Goal: Task Accomplishment & Management: Complete application form

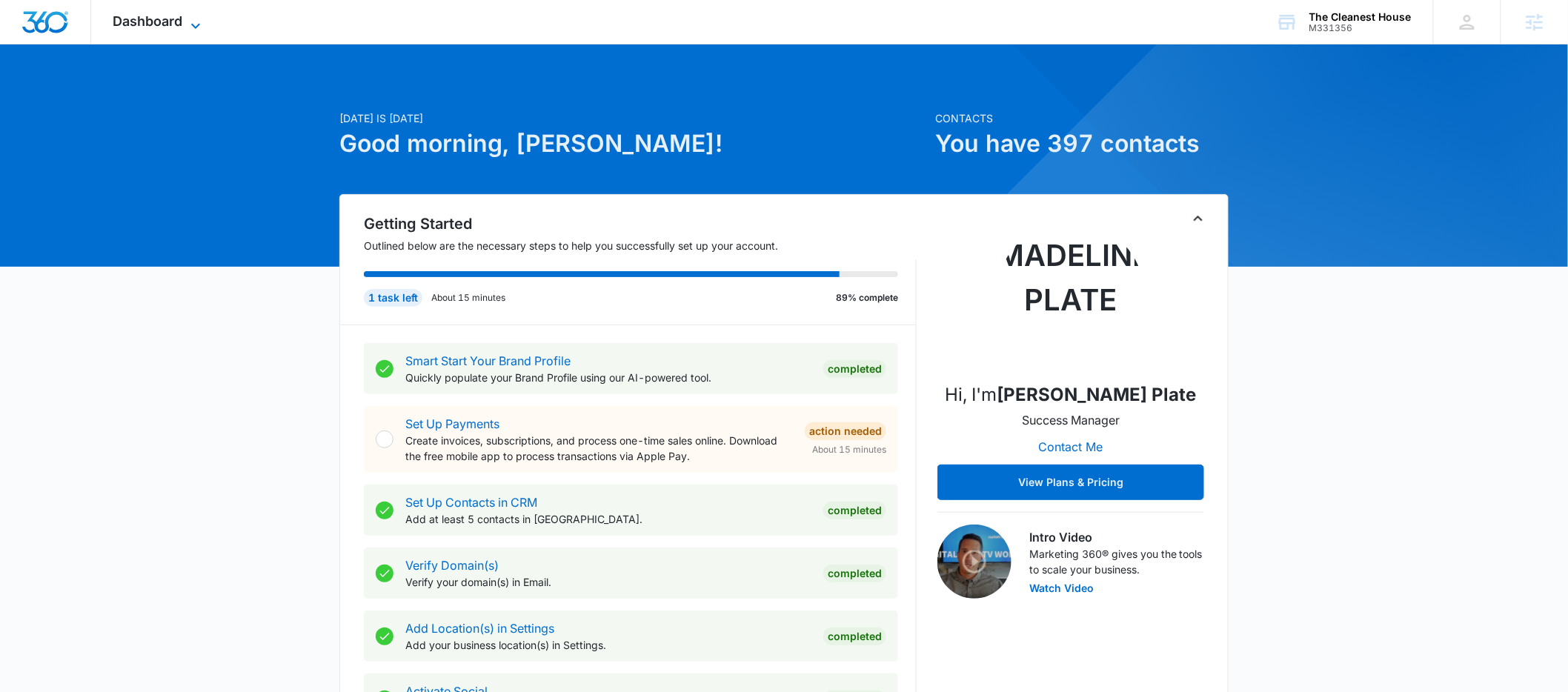
click at [174, 14] on span "Dashboard" at bounding box center [148, 21] width 70 height 15
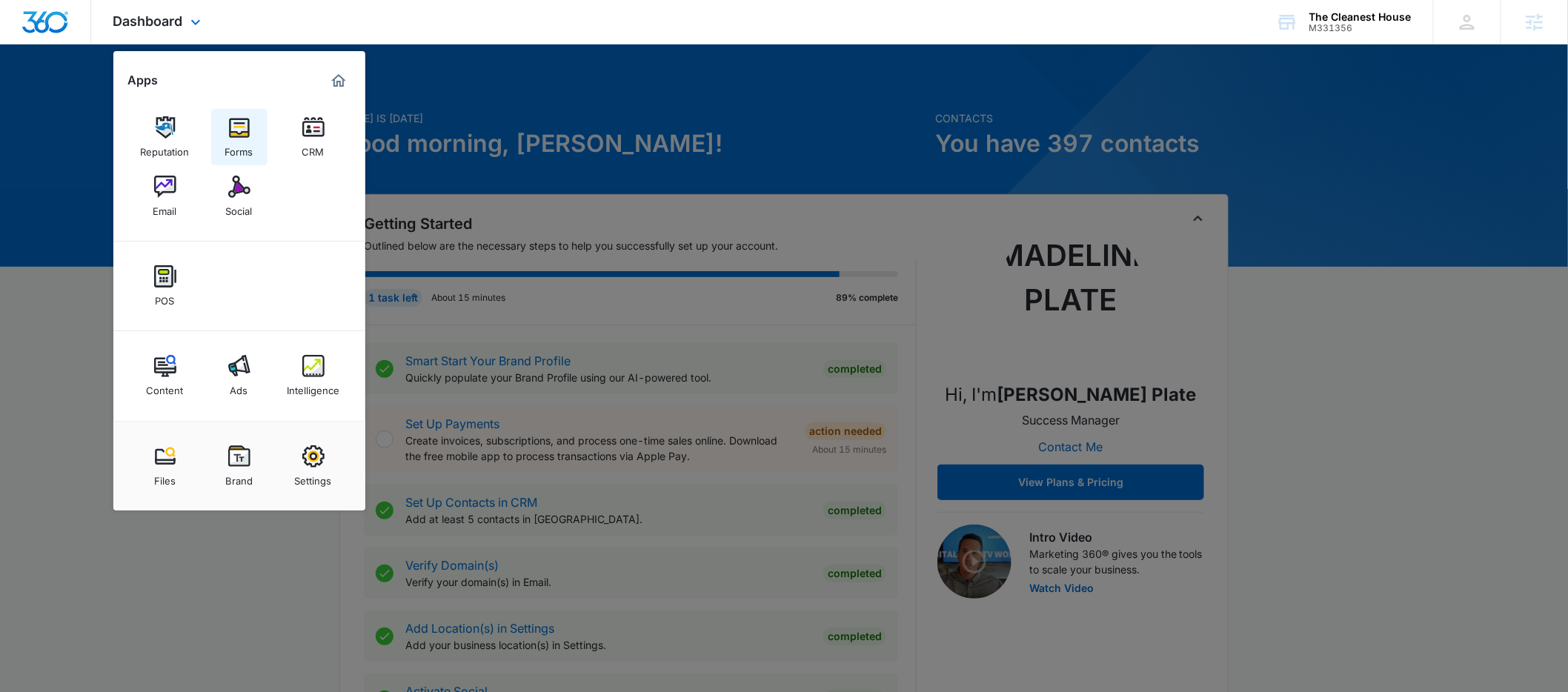
click at [241, 139] on div "Forms" at bounding box center [239, 148] width 28 height 19
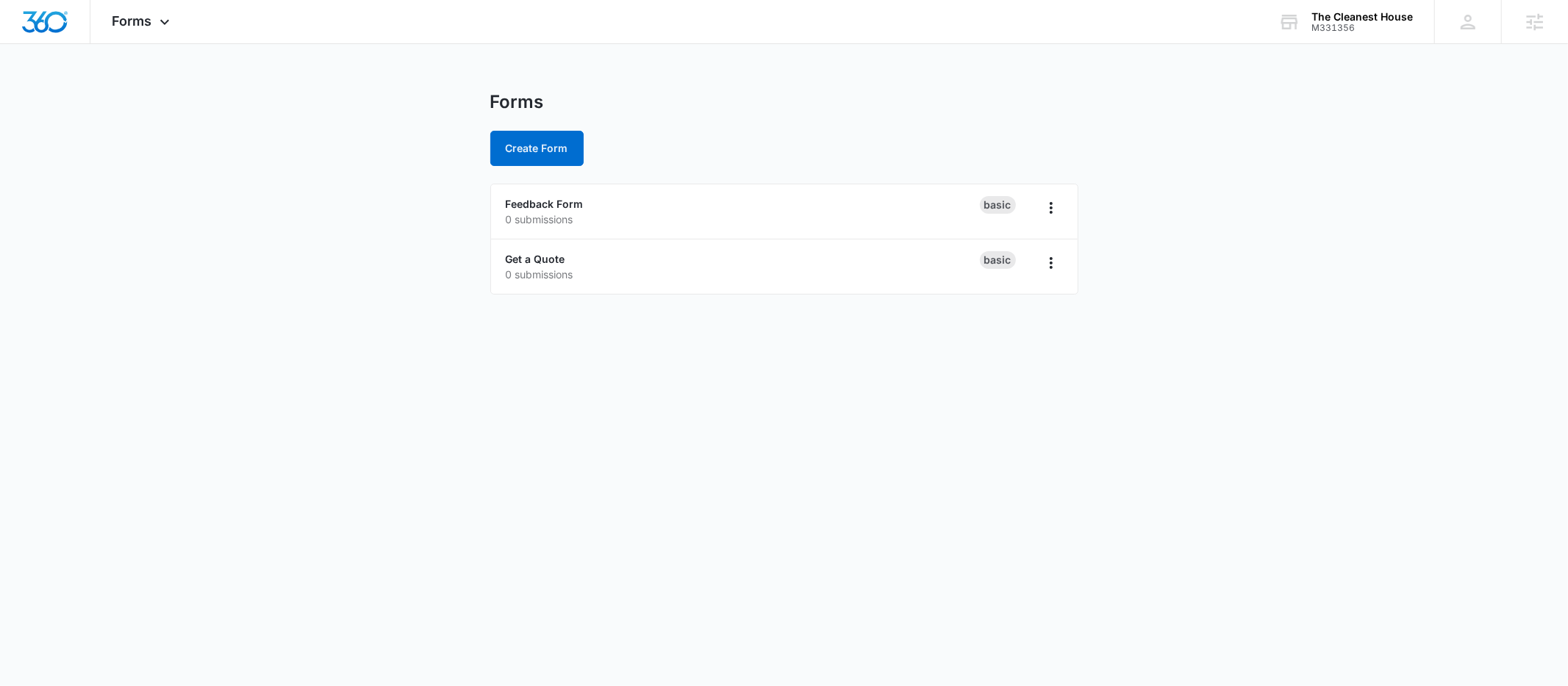
drag, startPoint x: 312, startPoint y: 263, endPoint x: 445, endPoint y: 179, distance: 157.3
click at [312, 262] on main "Forms Create Form Feedback Form 0 submissions Basic Get a Quote 0 submissions B…" at bounding box center [784, 202] width 1568 height 222
drag, startPoint x: 327, startPoint y: 228, endPoint x: 552, endPoint y: 164, distance: 233.9
click at [337, 227] on main "Forms Create Form Feedback Form 0 submissions Basic Get a Quote 0 submissions B…" at bounding box center [784, 202] width 1568 height 222
click at [425, 248] on main "Forms Create Form Feedback Form 0 submissions Basic Get a Quote 0 submissions B…" at bounding box center [784, 202] width 1568 height 222
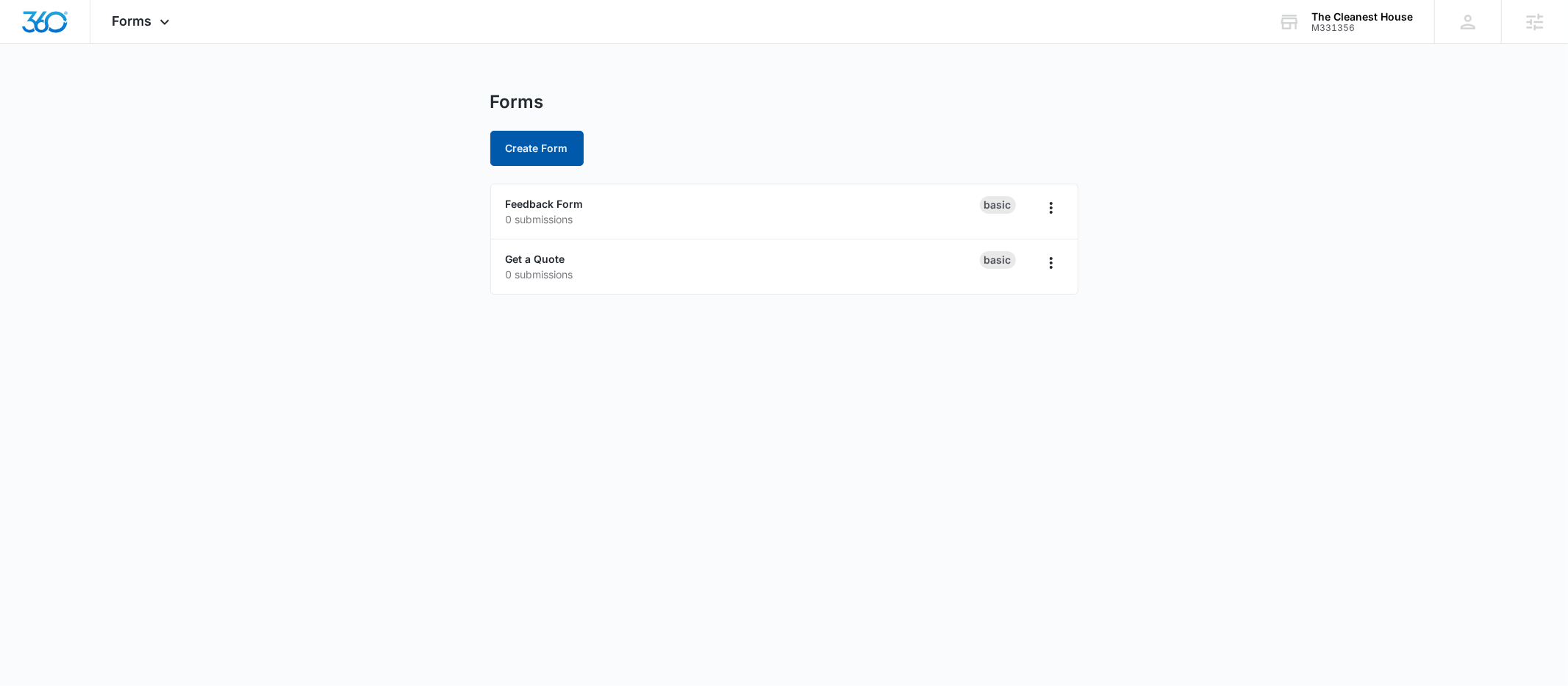
click at [544, 144] on button "Create Form" at bounding box center [537, 147] width 94 height 35
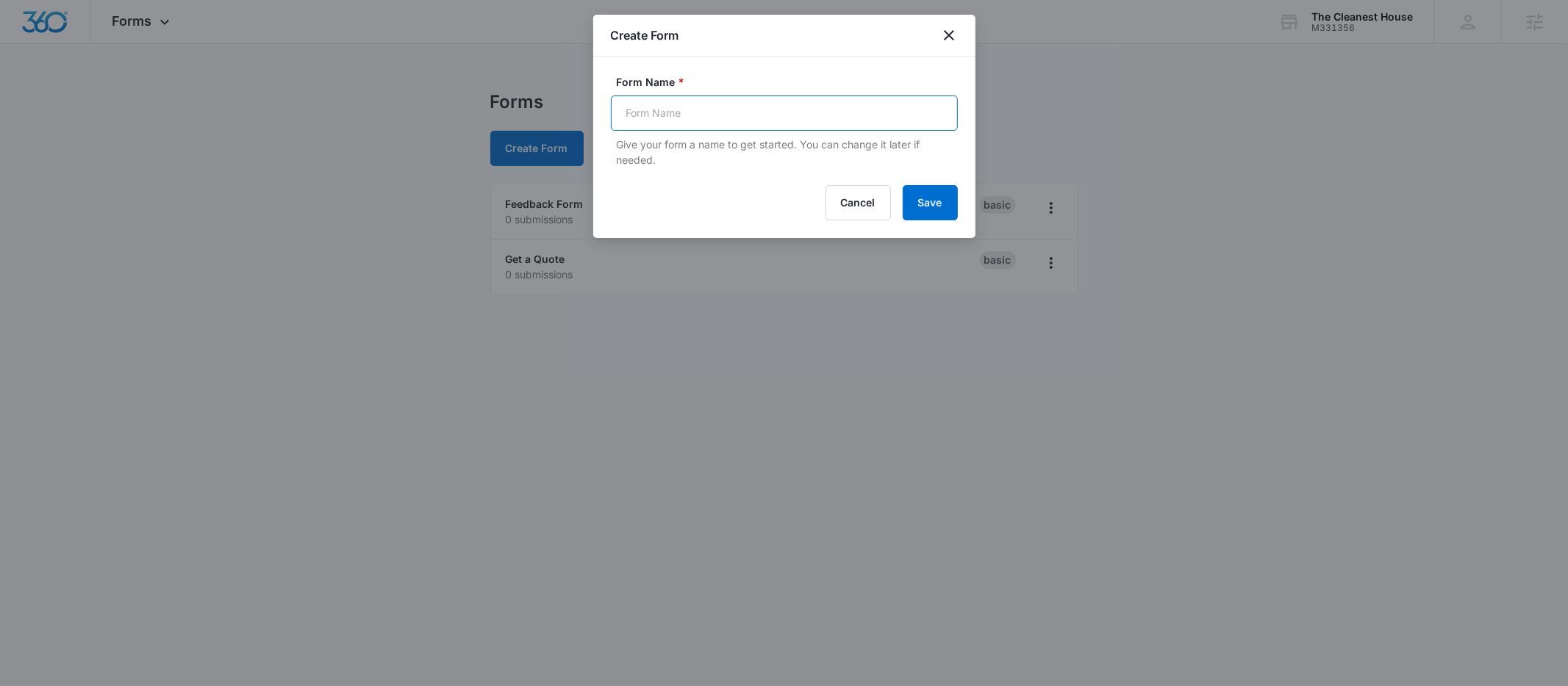
click at [682, 113] on input "Form Name *" at bounding box center [784, 112] width 347 height 35
drag, startPoint x: 704, startPoint y: 114, endPoint x: 574, endPoint y: 112, distance: 130.0
click at [574, 112] on body "Forms Apps Reputation Forms CRM Email Social POS Content Ads Intelligence Files…" at bounding box center [784, 343] width 1568 height 686
type input "Careers"
click at [937, 204] on button "Save" at bounding box center [930, 202] width 55 height 35
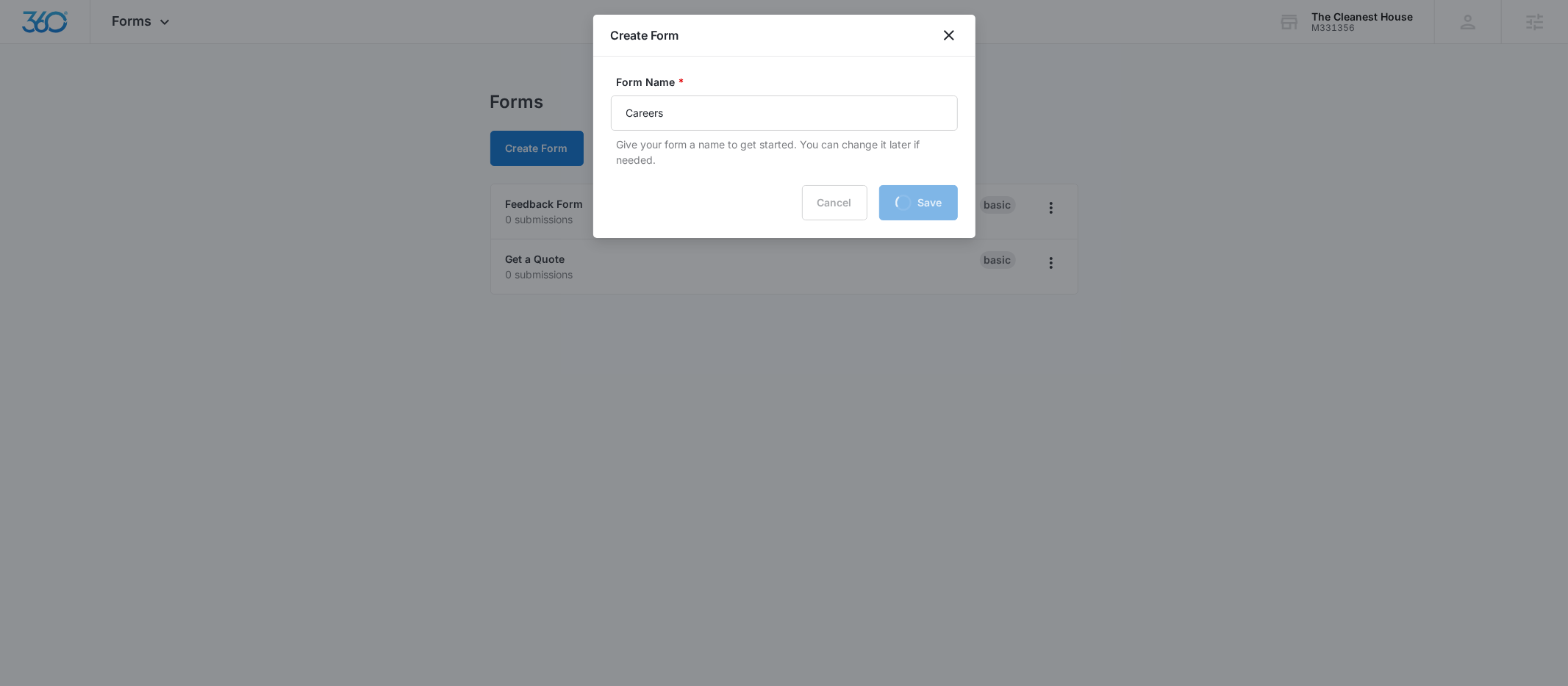
click at [202, 262] on div at bounding box center [784, 343] width 1568 height 686
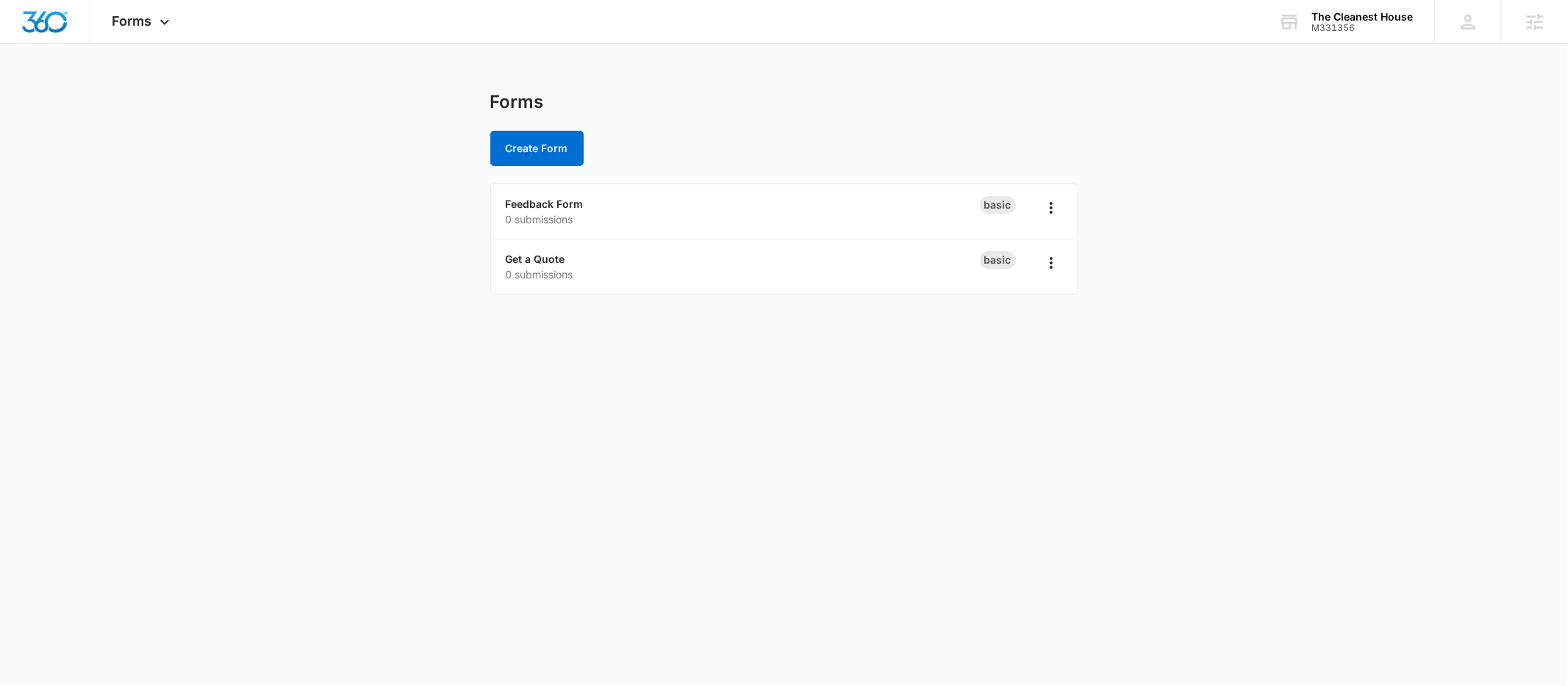
click at [436, 253] on main "Forms Create Form Feedback Form 0 submissions Basic Get a Quote 0 submissions B…" at bounding box center [784, 202] width 1568 height 222
click at [366, 268] on main "Forms Create Form Feedback Form 0 submissions Basic Get a Quote 0 submissions B…" at bounding box center [784, 202] width 1568 height 222
click at [526, 205] on link "Careers" at bounding box center [525, 204] width 40 height 13
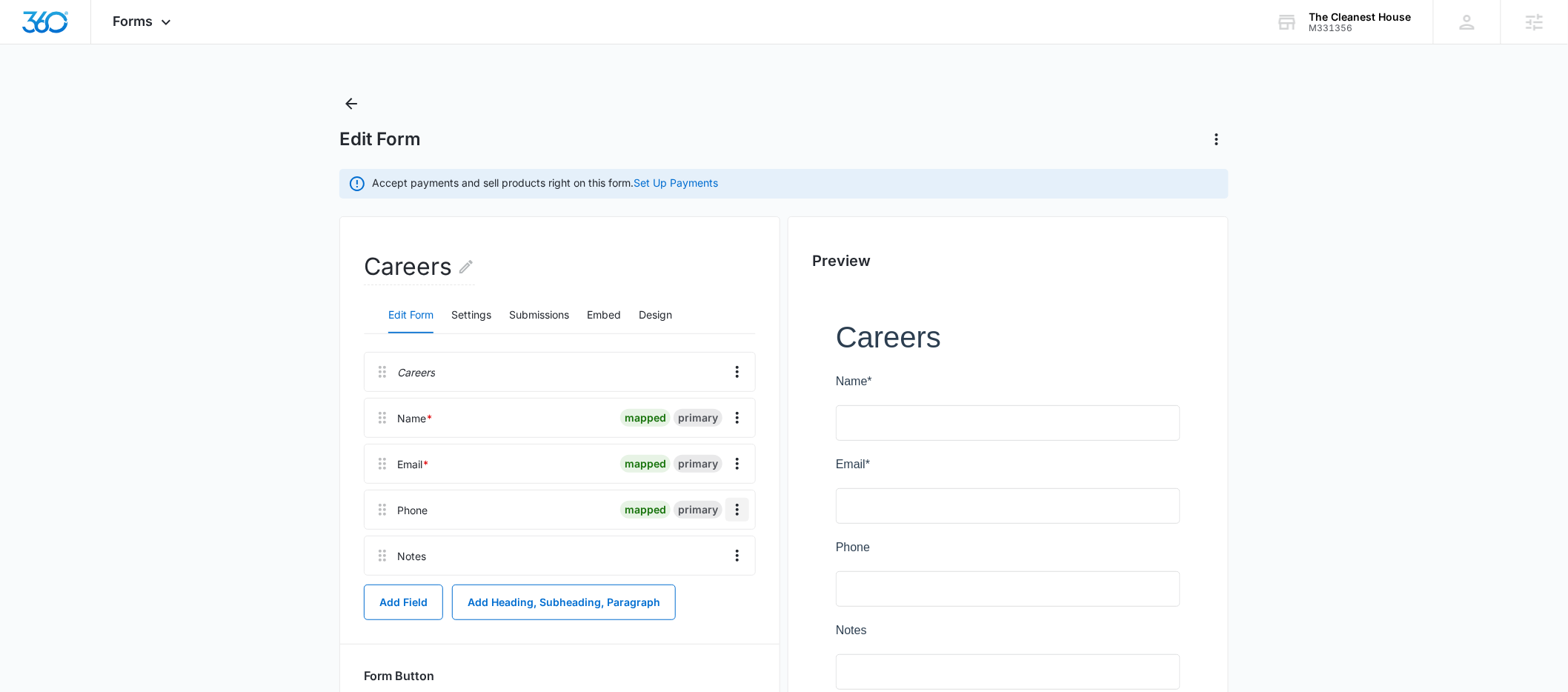
click at [730, 515] on icon "Overflow Menu" at bounding box center [737, 510] width 18 height 18
click at [703, 549] on div "Edit" at bounding box center [698, 551] width 31 height 10
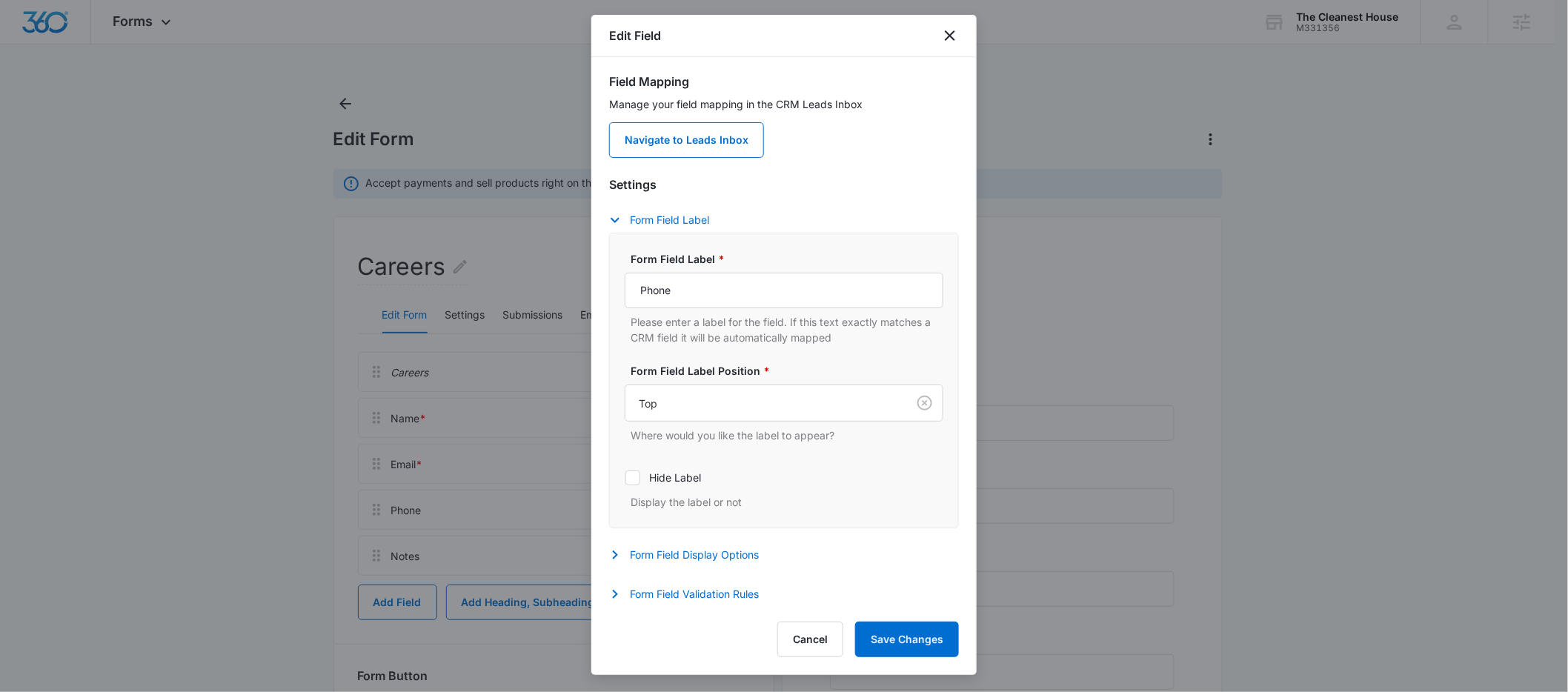
scroll to position [4, 0]
click at [631, 589] on button "Form Field Validation Rules" at bounding box center [691, 594] width 164 height 18
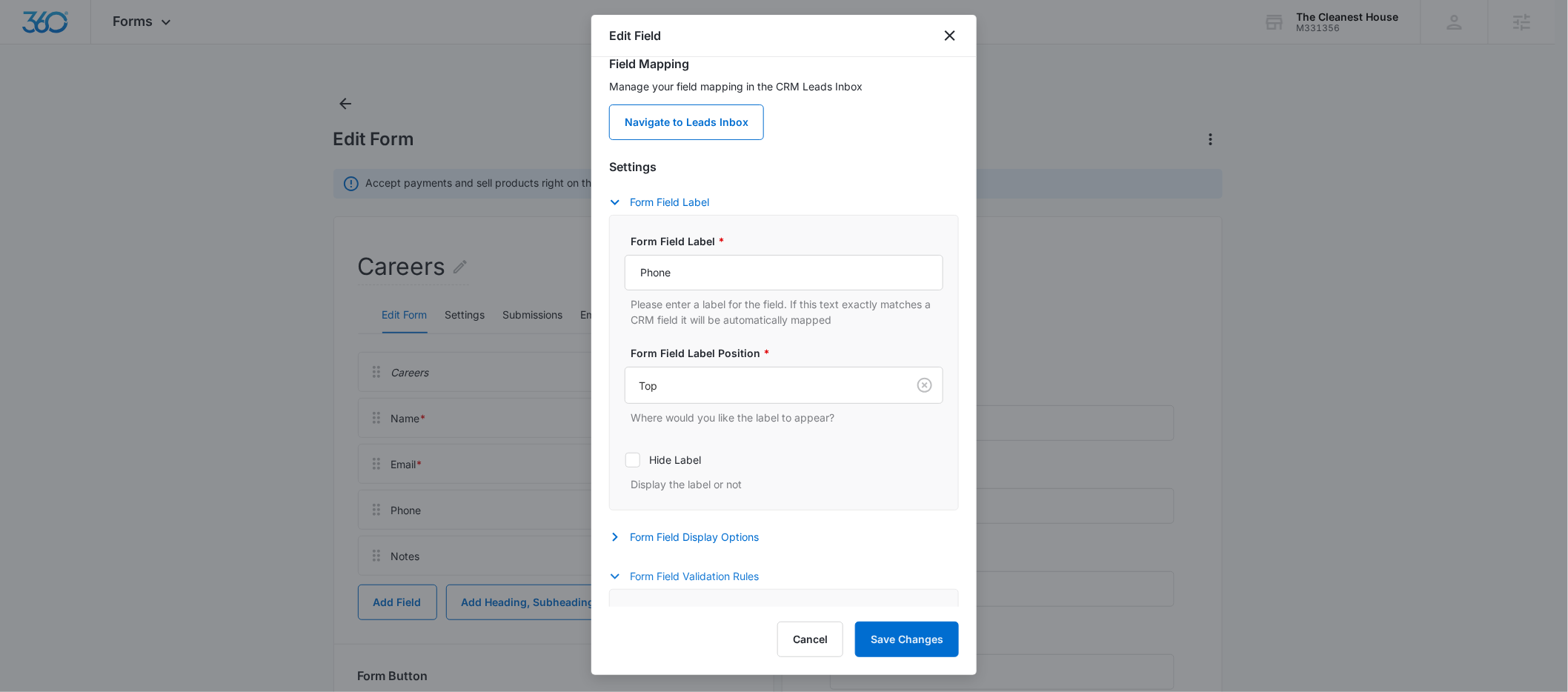
scroll to position [43, 0]
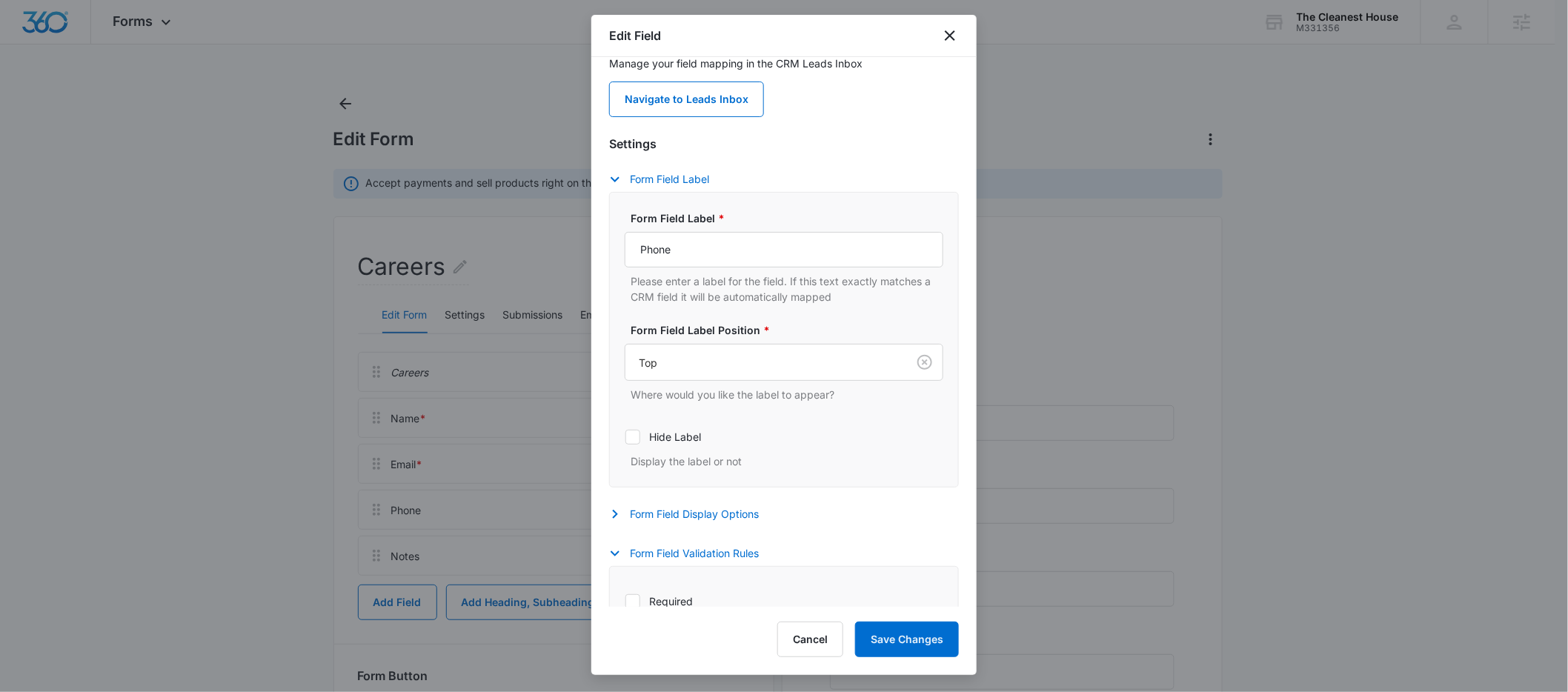
click at [634, 602] on icon at bounding box center [633, 602] width 14 height 14
click at [625, 602] on input "Required" at bounding box center [625, 601] width 1 height 1
checkbox input "true"
click at [900, 647] on button "Save Changes" at bounding box center [906, 639] width 104 height 35
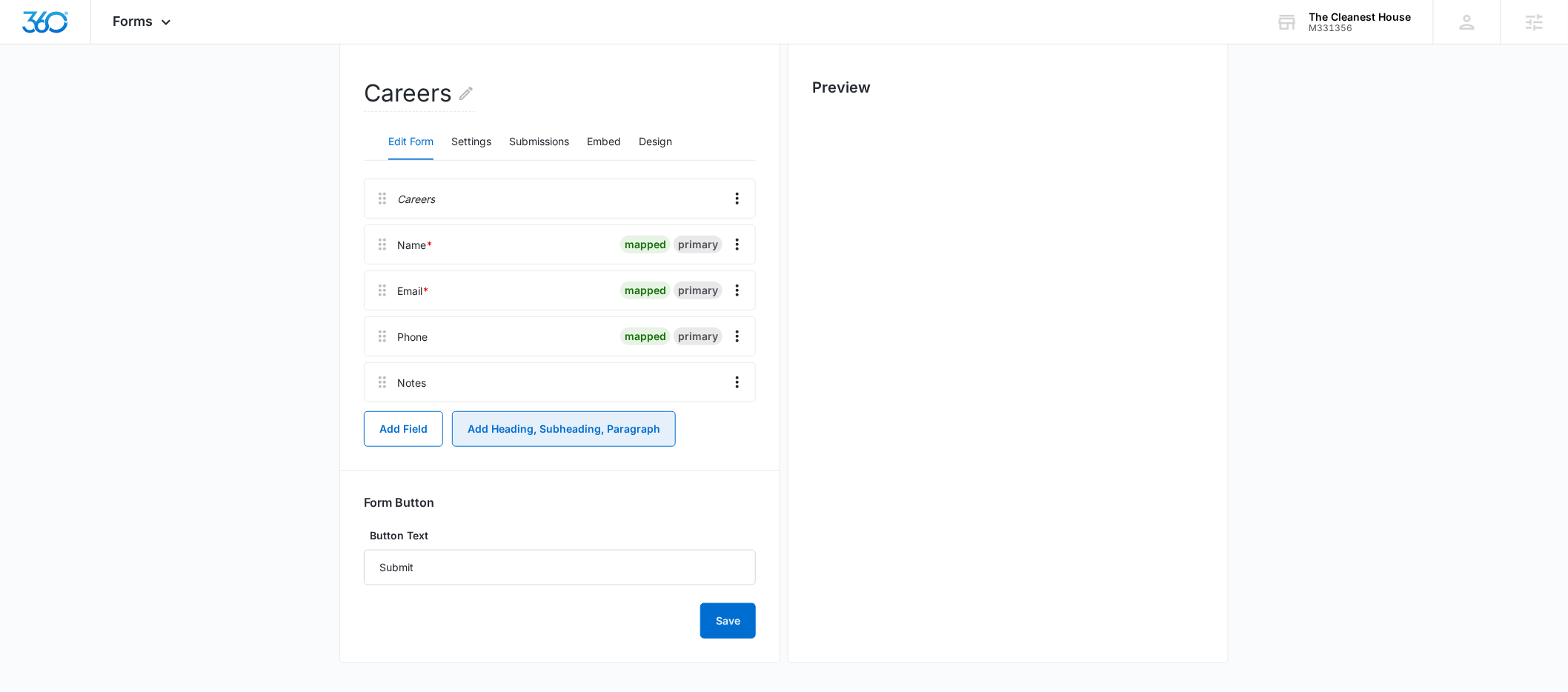
scroll to position [0, 0]
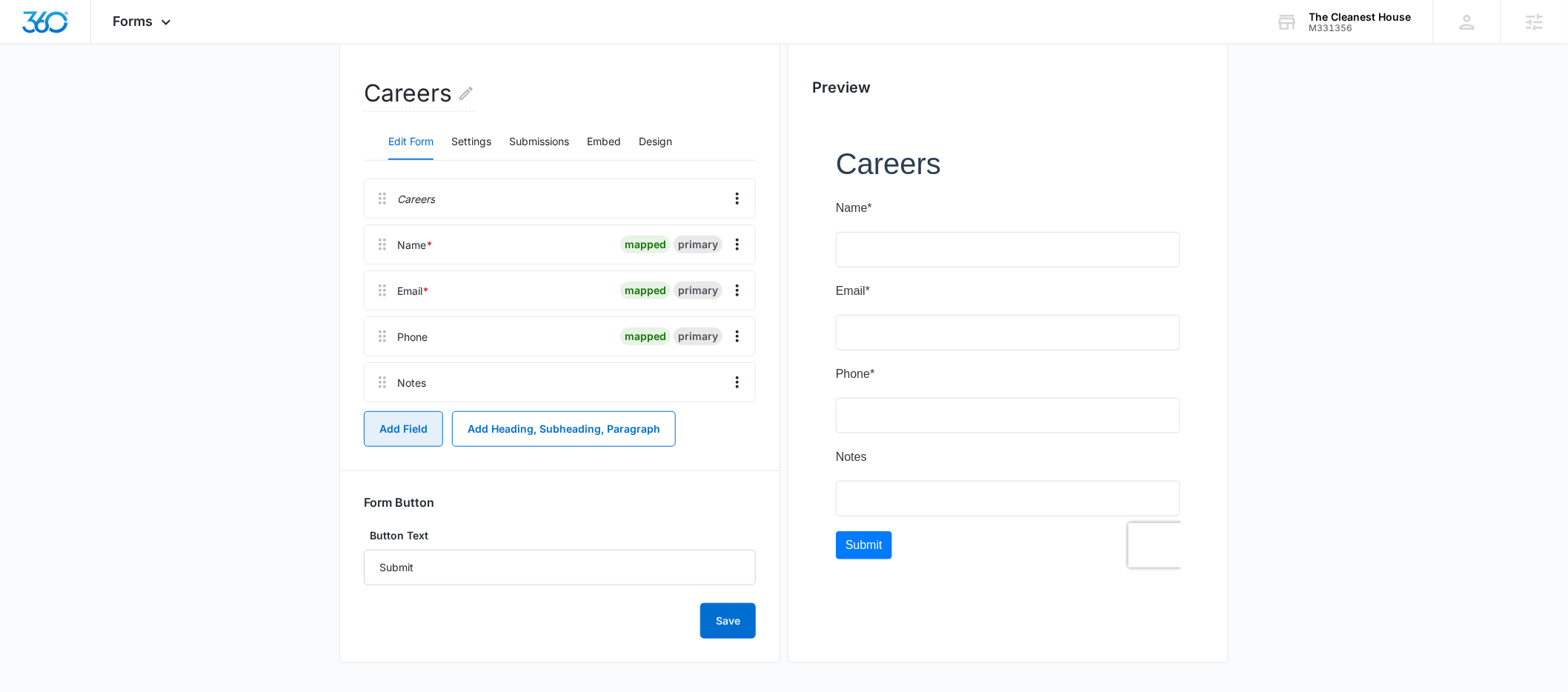
click at [427, 429] on button "Add Field" at bounding box center [403, 429] width 79 height 35
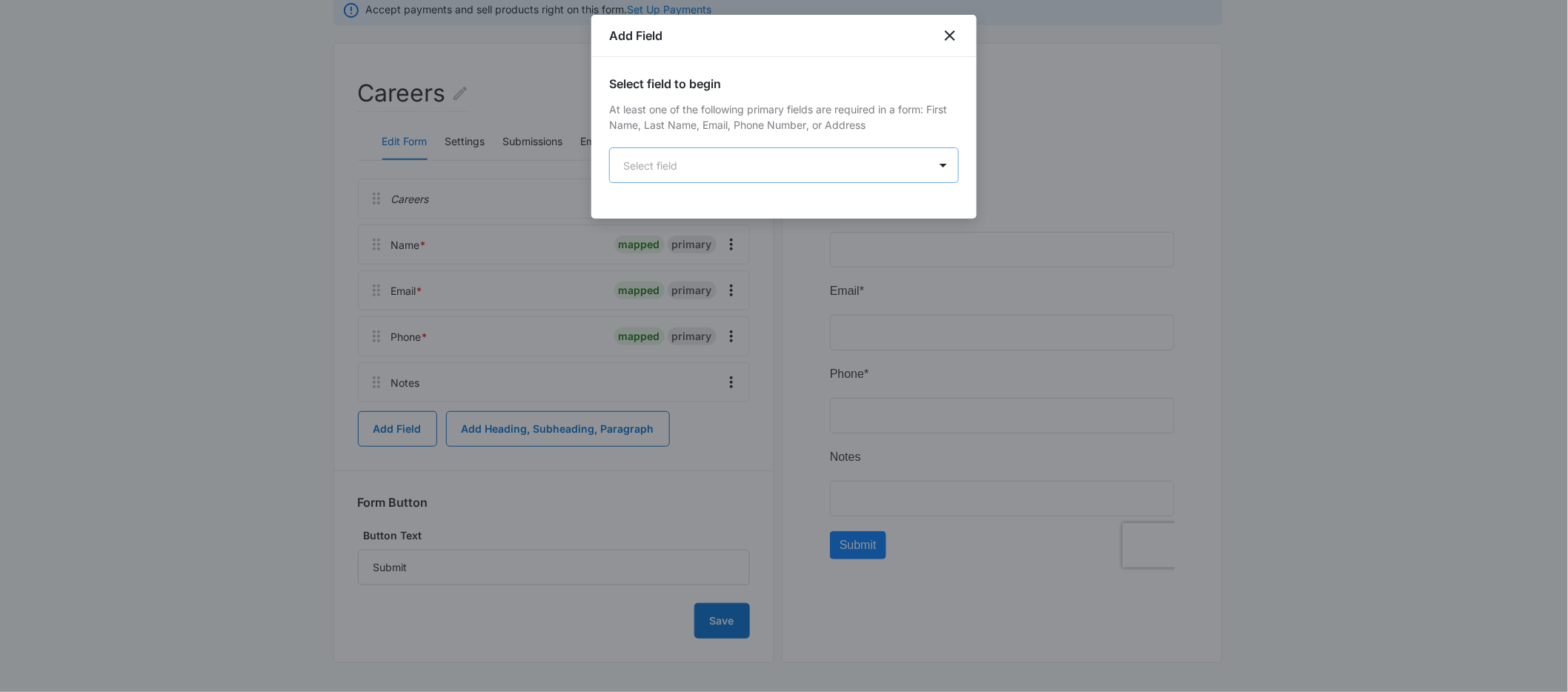
click at [714, 173] on body "Forms Apps Reputation Forms CRM Email Social POS Content Ads Intelligence Files…" at bounding box center [784, 260] width 1568 height 867
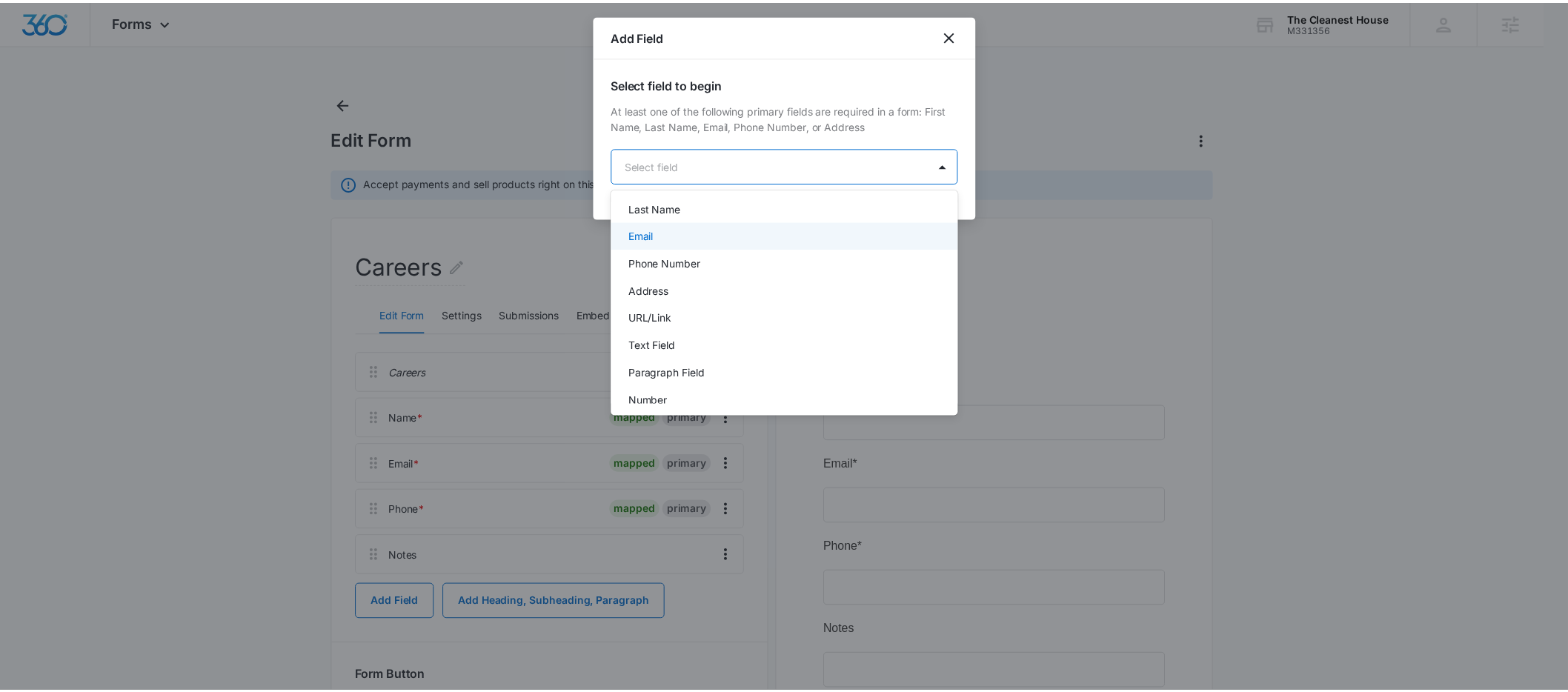
scroll to position [187, 0]
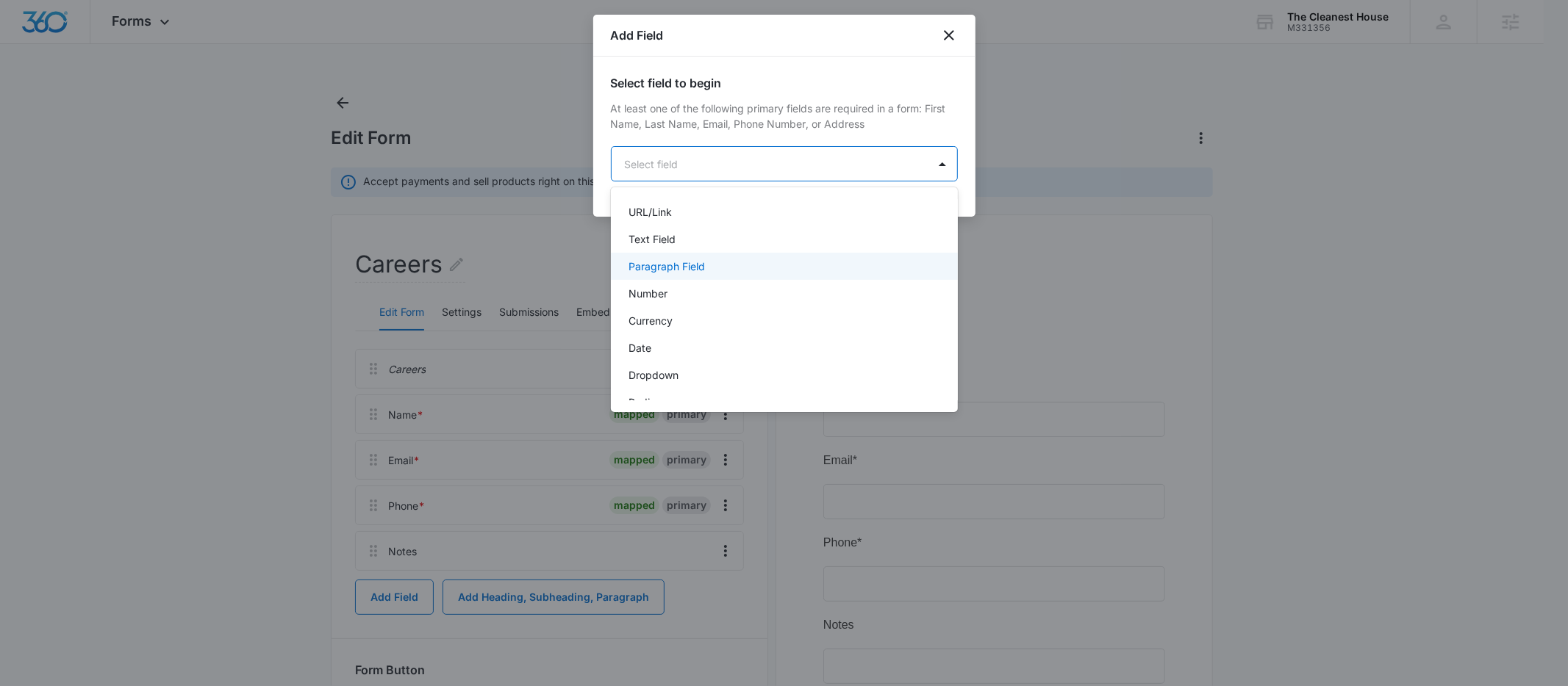
click at [674, 257] on div "Paragraph Field" at bounding box center [784, 267] width 347 height 27
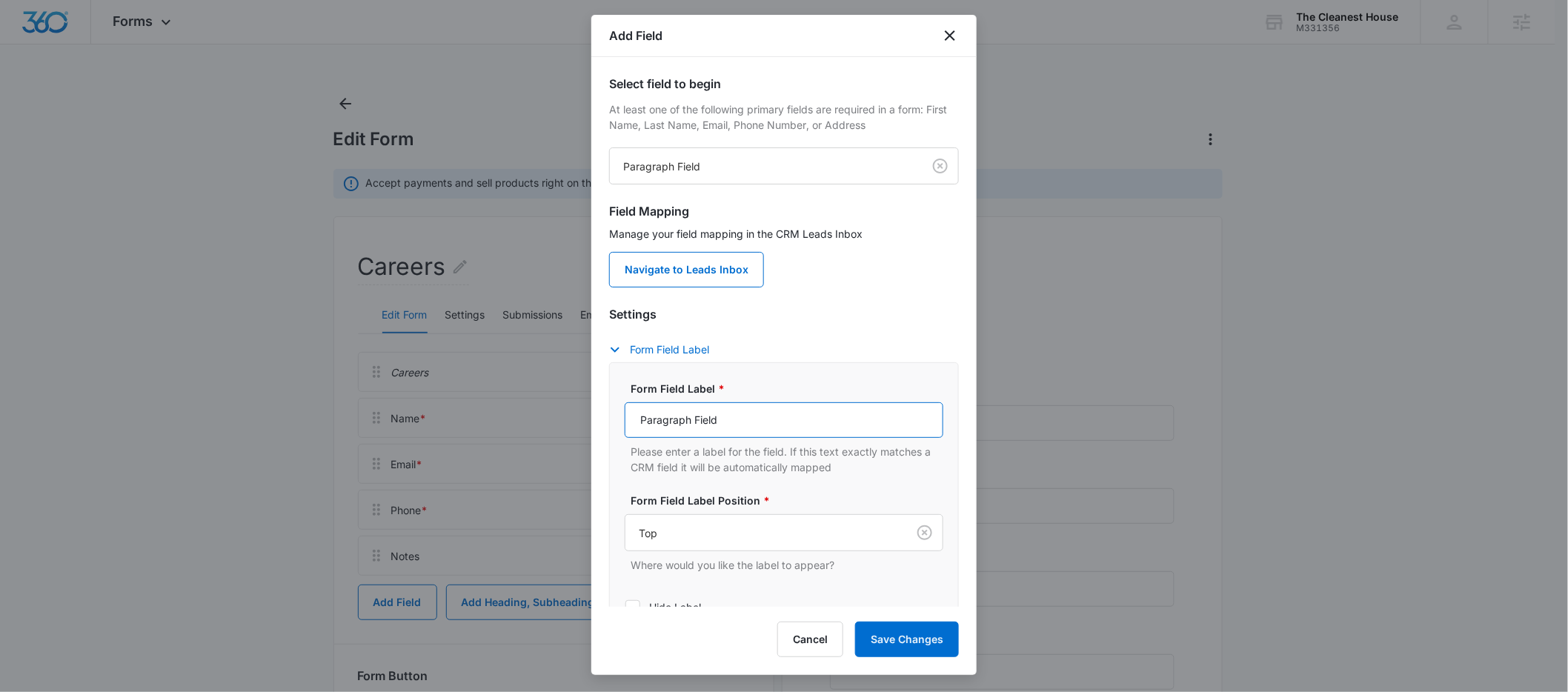
drag, startPoint x: 740, startPoint y: 428, endPoint x: 562, endPoint y: 426, distance: 178.0
click at [562, 426] on body "Forms Apps Reputation Forms CRM Email Social POS Content Ads Intelligence Files…" at bounding box center [784, 433] width 1568 height 867
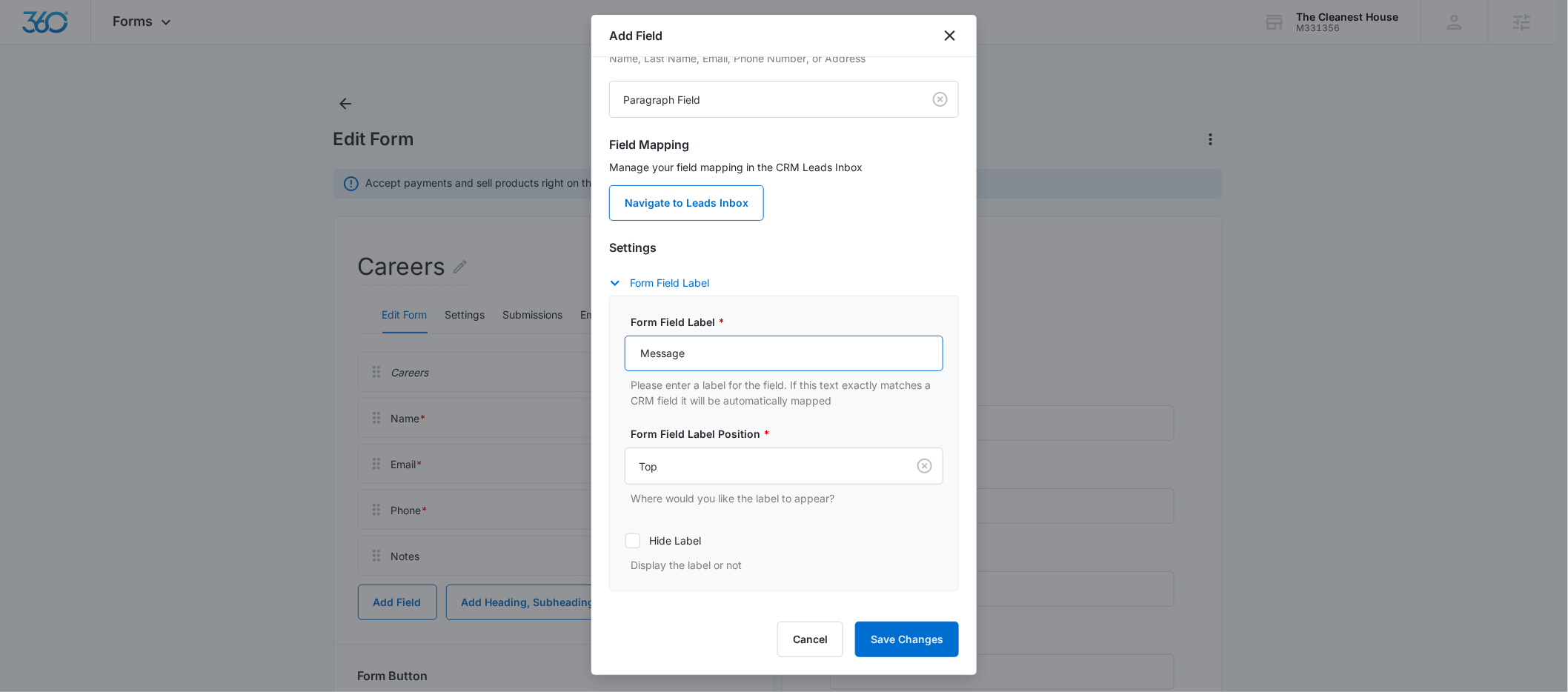
scroll to position [132, 0]
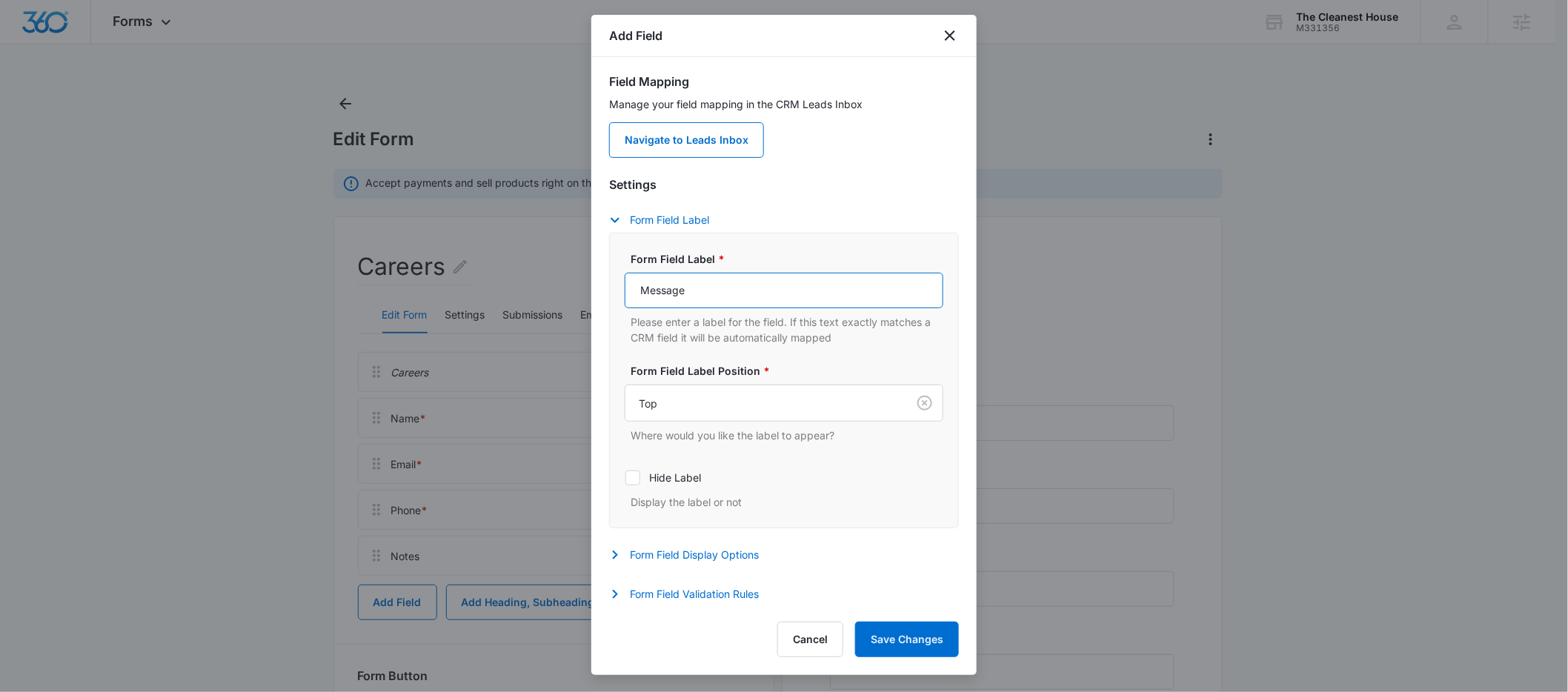
type input "Message"
click at [669, 579] on div "Settings Form Field Label Form Field Label * Message Please enter a label for t…" at bounding box center [784, 391] width 350 height 432
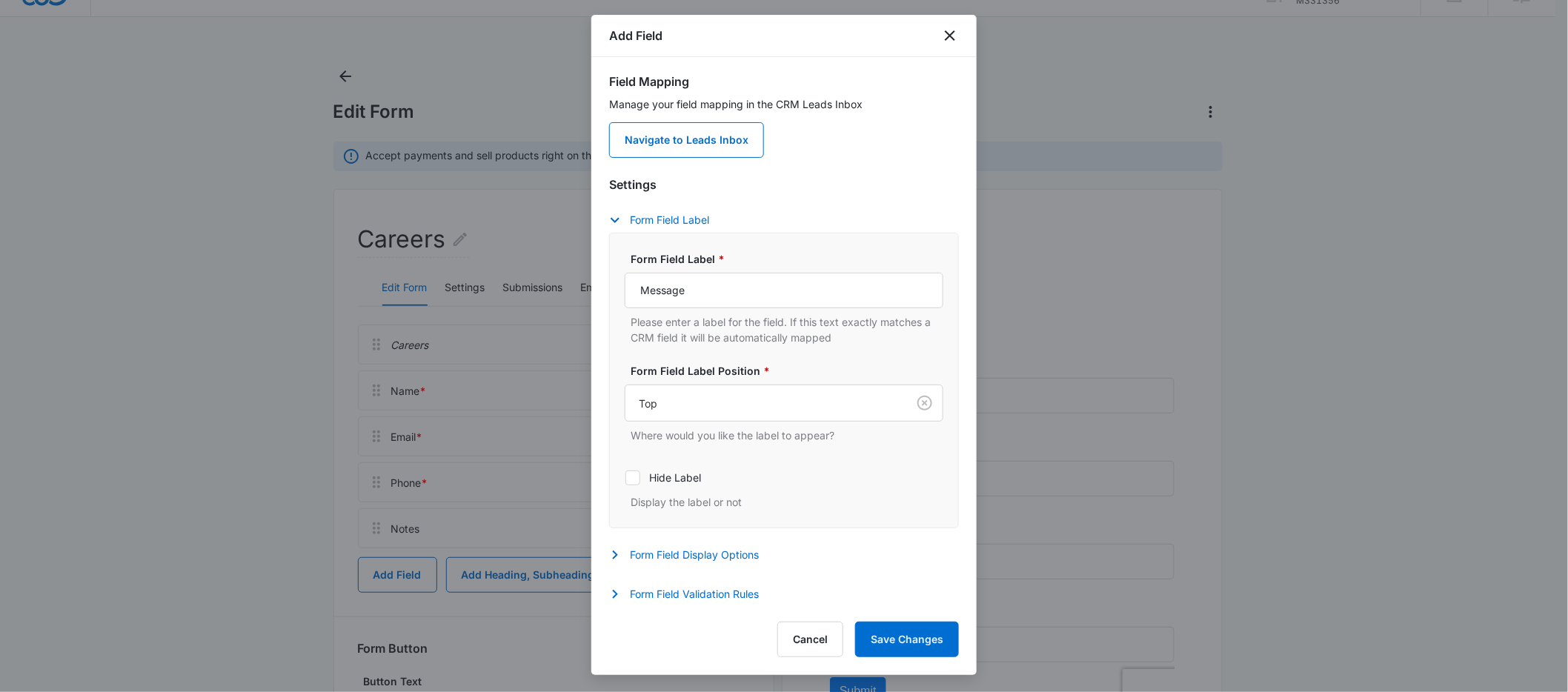
scroll to position [41, 0]
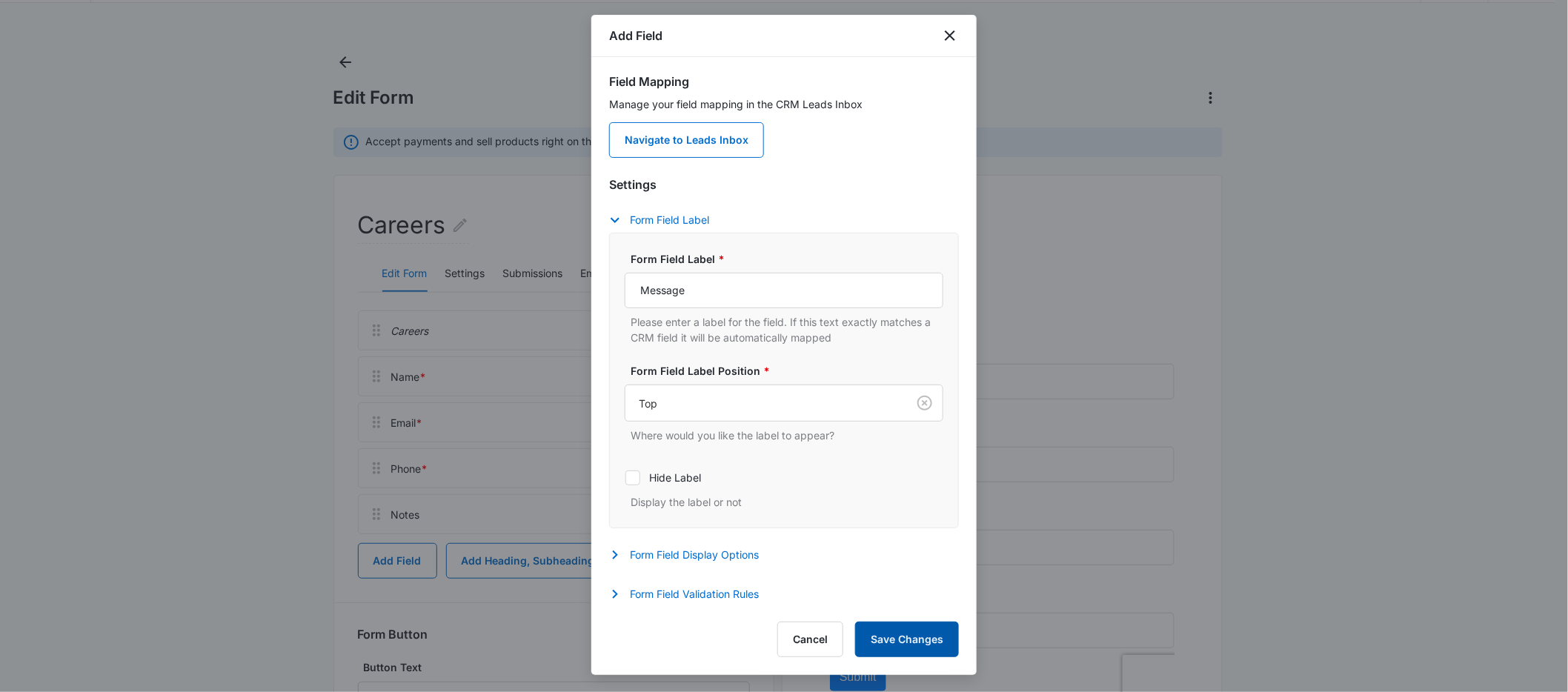
click at [908, 641] on button "Save Changes" at bounding box center [906, 639] width 104 height 35
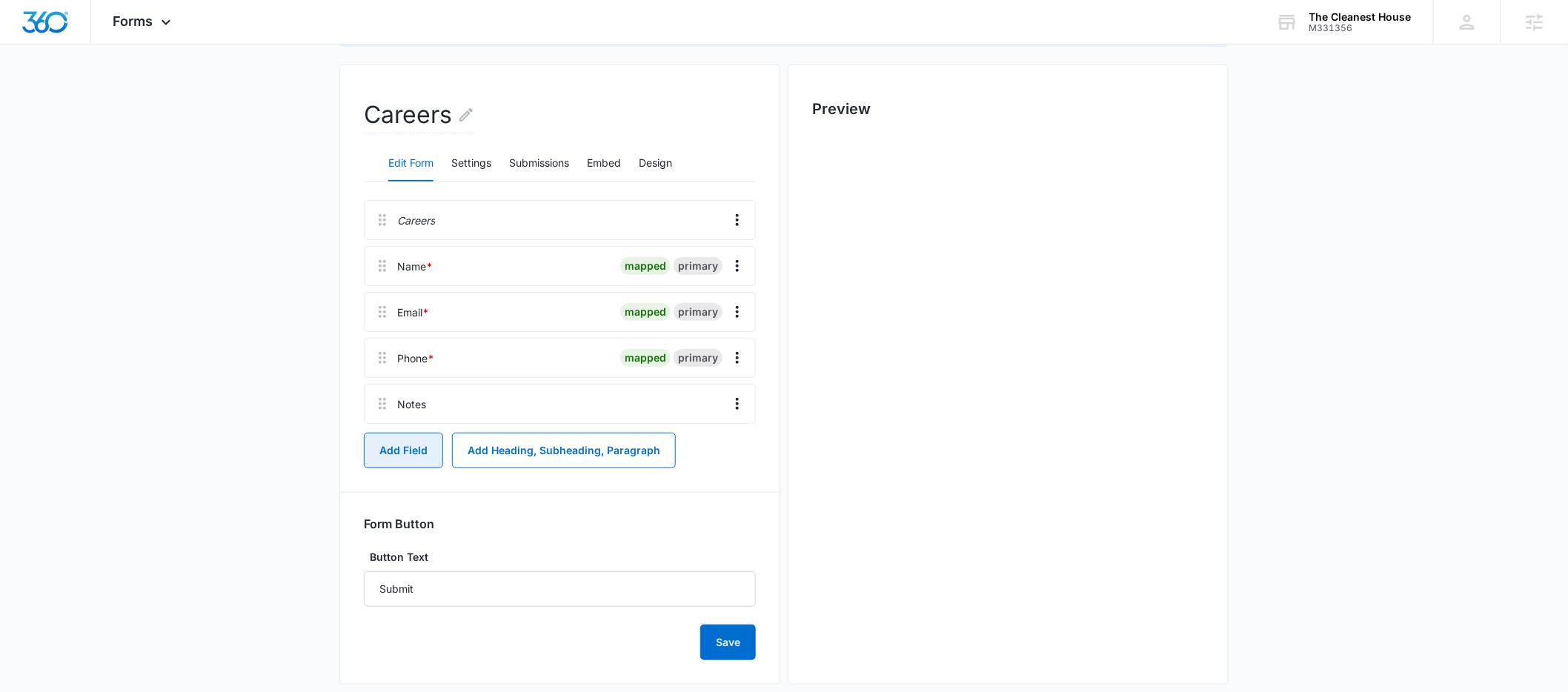
scroll to position [0, 0]
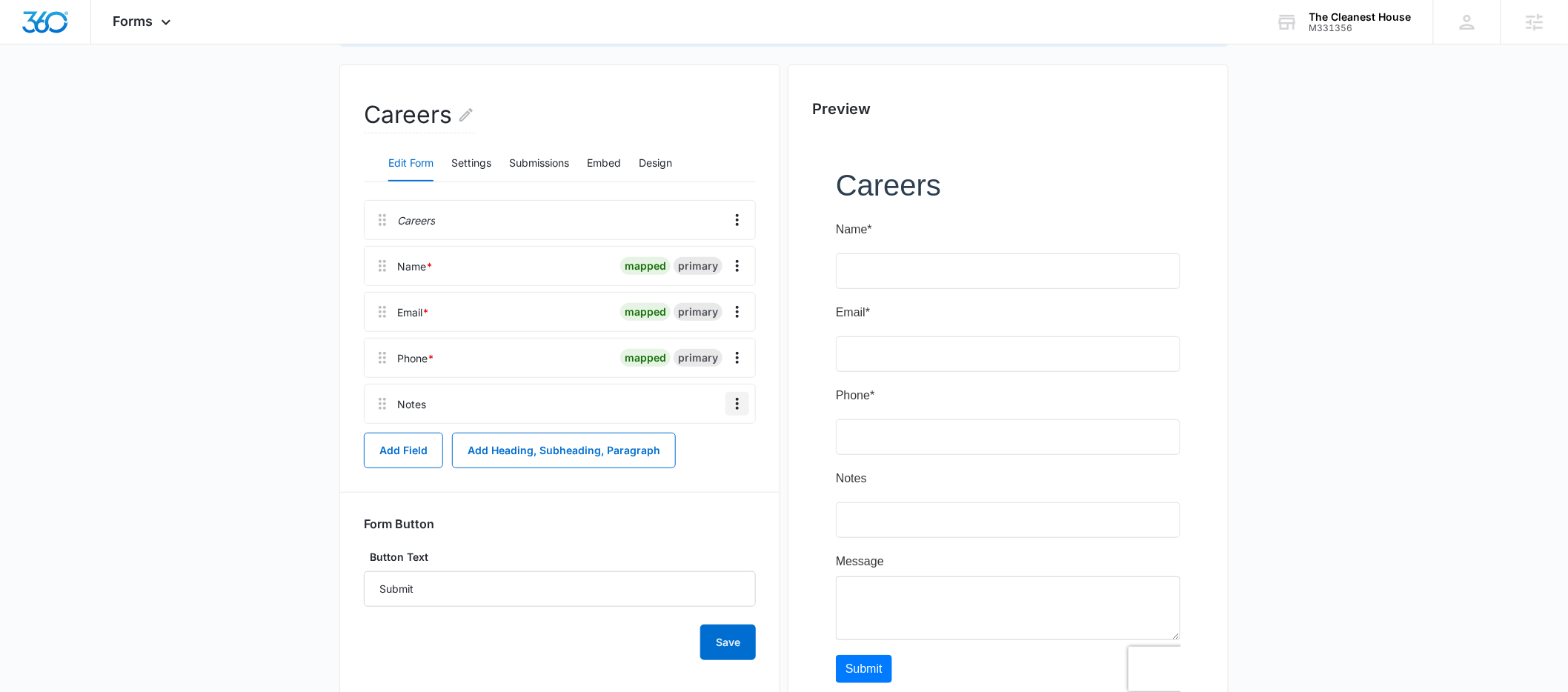
click at [740, 407] on icon "Overflow Menu" at bounding box center [737, 404] width 18 height 18
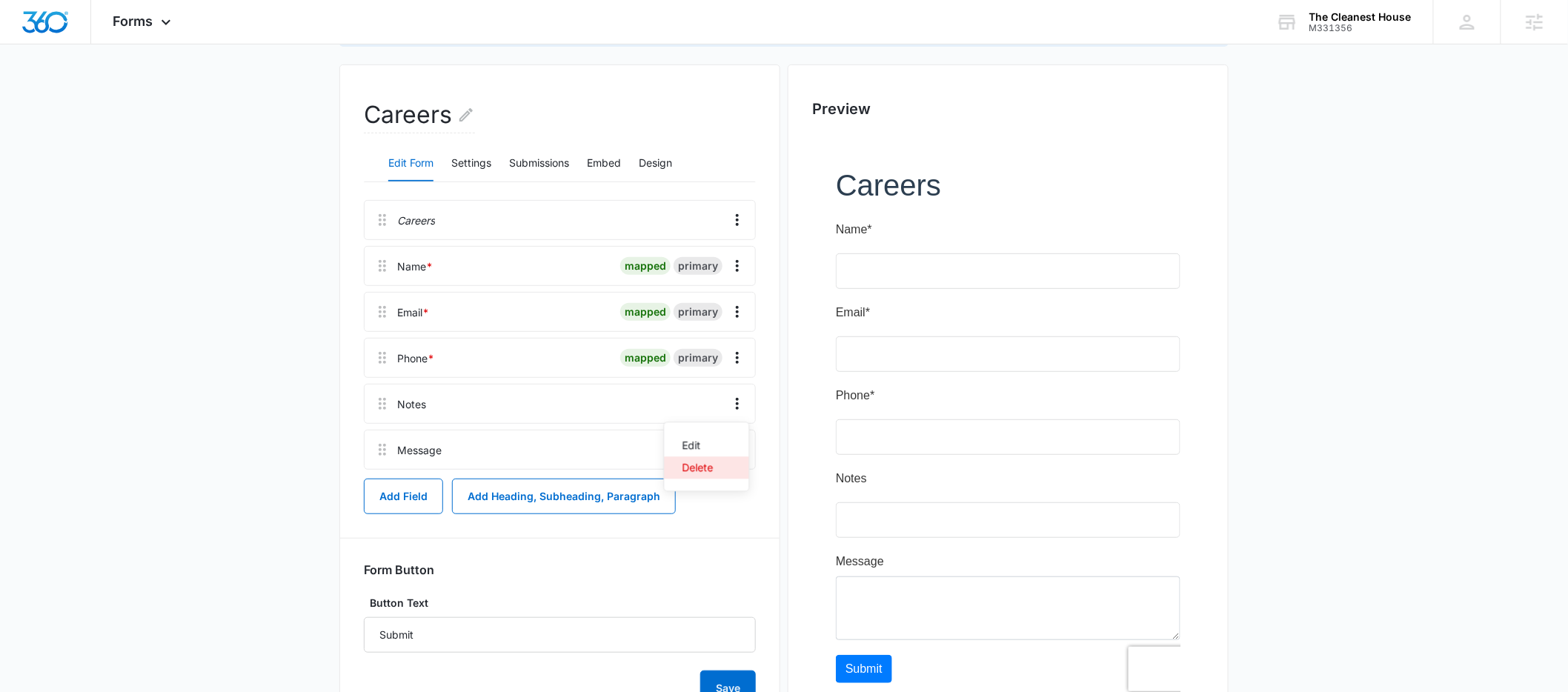
click at [706, 463] on div "Delete" at bounding box center [698, 468] width 31 height 10
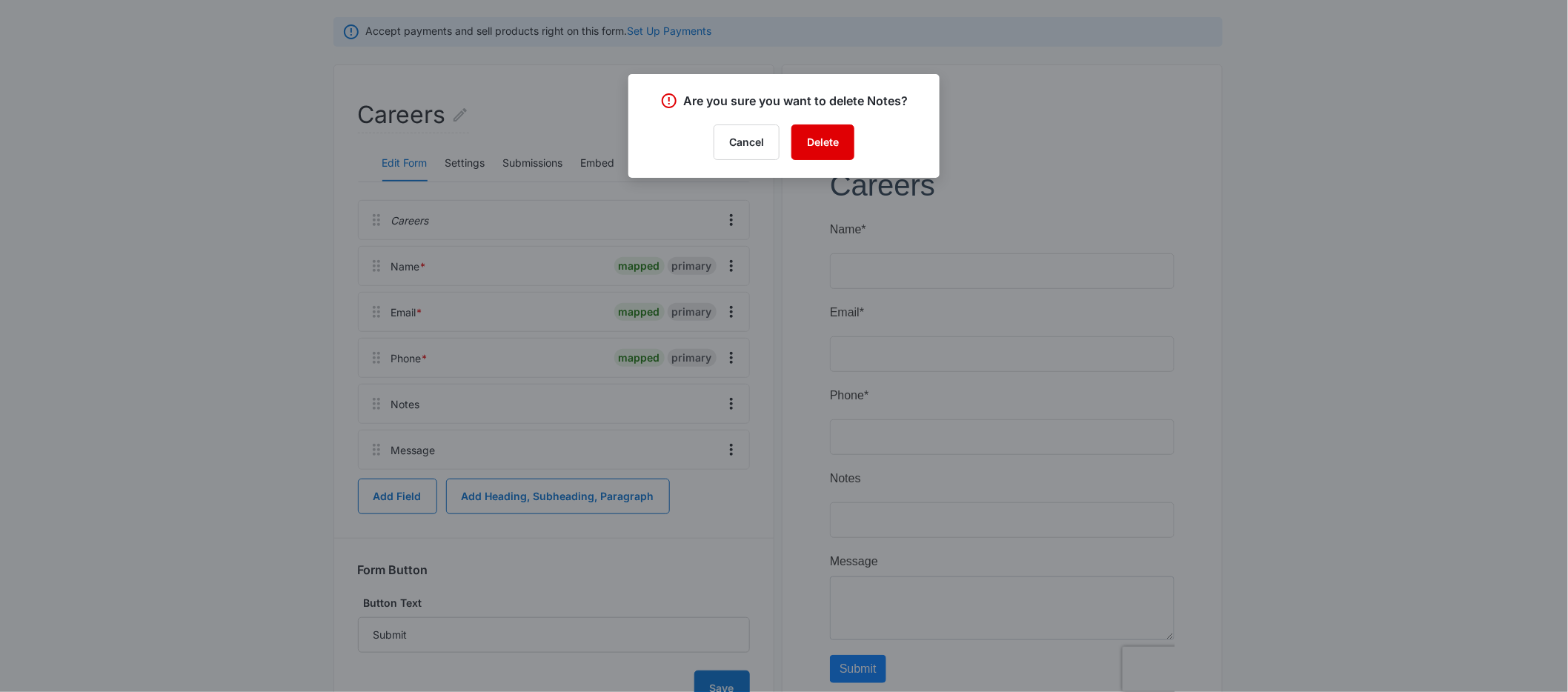
click at [847, 139] on button "Delete" at bounding box center [822, 142] width 63 height 35
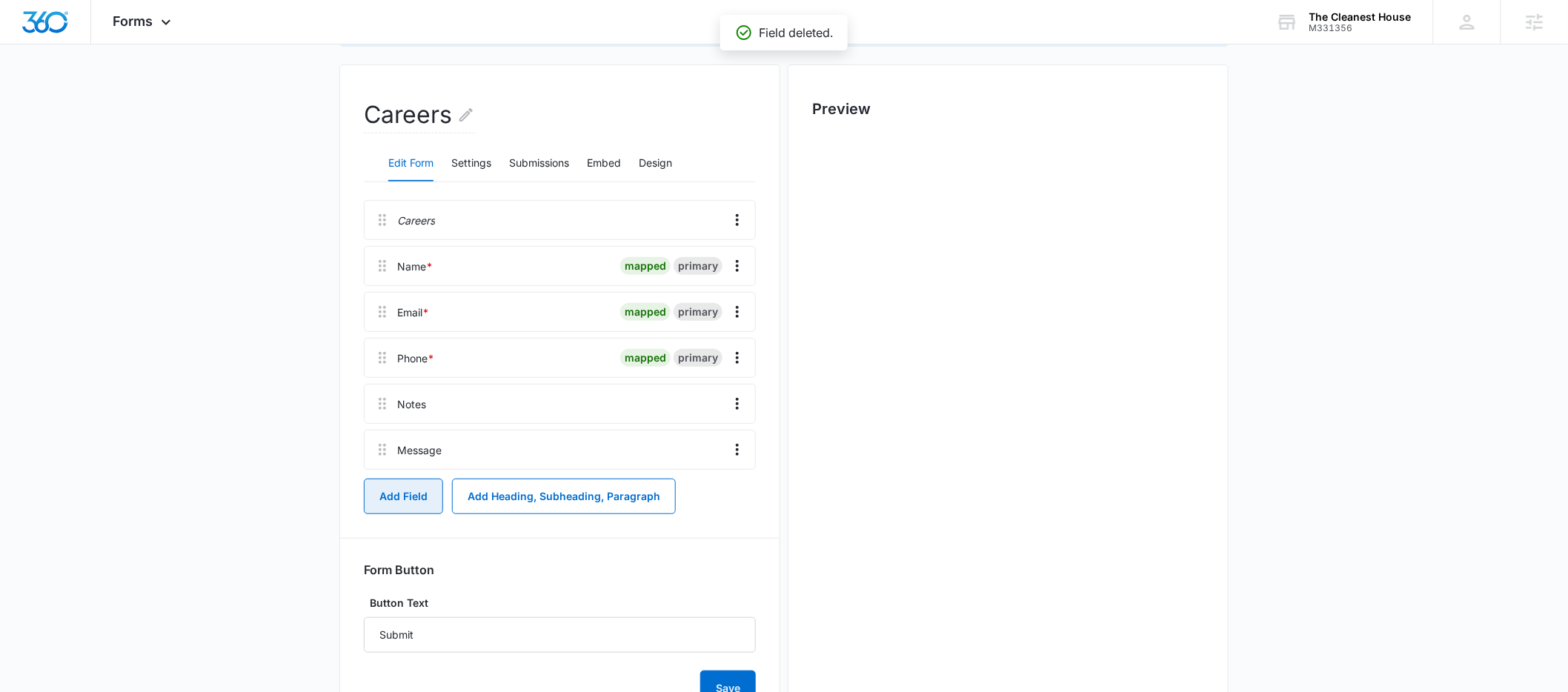
click at [399, 499] on button "Add Field" at bounding box center [403, 496] width 79 height 35
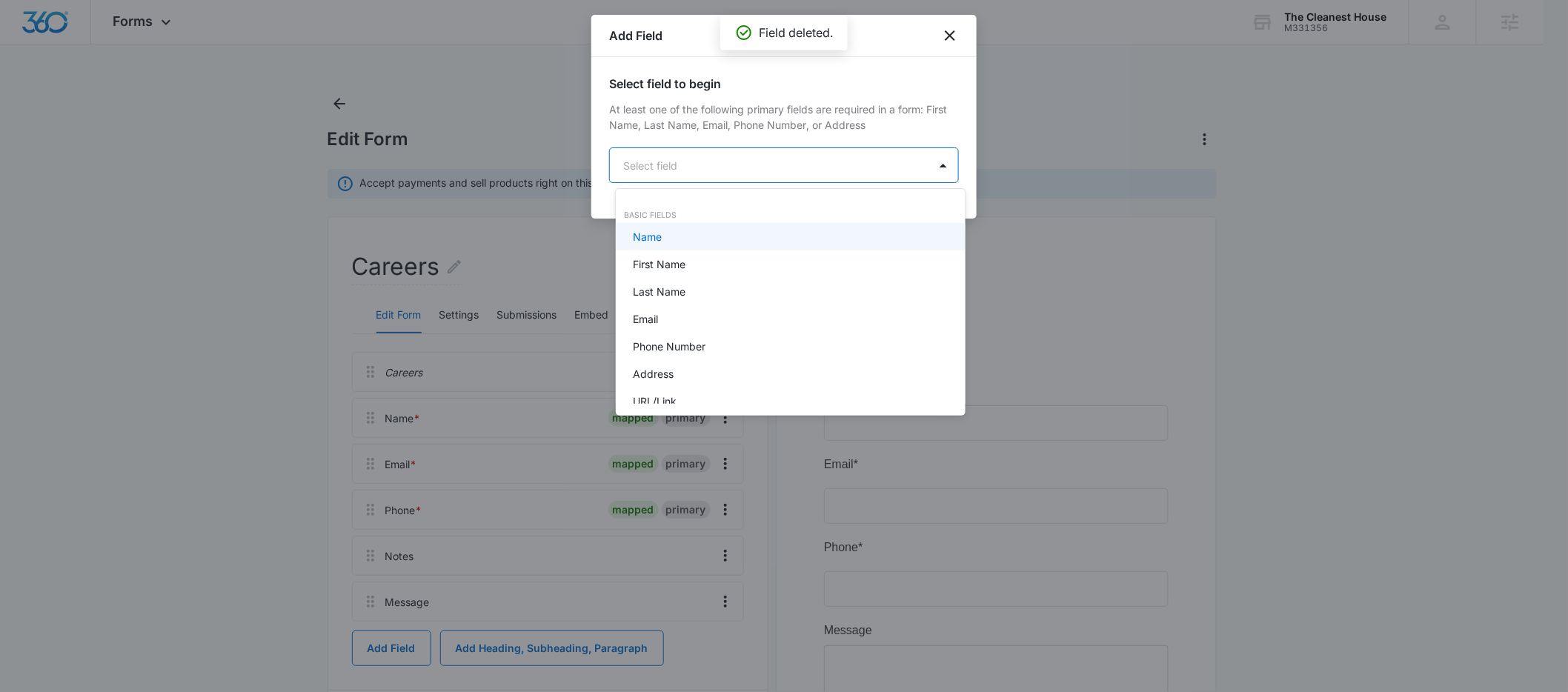
click at [638, 151] on body "Forms Apps Reputation Forms CRM Email Social POS Content Ads Intelligence Files…" at bounding box center [784, 346] width 1568 height 692
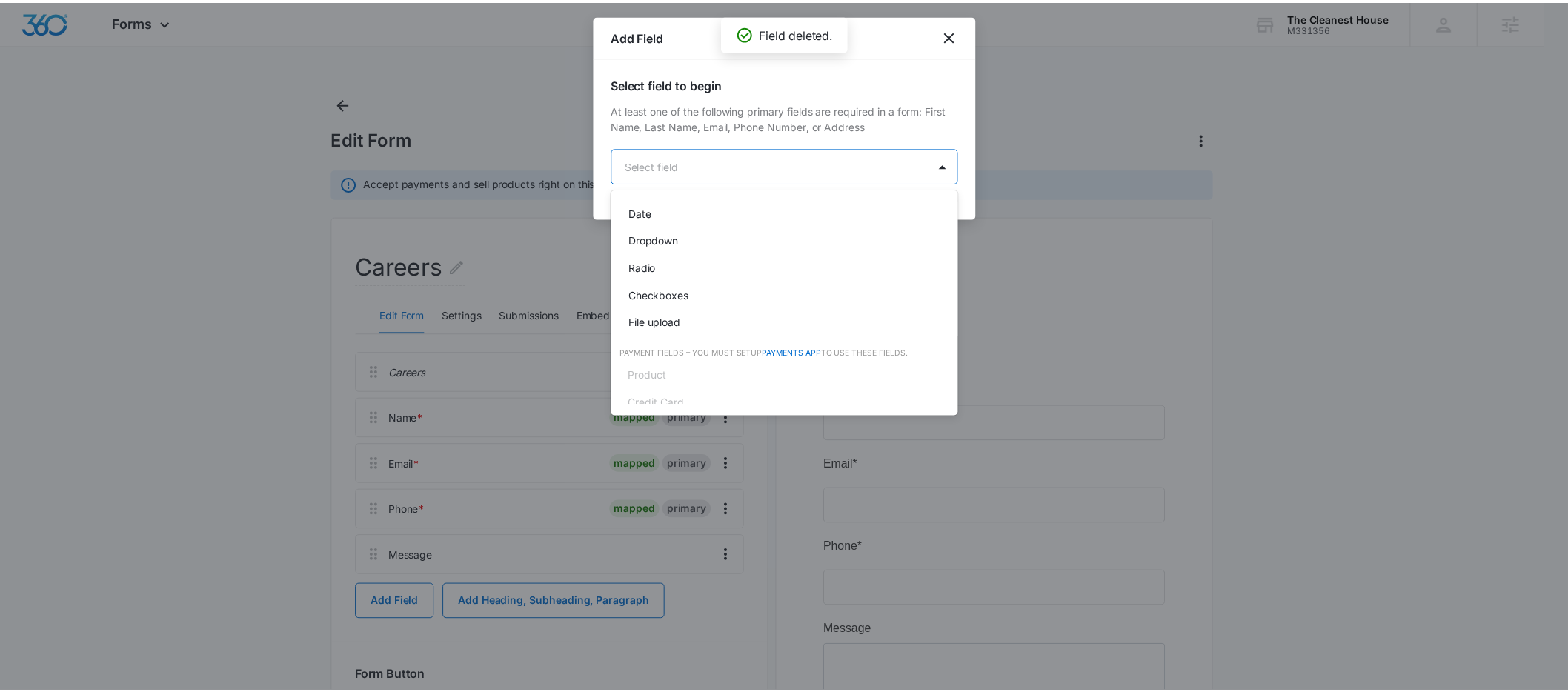
scroll to position [374, 0]
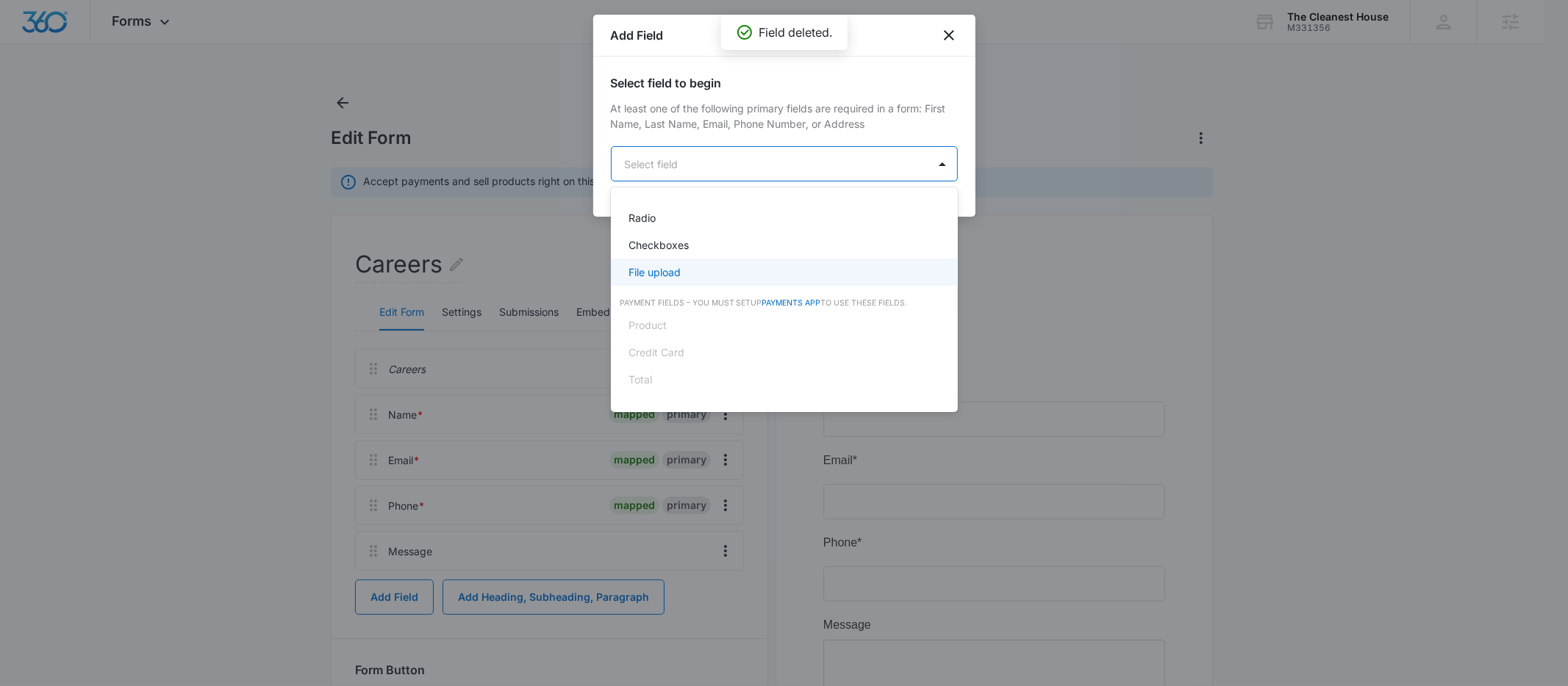
click at [659, 271] on p "File upload" at bounding box center [654, 272] width 52 height 15
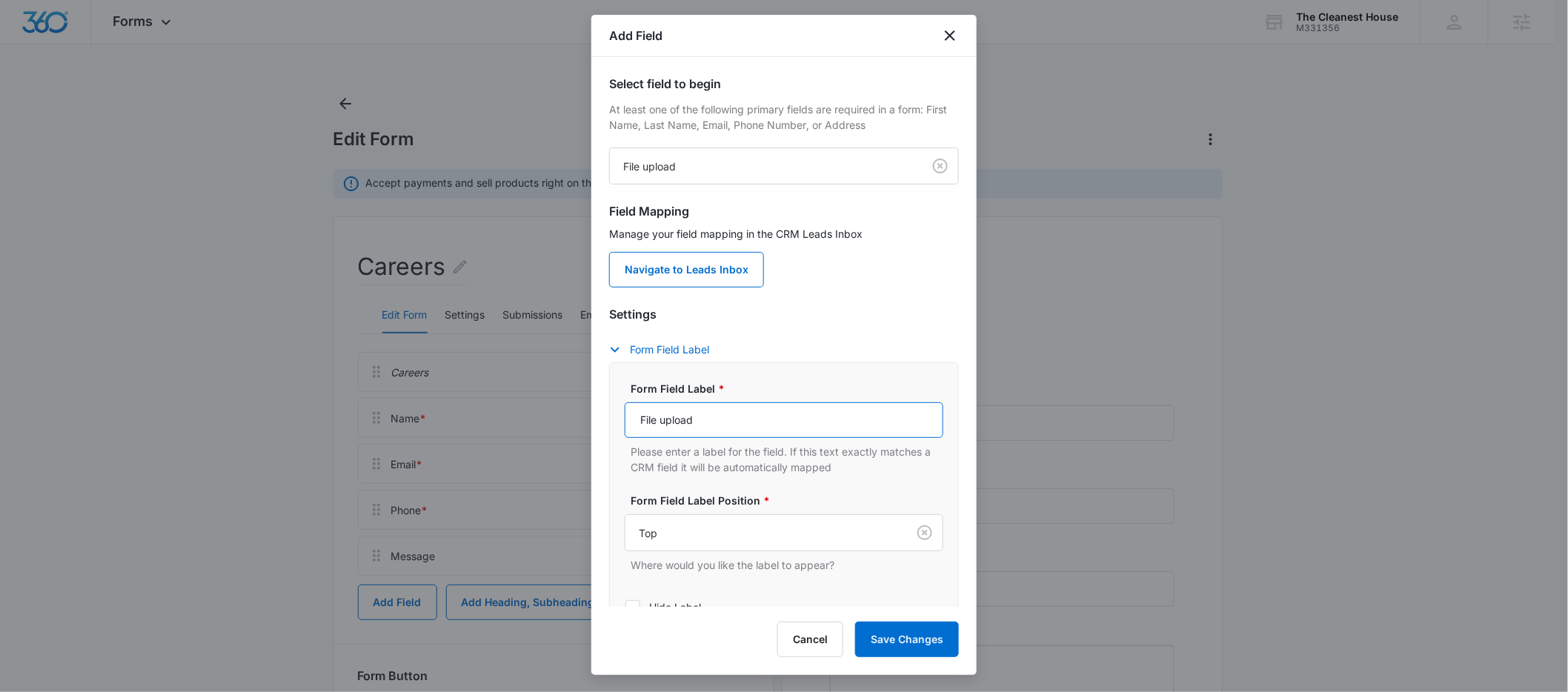
drag, startPoint x: 707, startPoint y: 417, endPoint x: 529, endPoint y: 419, distance: 178.0
click at [529, 419] on body "Forms Apps Reputation Forms CRM Email Social POS Content Ads Intelligence Files…" at bounding box center [784, 433] width 1568 height 867
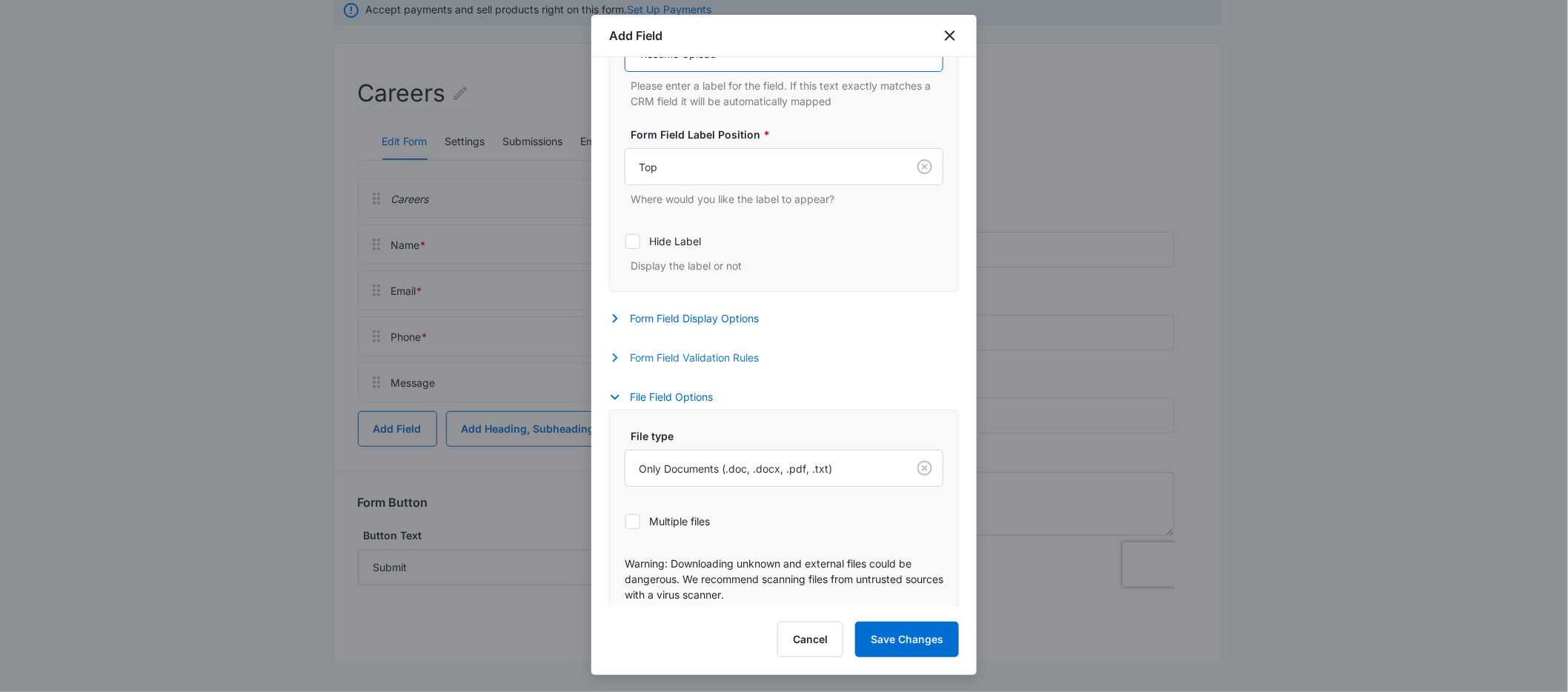
scroll to position [384, 0]
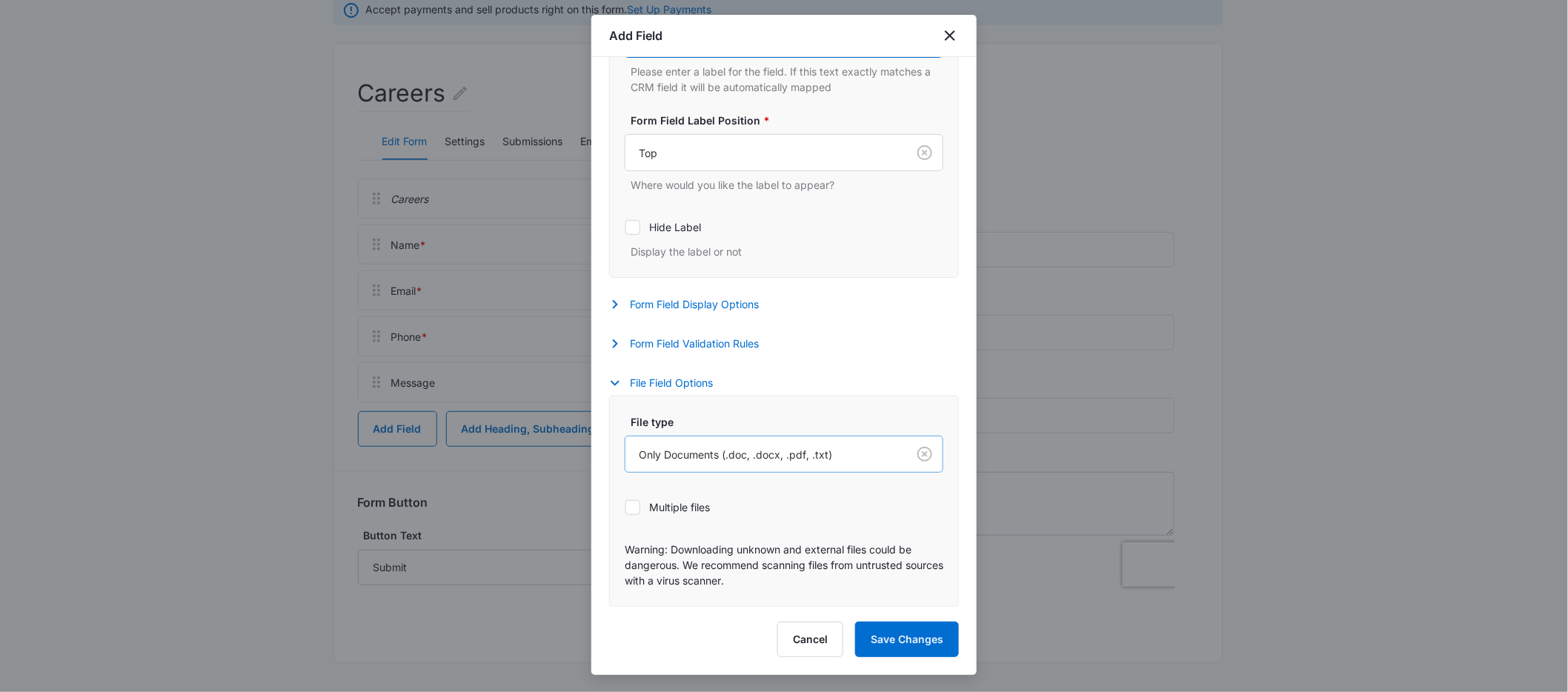
type input "Resume Upload"
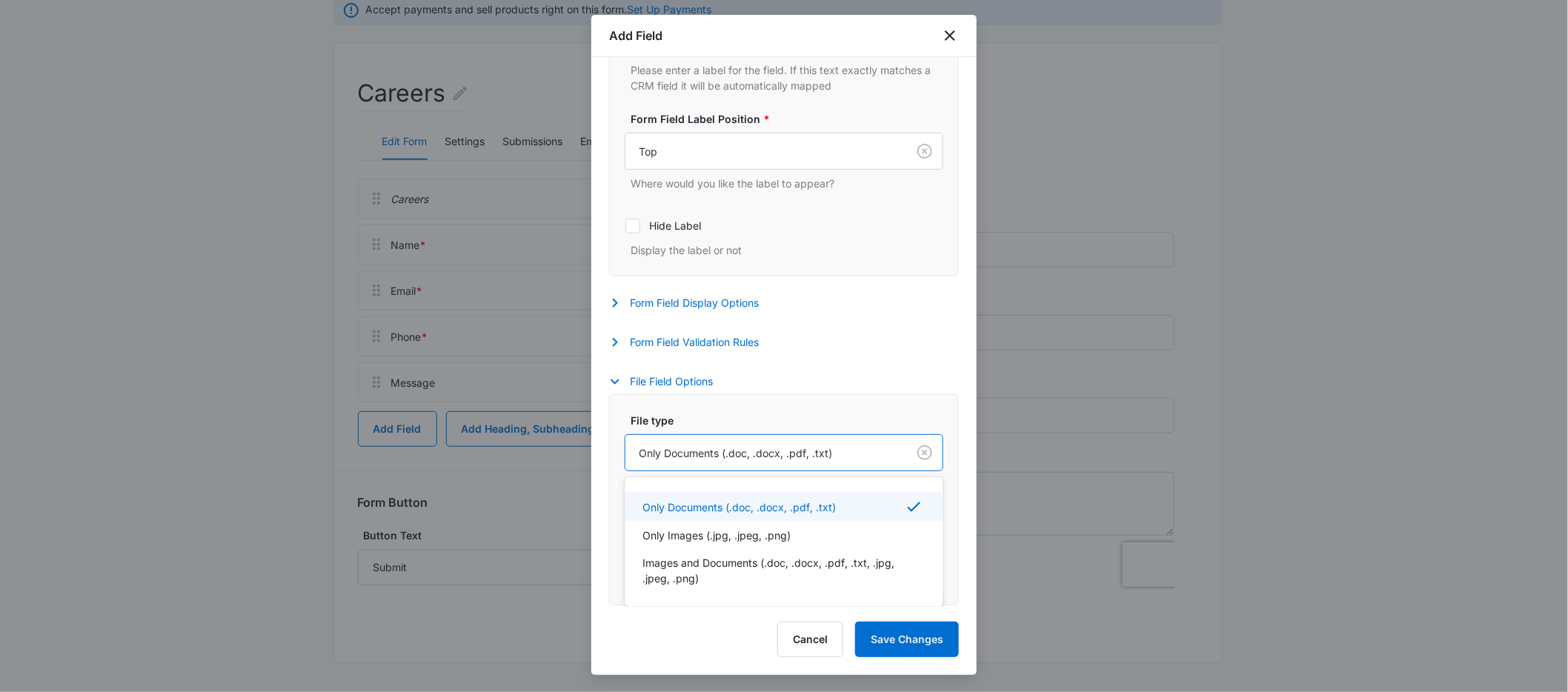
click at [759, 449] on div at bounding box center [763, 453] width 249 height 19
click at [756, 507] on p "Only Documents (.doc, .docx, .pdf, .txt)" at bounding box center [739, 507] width 193 height 15
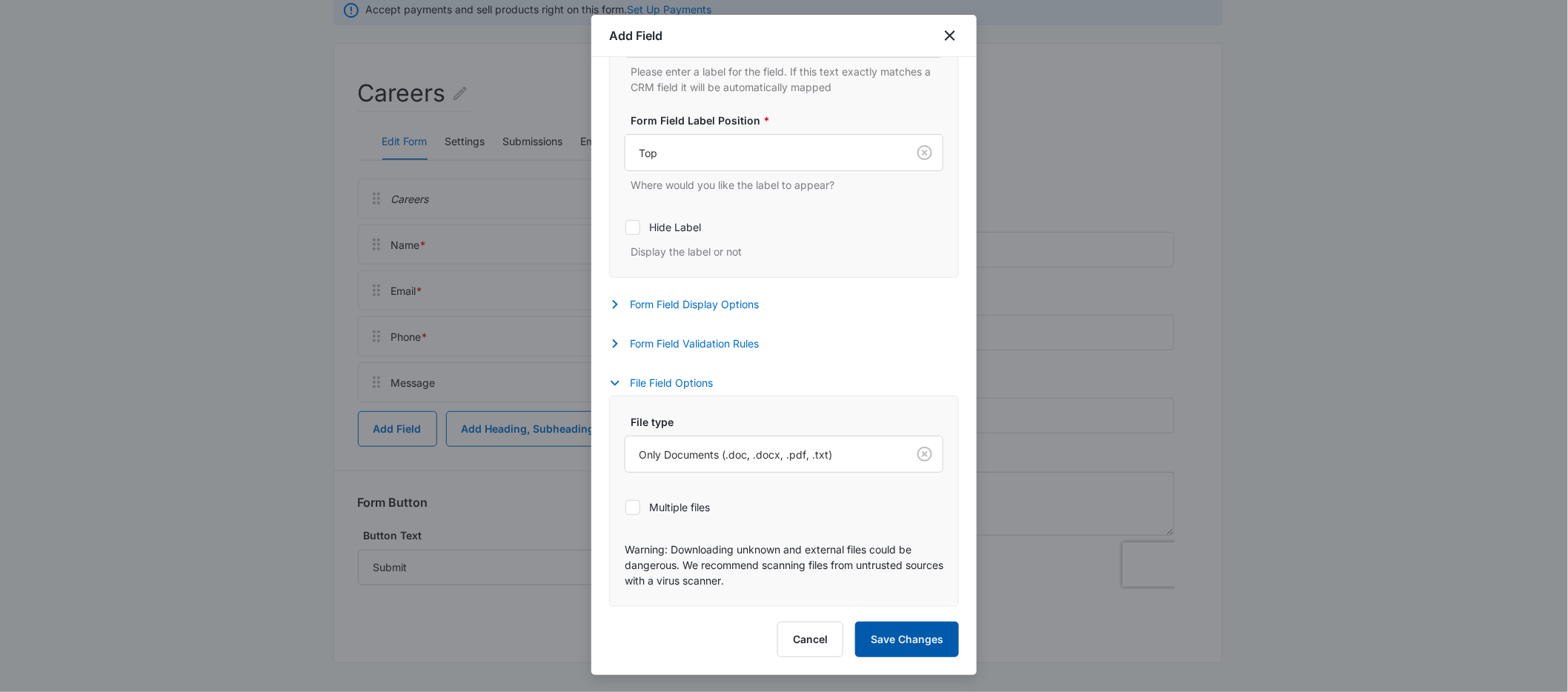
click at [902, 640] on button "Save Changes" at bounding box center [906, 639] width 104 height 35
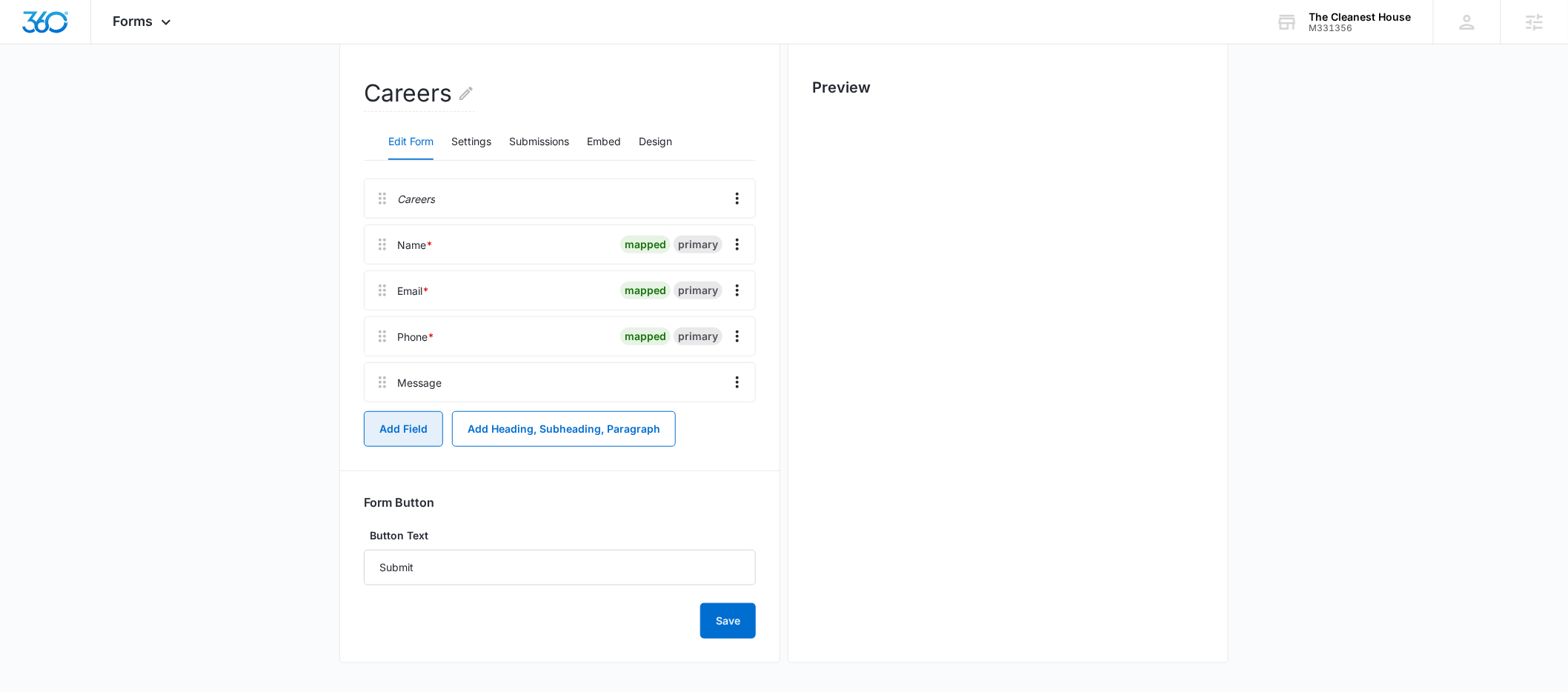
scroll to position [0, 0]
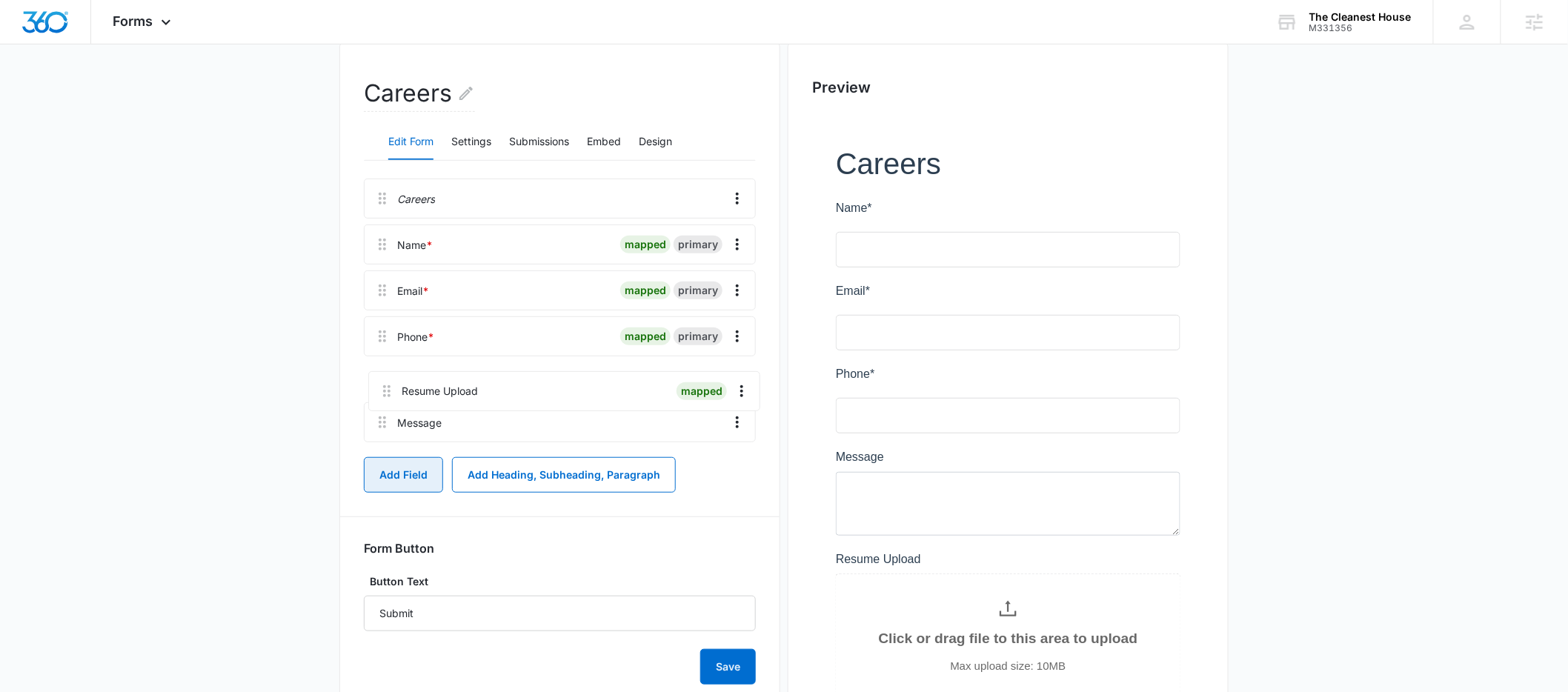
drag, startPoint x: 385, startPoint y: 438, endPoint x: 390, endPoint y: 384, distance: 54.2
click at [390, 384] on div "Careers Name * mapped primary Email * mapped primary Phone * mapped primary Mes…" at bounding box center [559, 314] width 392 height 270
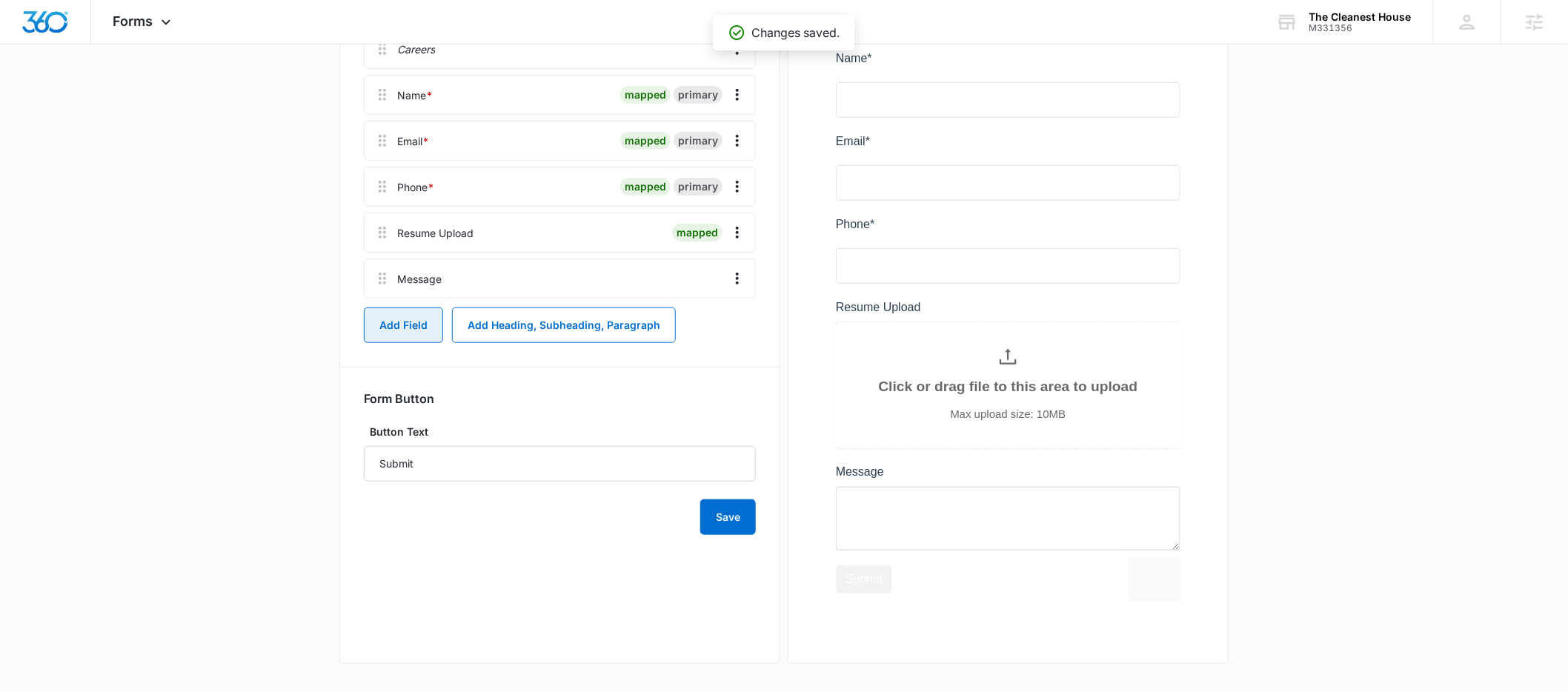
scroll to position [325, 0]
drag, startPoint x: 442, startPoint y: 458, endPoint x: 247, endPoint y: 450, distance: 195.2
click at [247, 450] on main "Edit Form Accept payments and sell products right on this form. Set Up Payments…" at bounding box center [784, 230] width 1568 height 925
type input "APPLY"
click at [717, 506] on button "Save" at bounding box center [728, 515] width 56 height 35
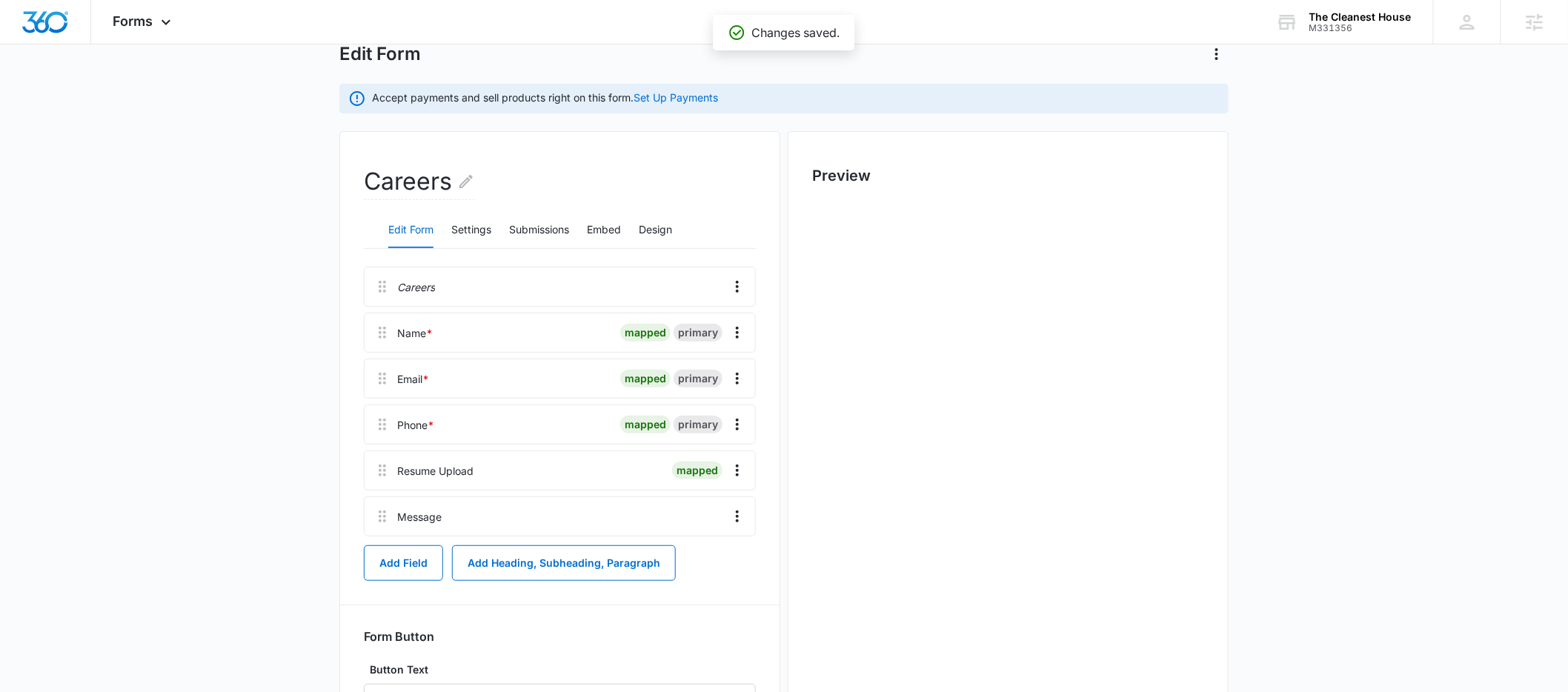
scroll to position [0, 0]
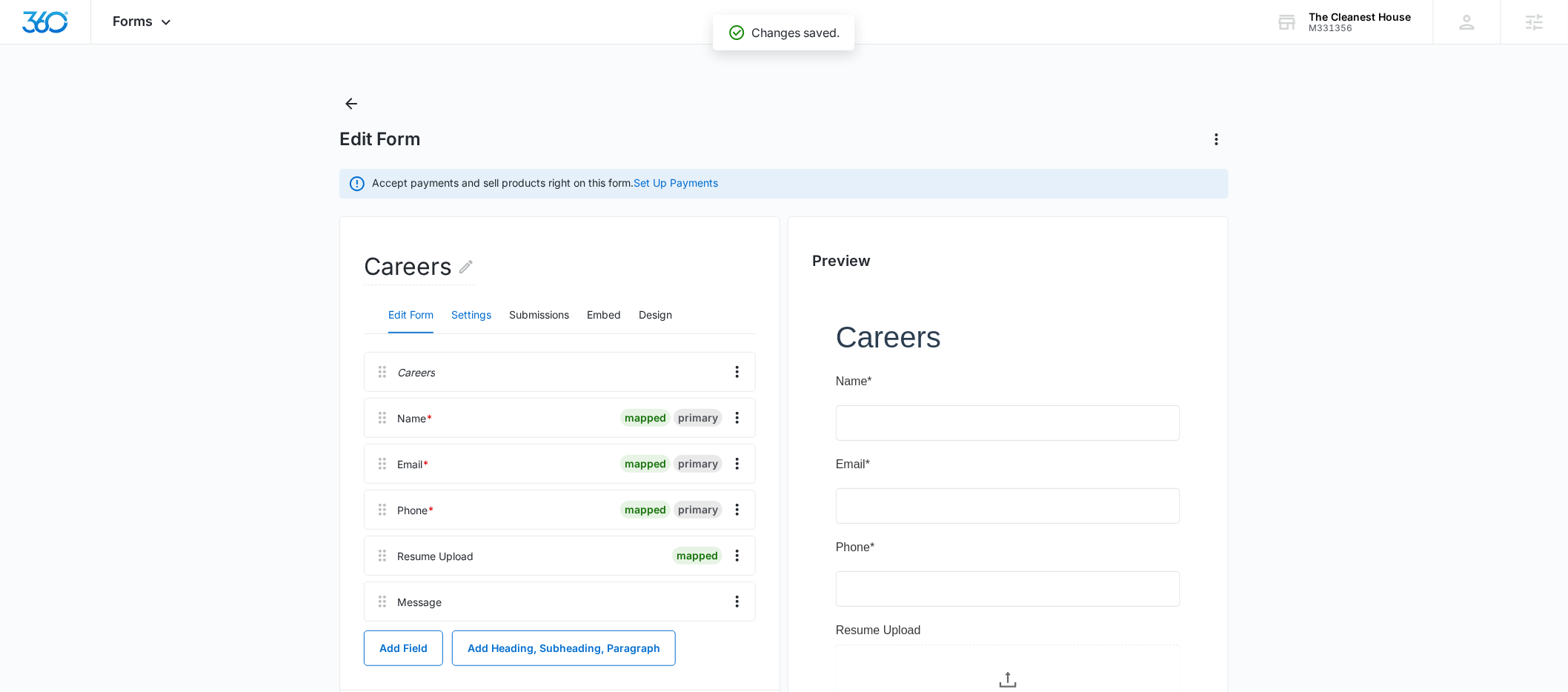
click at [471, 321] on button "Settings" at bounding box center [471, 315] width 40 height 35
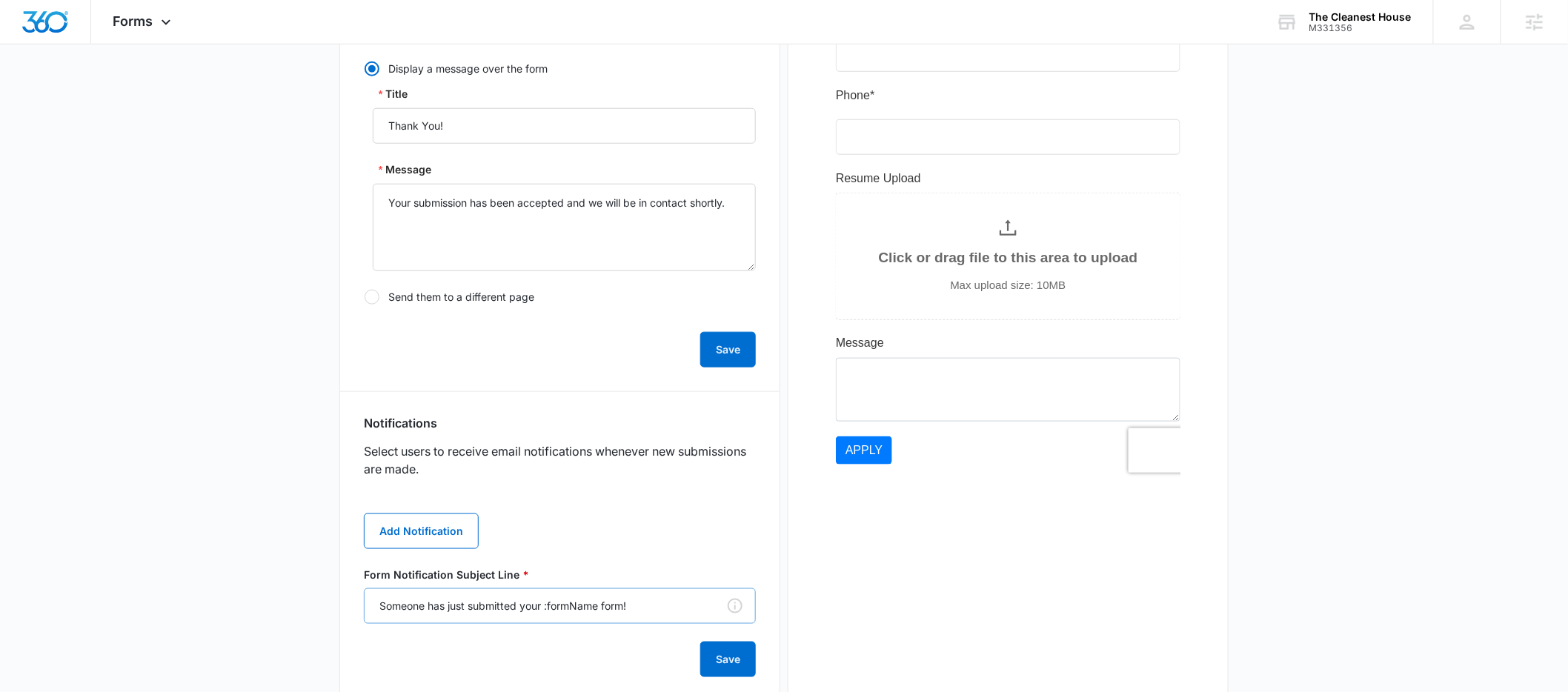
scroll to position [546, 0]
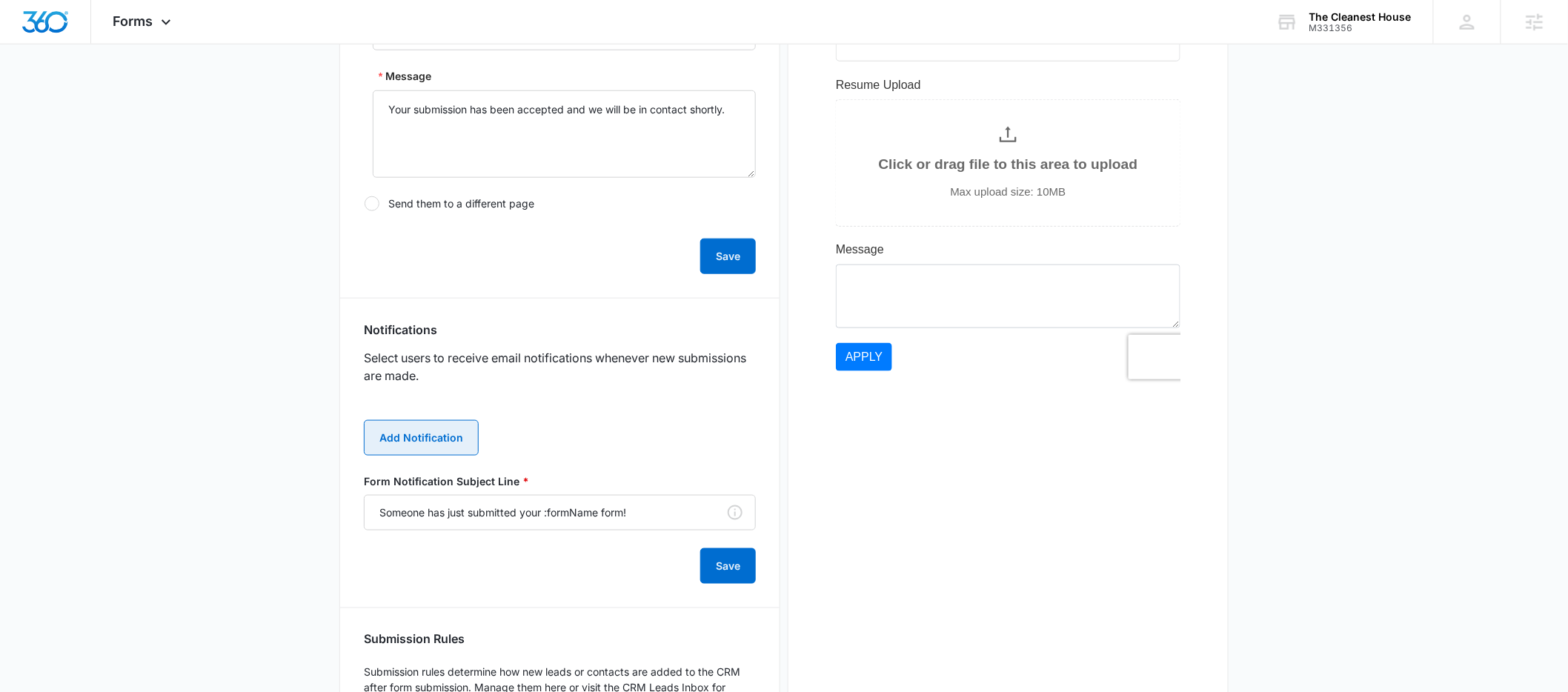
click at [441, 428] on button "Add Notification" at bounding box center [421, 438] width 115 height 35
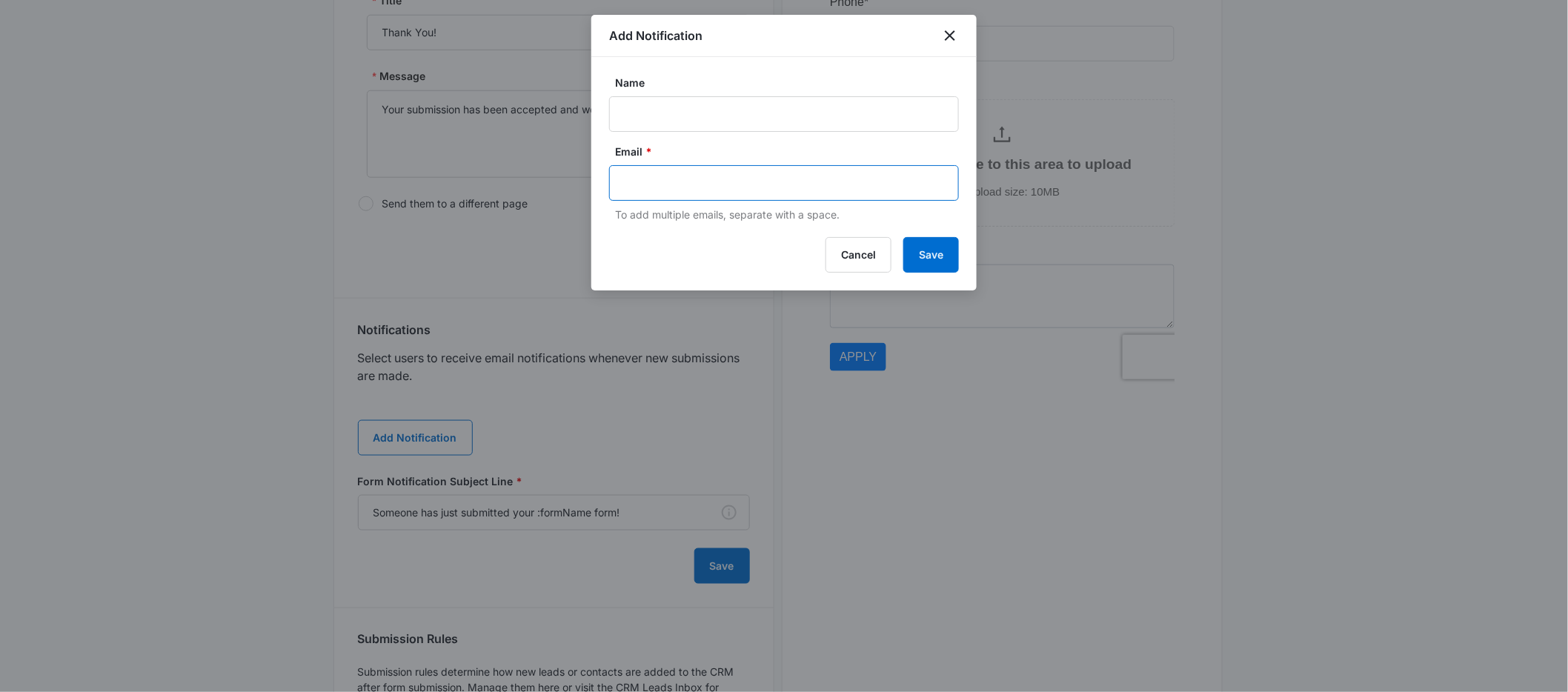
click at [648, 175] on input "text" at bounding box center [785, 183] width 321 height 22
paste input "office@thecleanesthouse.com"
type input "office@thecleanesthouse.com"
click at [666, 138] on form "Name Email * To add multiple emails, separate with a space." at bounding box center [784, 149] width 350 height 148
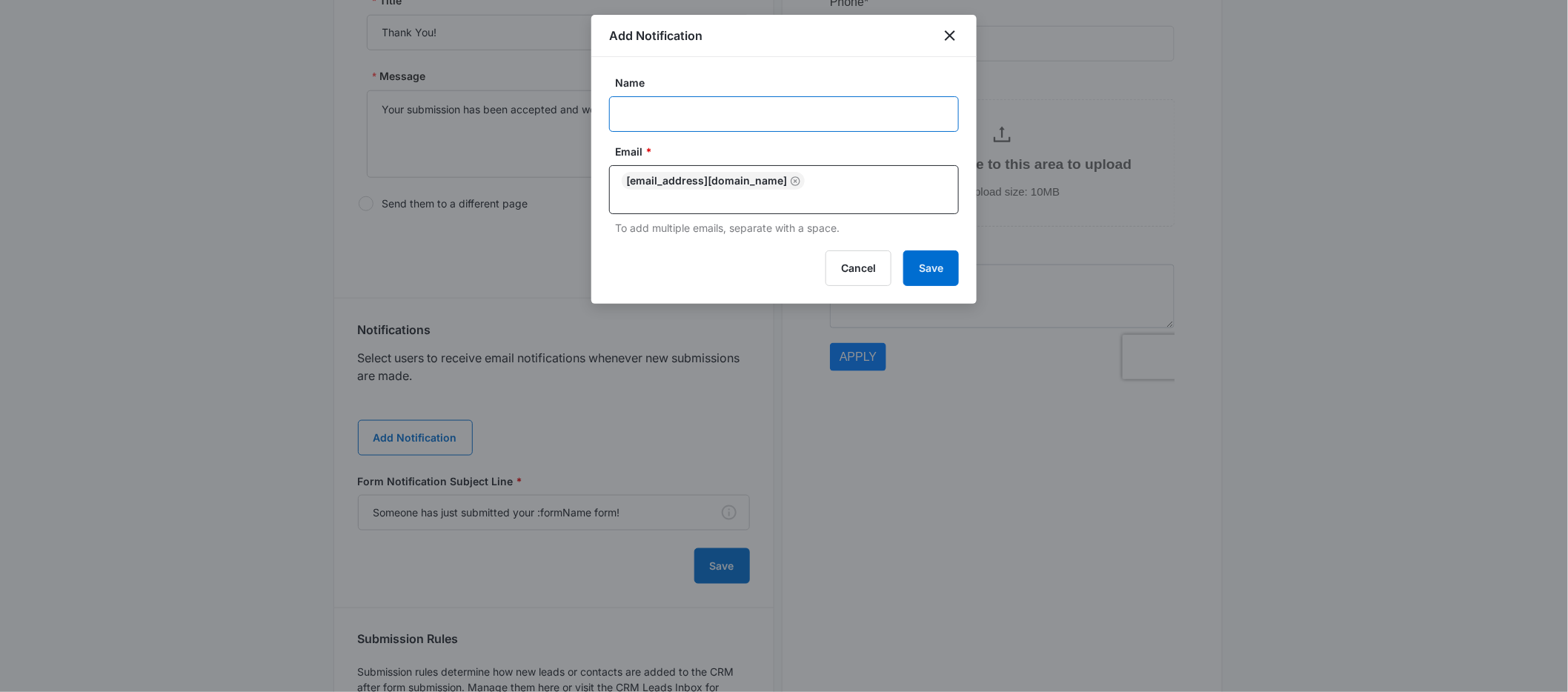
click at [660, 119] on input "Name" at bounding box center [784, 113] width 350 height 35
type input "The Cleanest House"
click at [923, 261] on button "Save" at bounding box center [930, 267] width 56 height 35
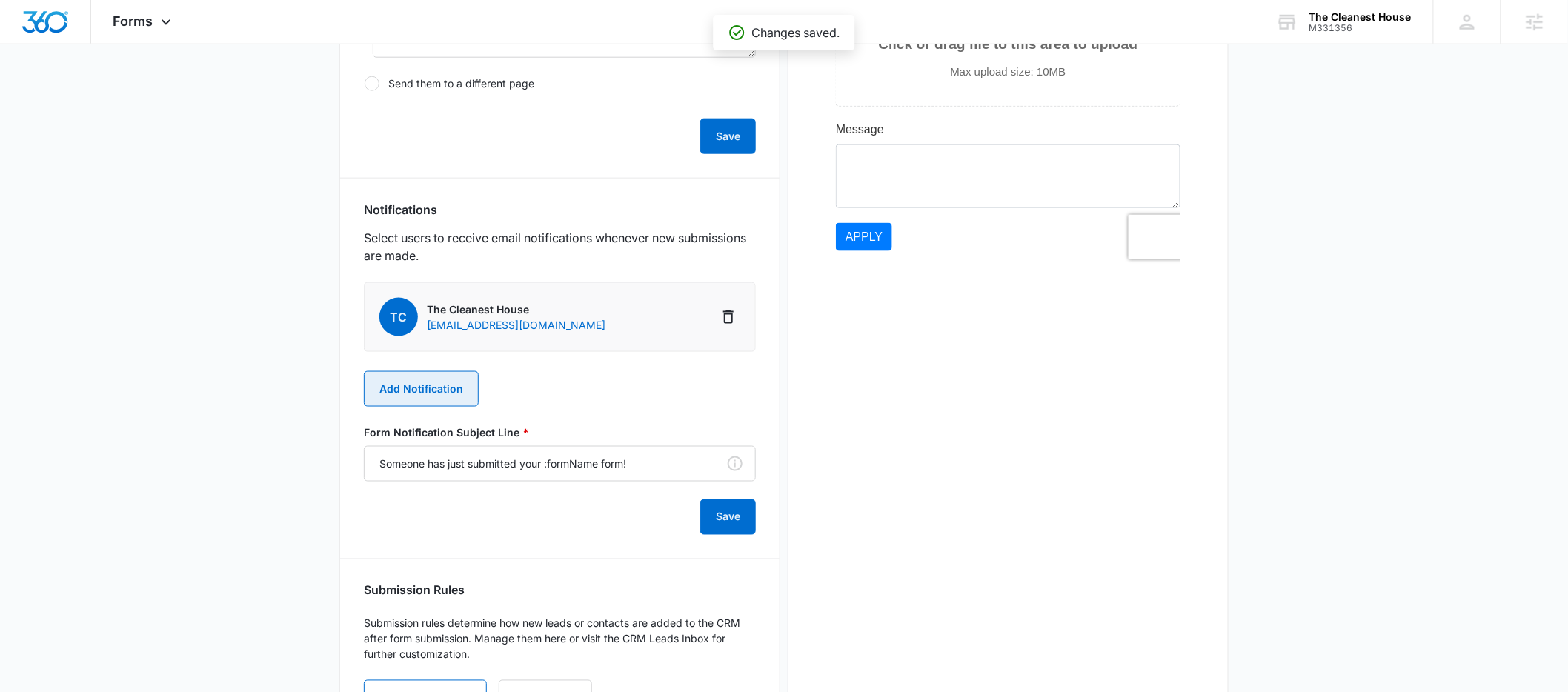
scroll to position [0, 0]
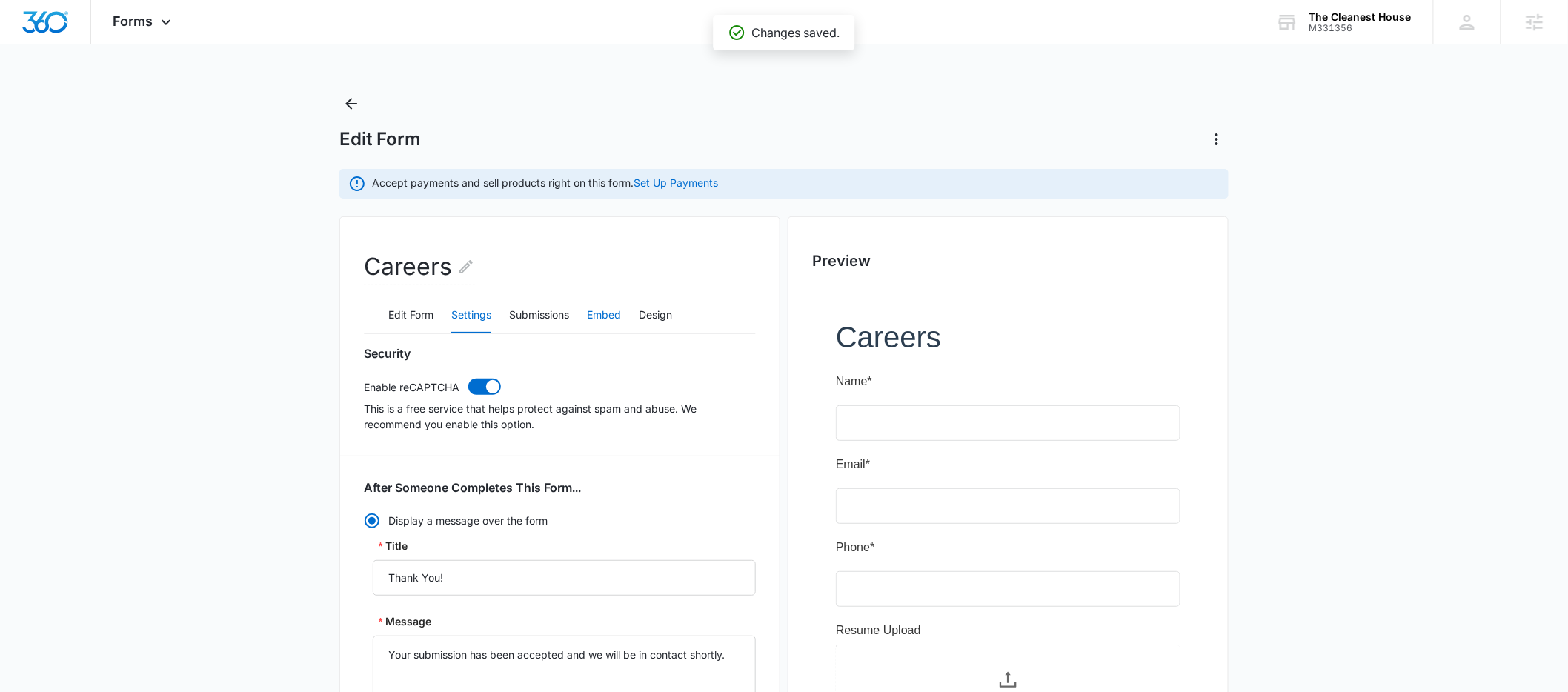
click at [614, 310] on button "Embed" at bounding box center [604, 315] width 34 height 35
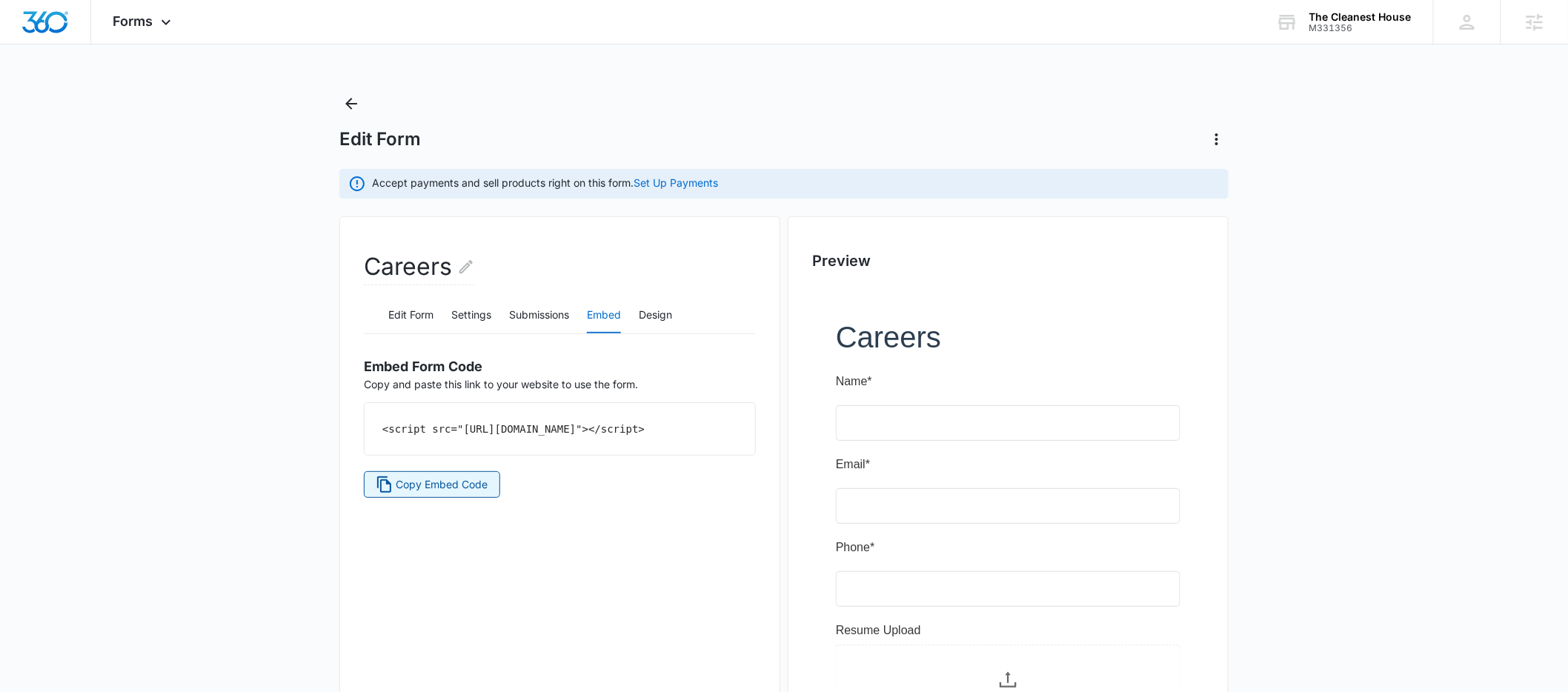
click at [446, 493] on span "Copy Embed Code" at bounding box center [442, 484] width 92 height 16
click at [404, 312] on button "Edit Form" at bounding box center [411, 315] width 46 height 35
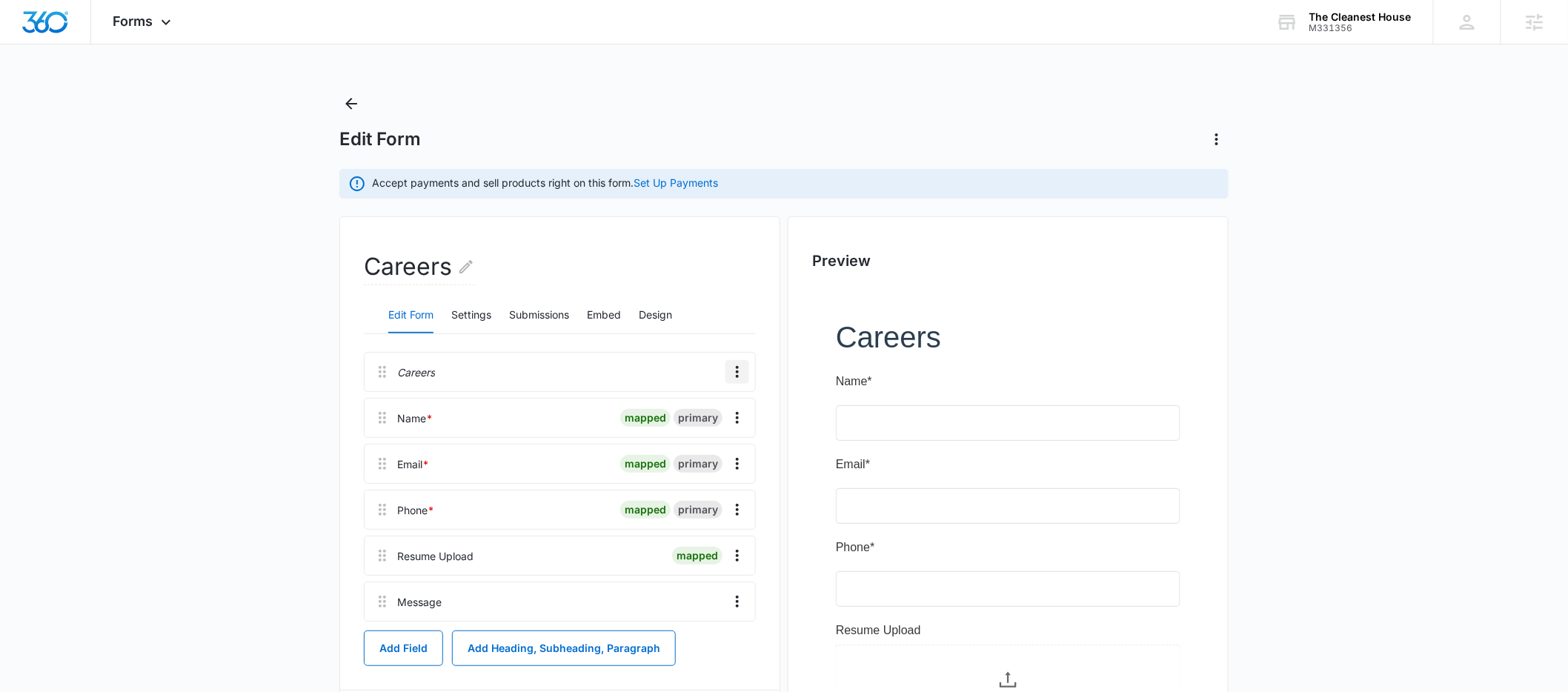
click at [734, 369] on icon "Overflow Menu" at bounding box center [737, 372] width 18 height 18
click at [693, 433] on div "Delete" at bounding box center [698, 436] width 31 height 10
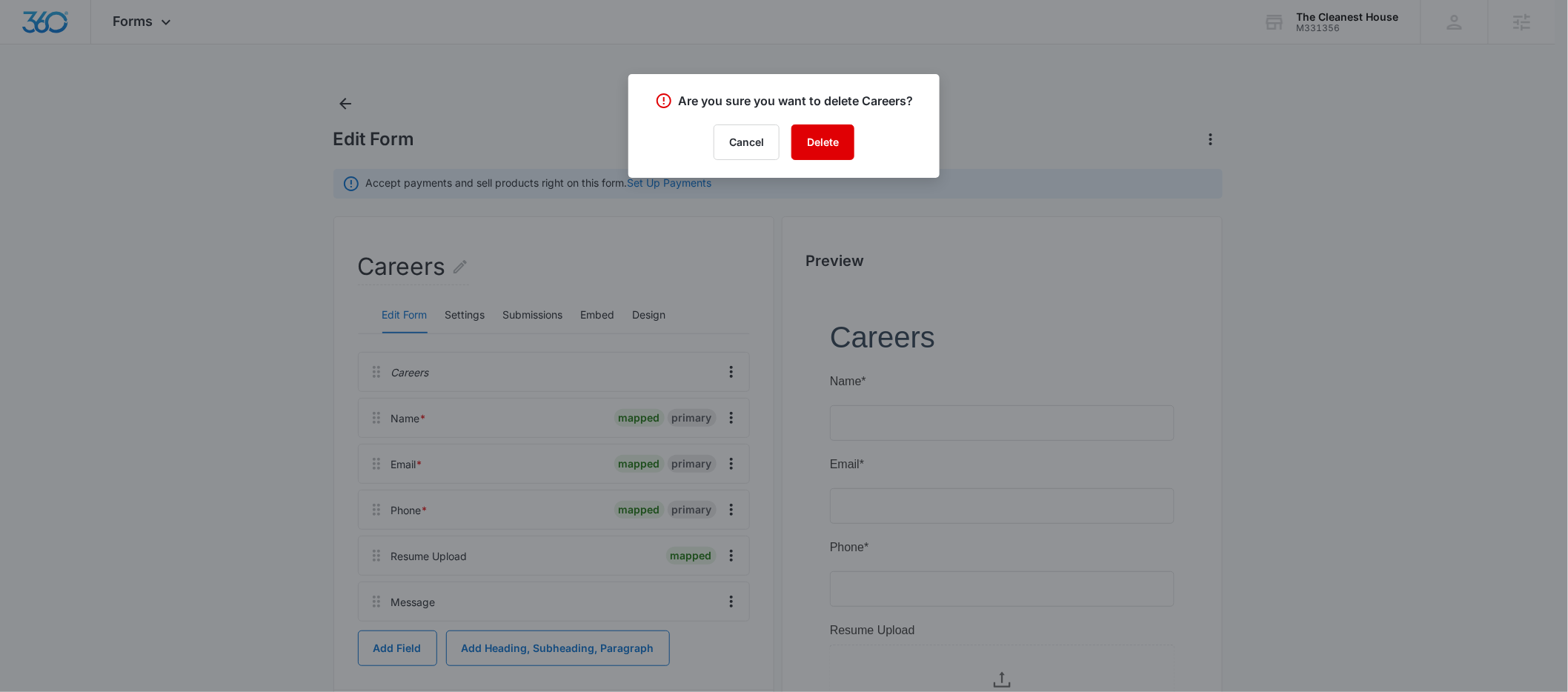
click at [823, 138] on button "Delete" at bounding box center [822, 142] width 63 height 35
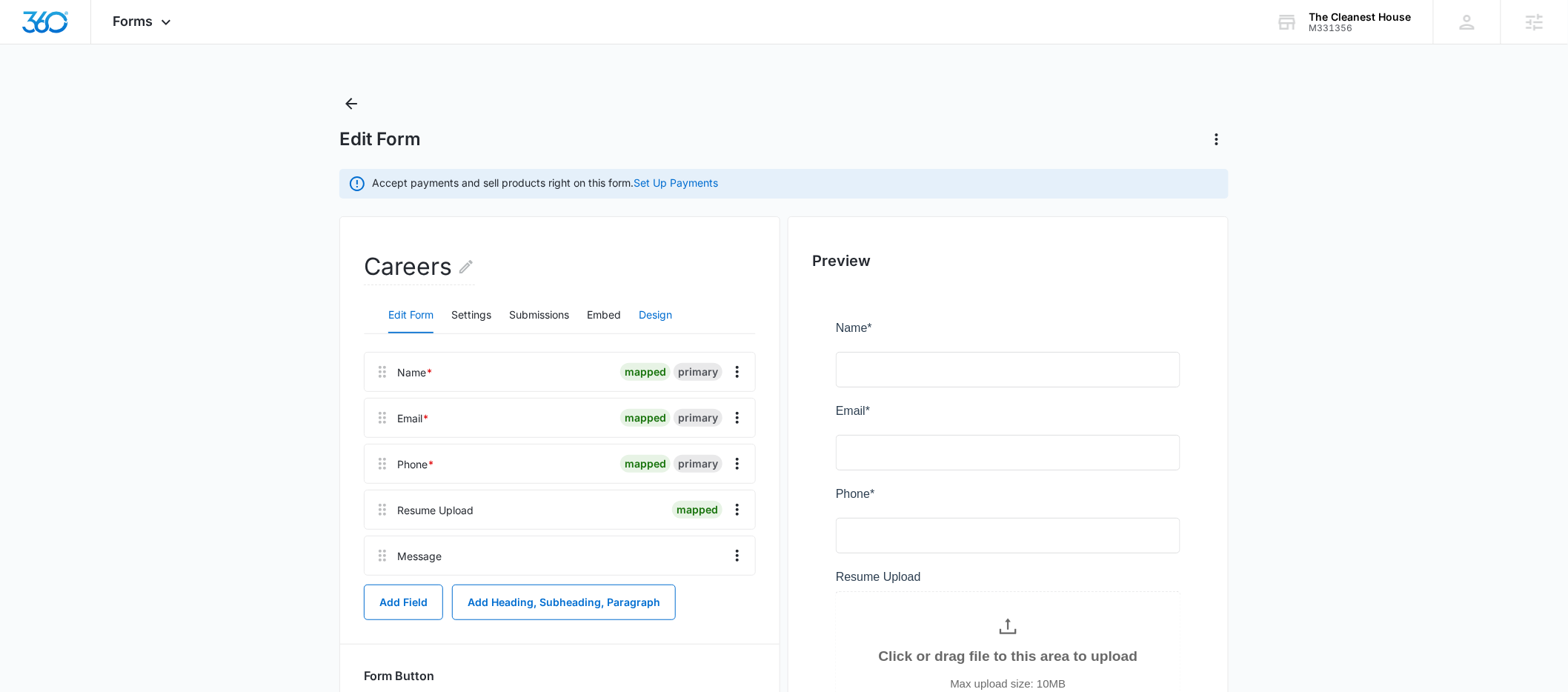
click at [660, 319] on button "Design" at bounding box center [655, 315] width 34 height 35
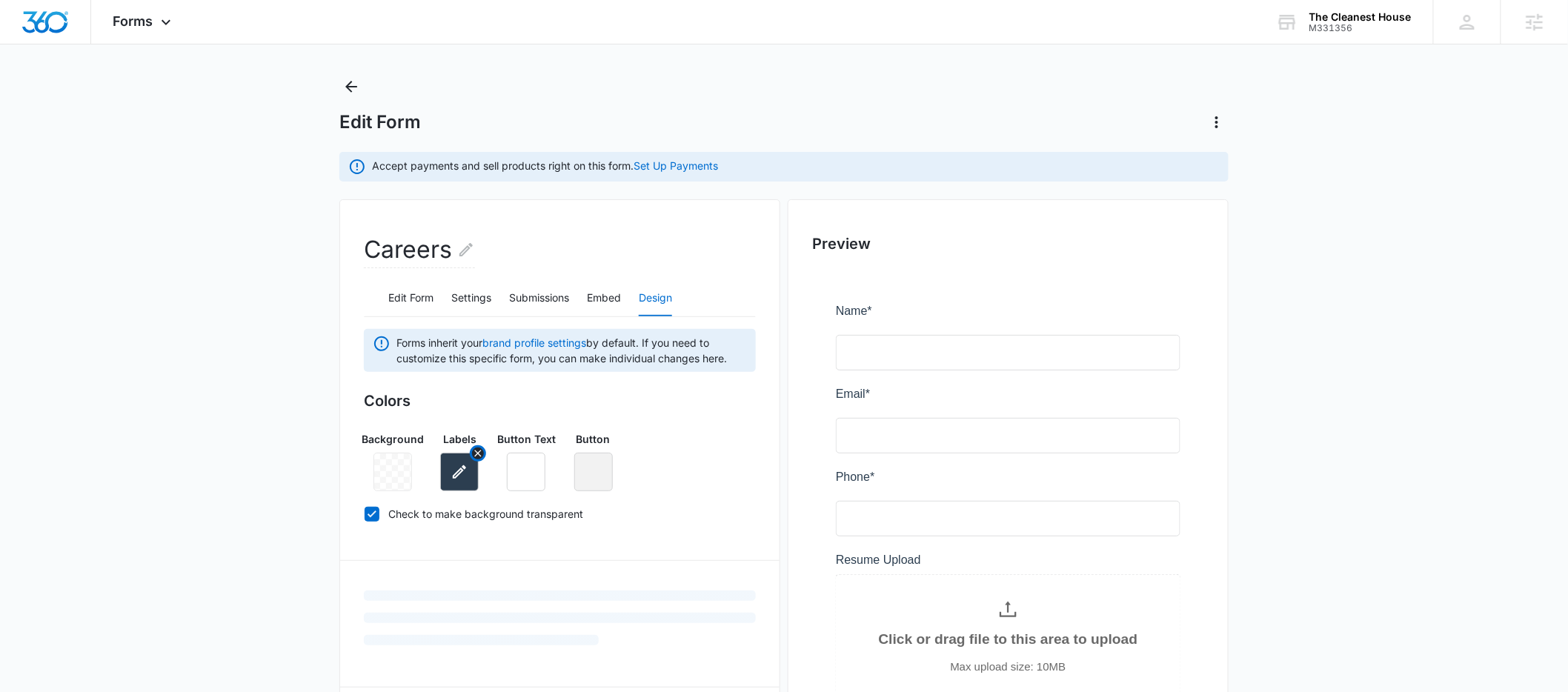
scroll to position [18, 0]
click at [467, 460] on button "button" at bounding box center [459, 471] width 39 height 39
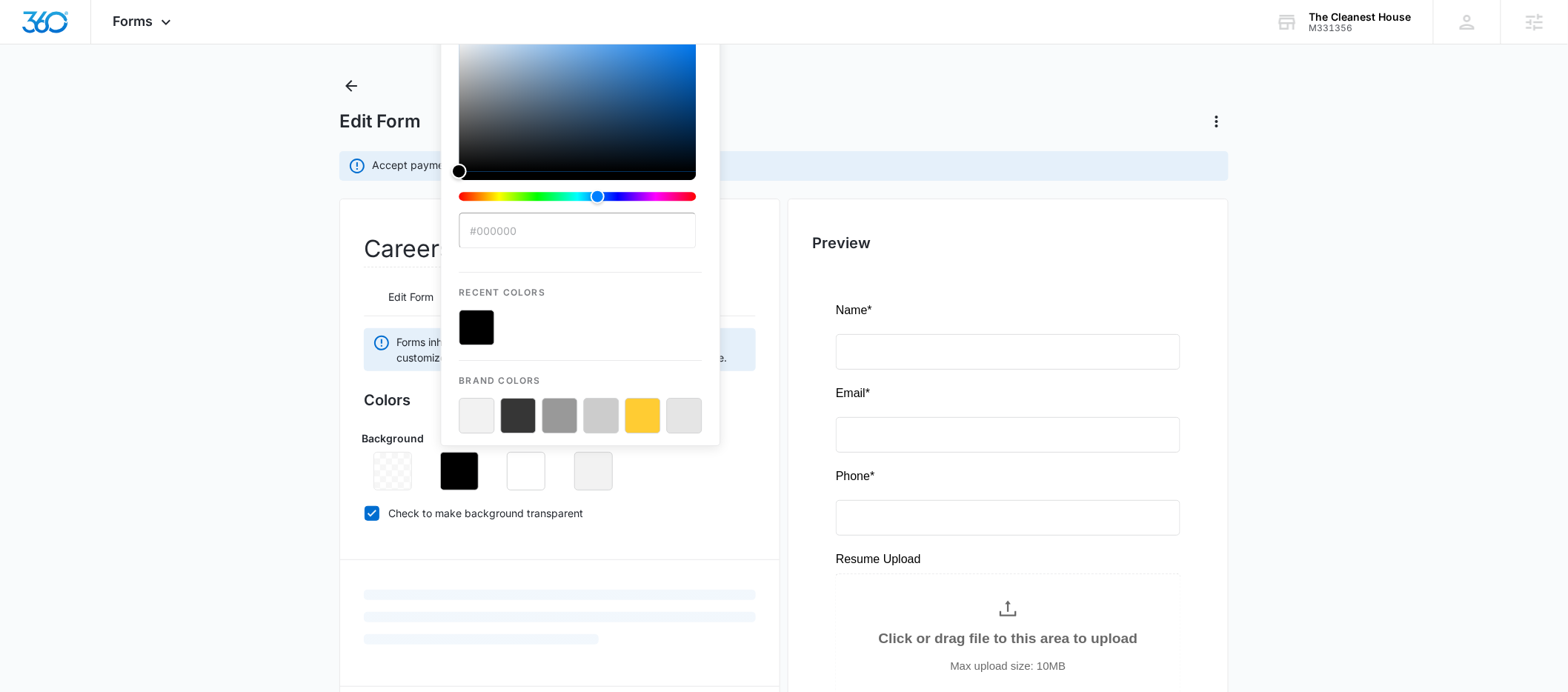
drag, startPoint x: 521, startPoint y: 236, endPoint x: 447, endPoint y: 291, distance: 92.2
click at [447, 291] on div "#000000 Recent Colors Brand Colors" at bounding box center [580, 234] width 280 height 424
click at [632, 422] on button "color-picker-container" at bounding box center [642, 415] width 35 height 35
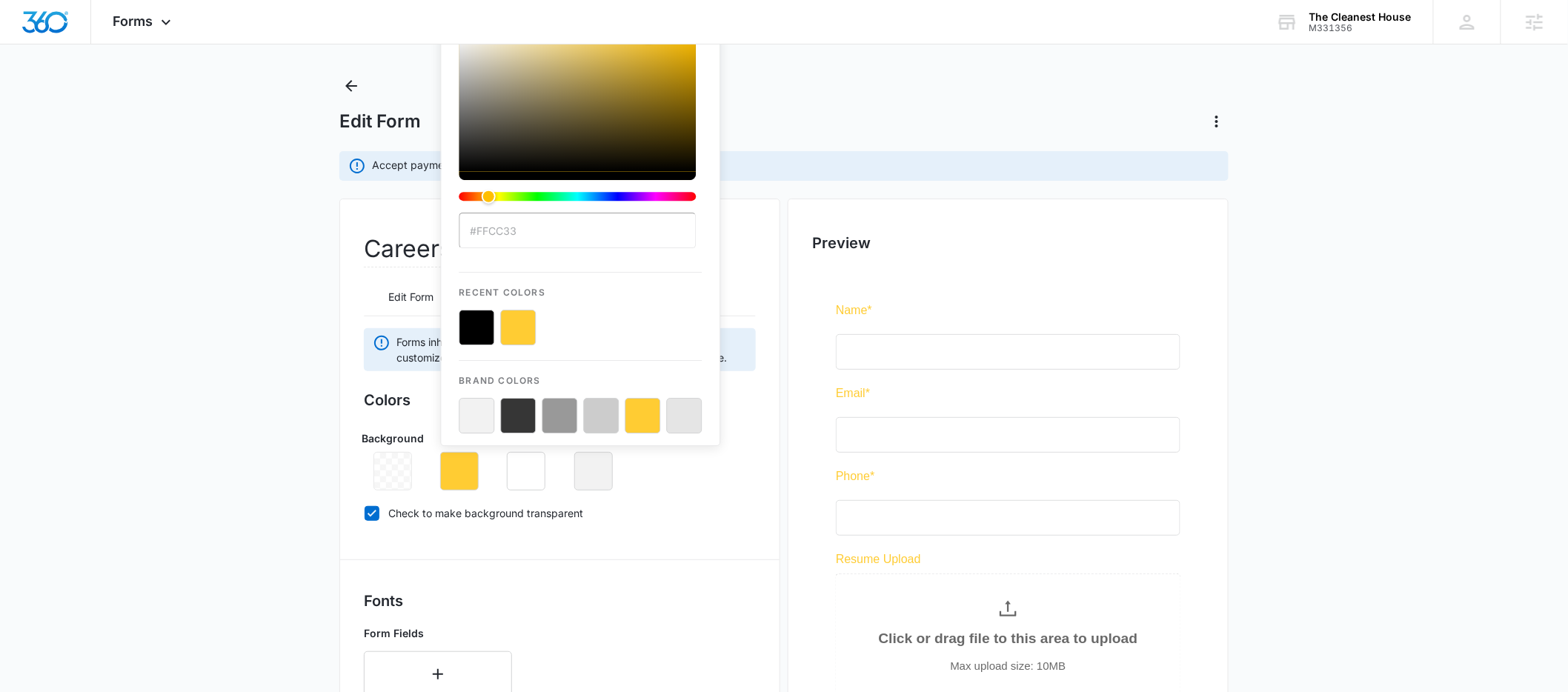
click at [490, 324] on button "color-picker-container" at bounding box center [476, 327] width 35 height 35
type input "#000000"
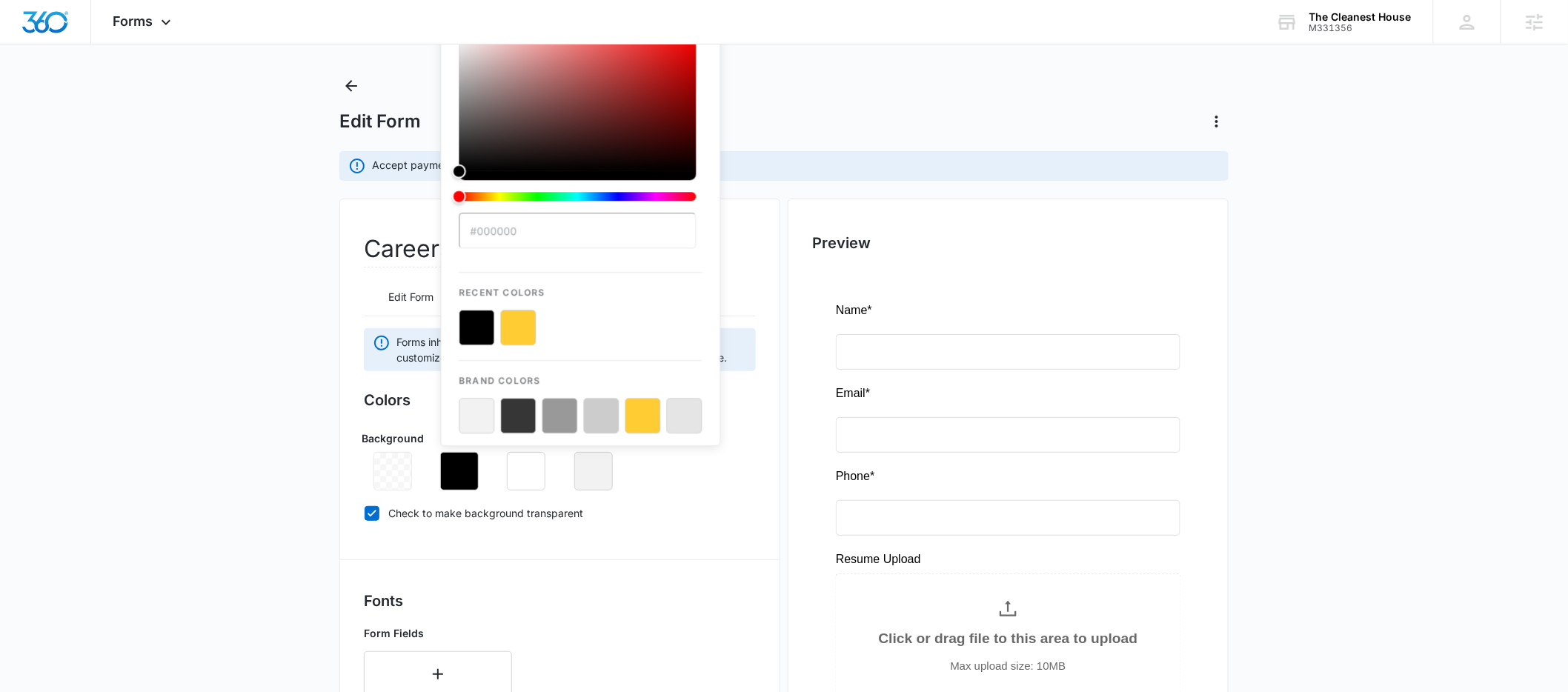
drag, startPoint x: 186, startPoint y: 412, endPoint x: 204, endPoint y: 415, distance: 18.2
click at [186, 413] on main "Edit Form Accept payments and sell products right on this form. Set Up Payments…" at bounding box center [784, 652] width 1568 height 1158
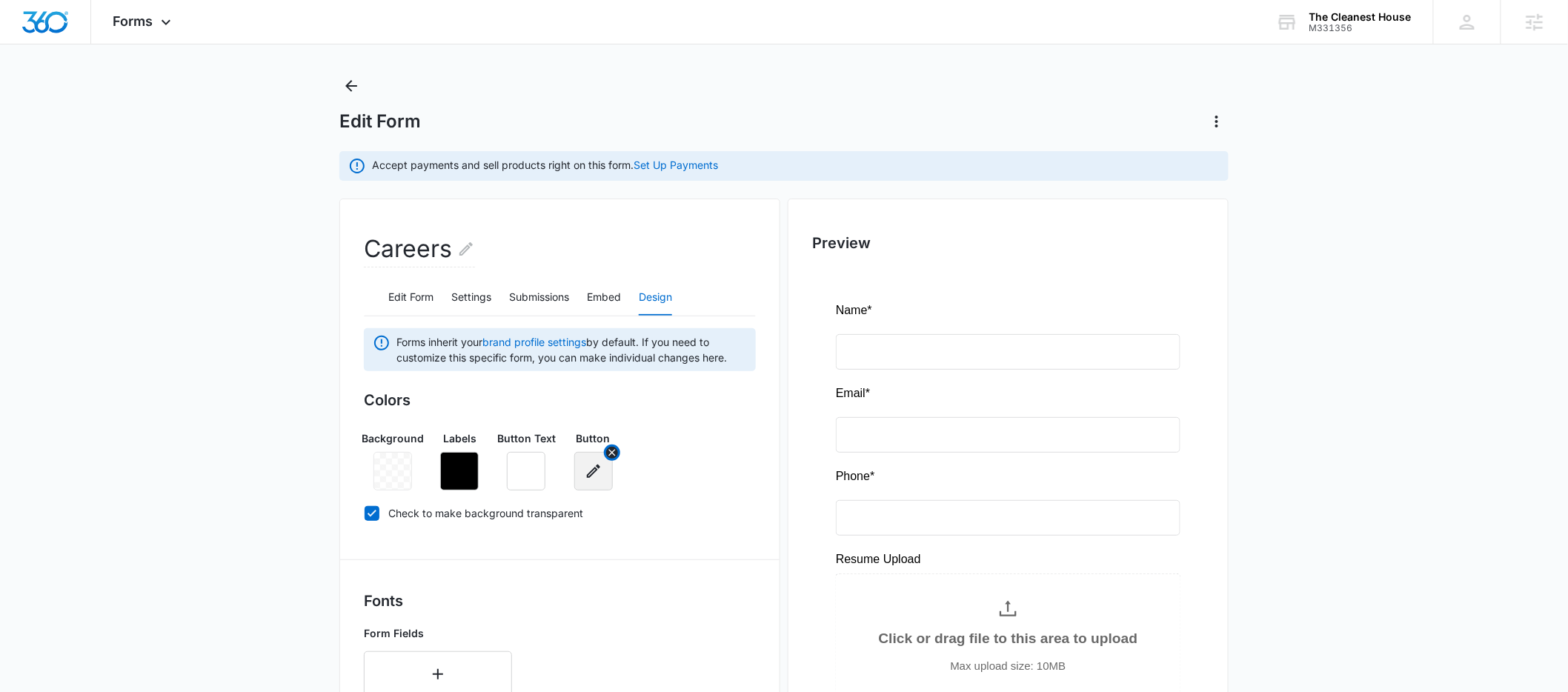
click at [595, 469] on icon "button" at bounding box center [593, 471] width 18 height 18
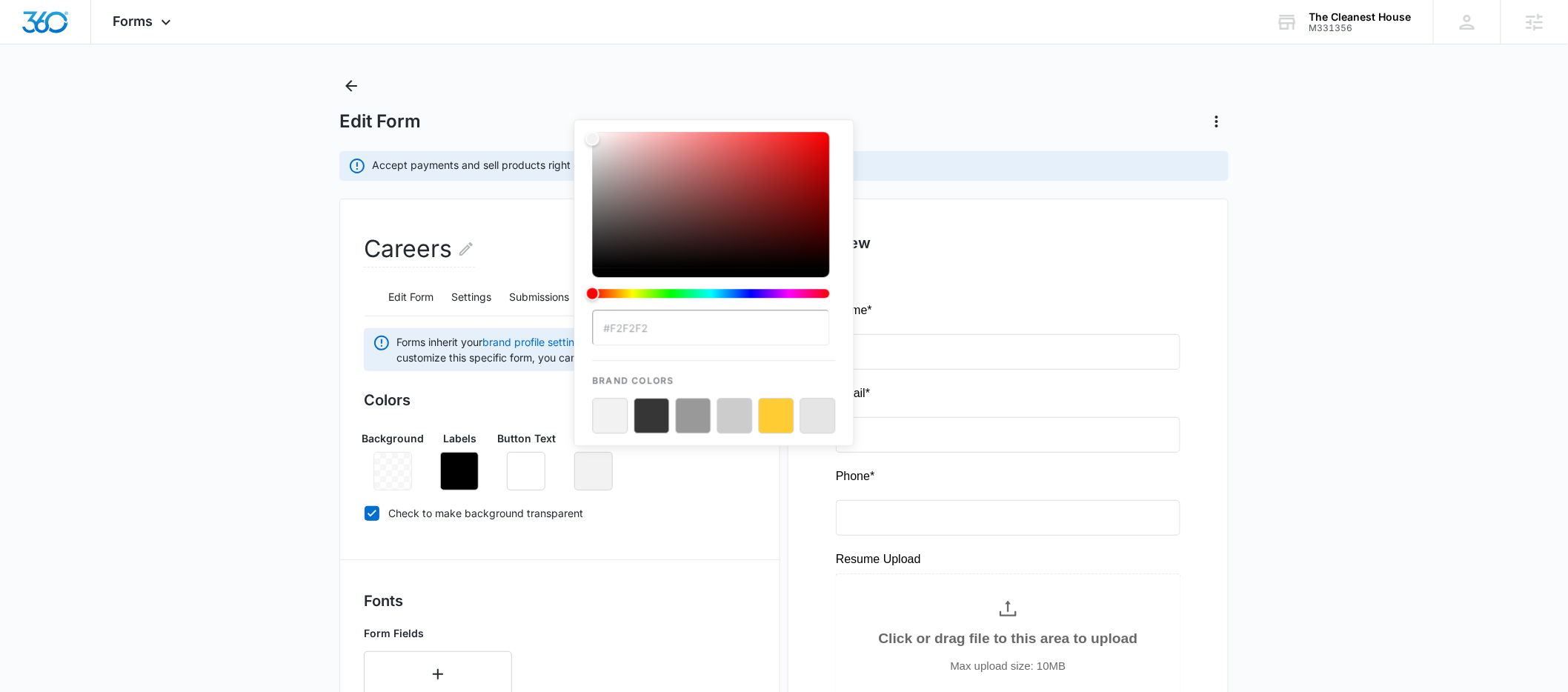
click at [778, 415] on button "color-picker-container" at bounding box center [775, 415] width 35 height 35
type input "#FFCC33"
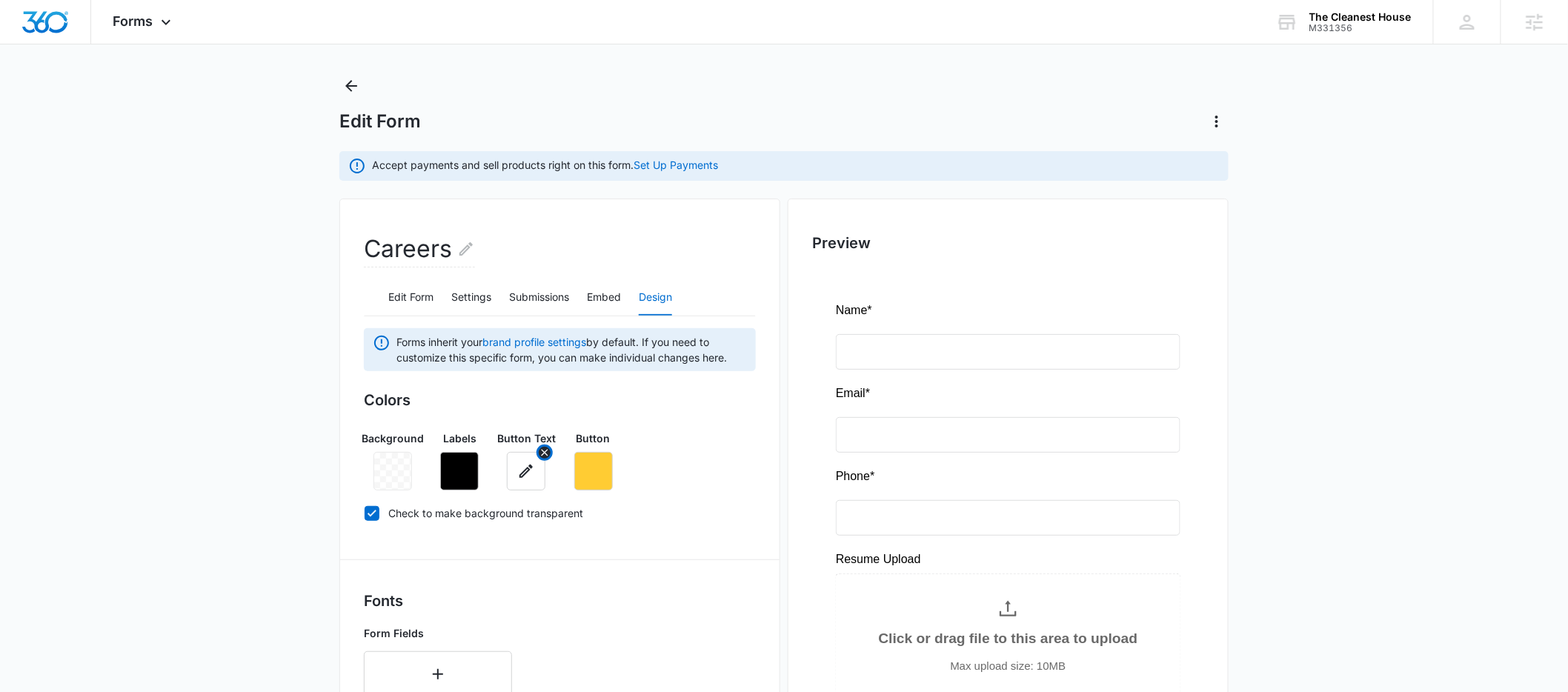
click at [525, 478] on icon "button" at bounding box center [526, 471] width 18 height 18
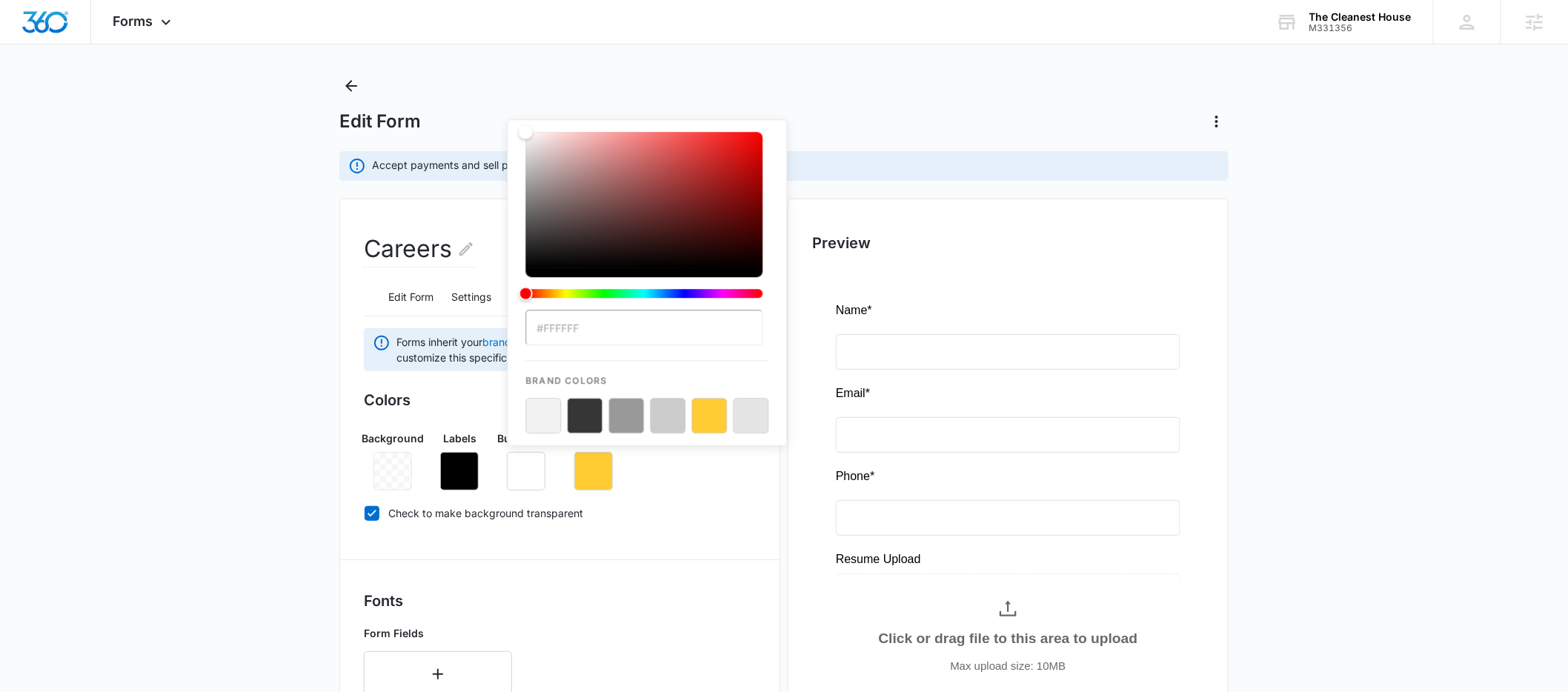
click at [578, 416] on button "color-picker-container" at bounding box center [584, 415] width 35 height 35
type input "#363636"
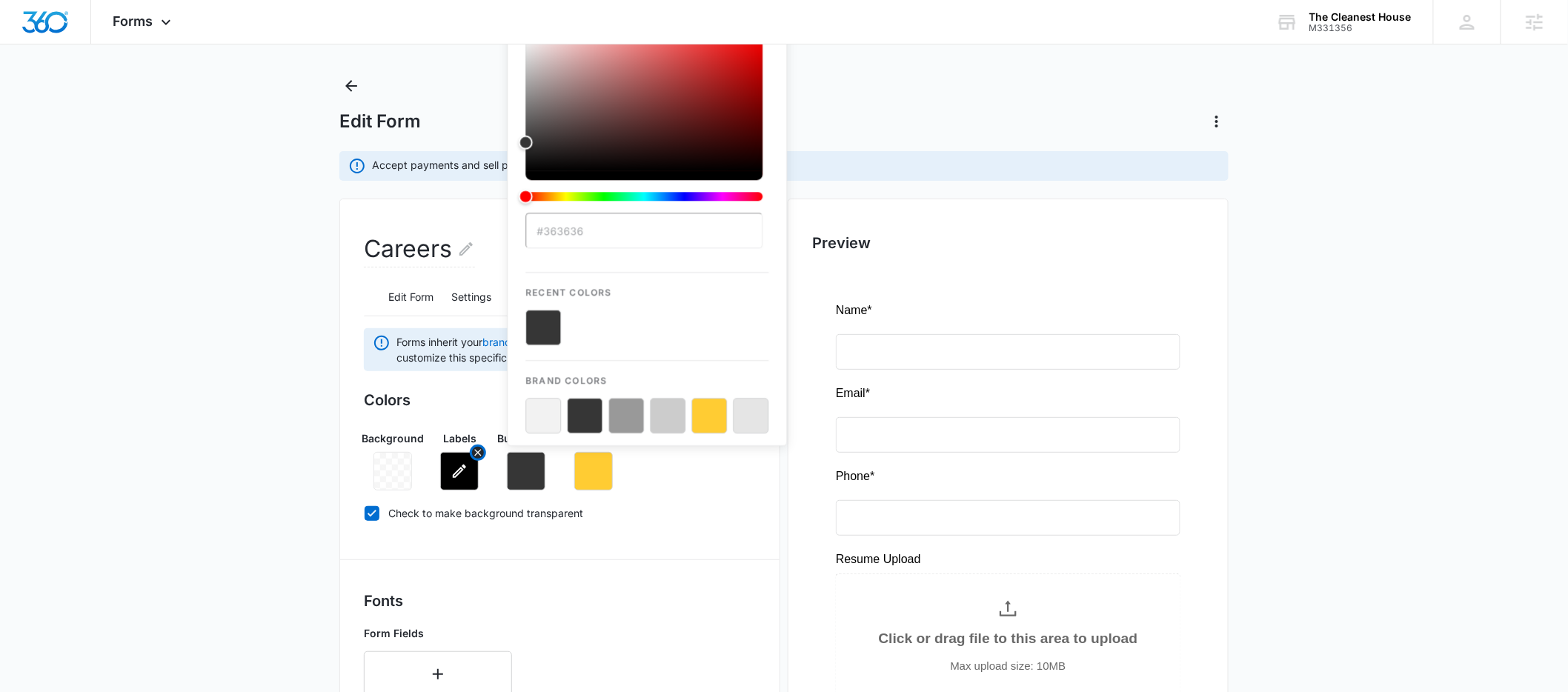
click at [469, 471] on button "button" at bounding box center [459, 471] width 39 height 39
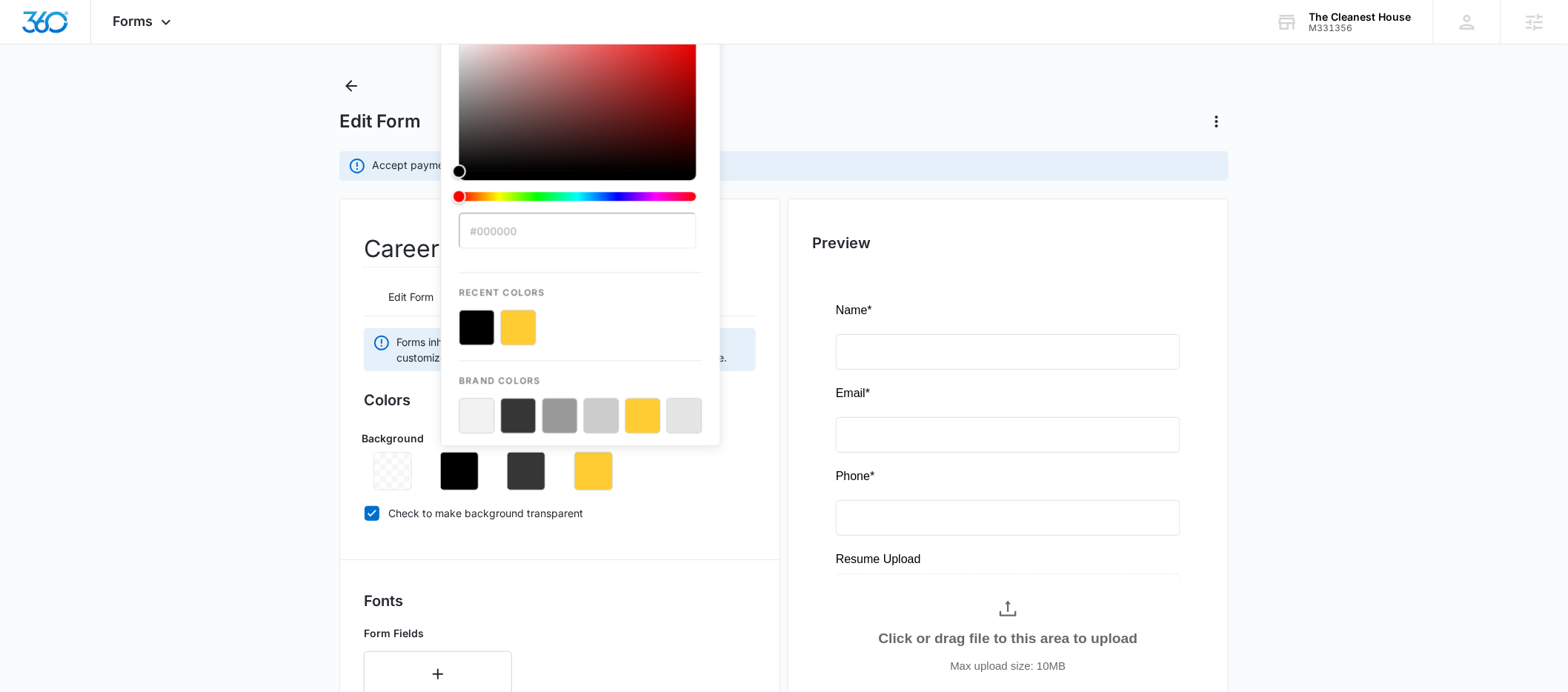
click at [513, 429] on button "color-picker-container" at bounding box center [517, 415] width 35 height 35
type input "#363636"
click at [231, 438] on main "Edit Form Accept payments and sell products right on this form. Set Up Payments…" at bounding box center [784, 652] width 1568 height 1158
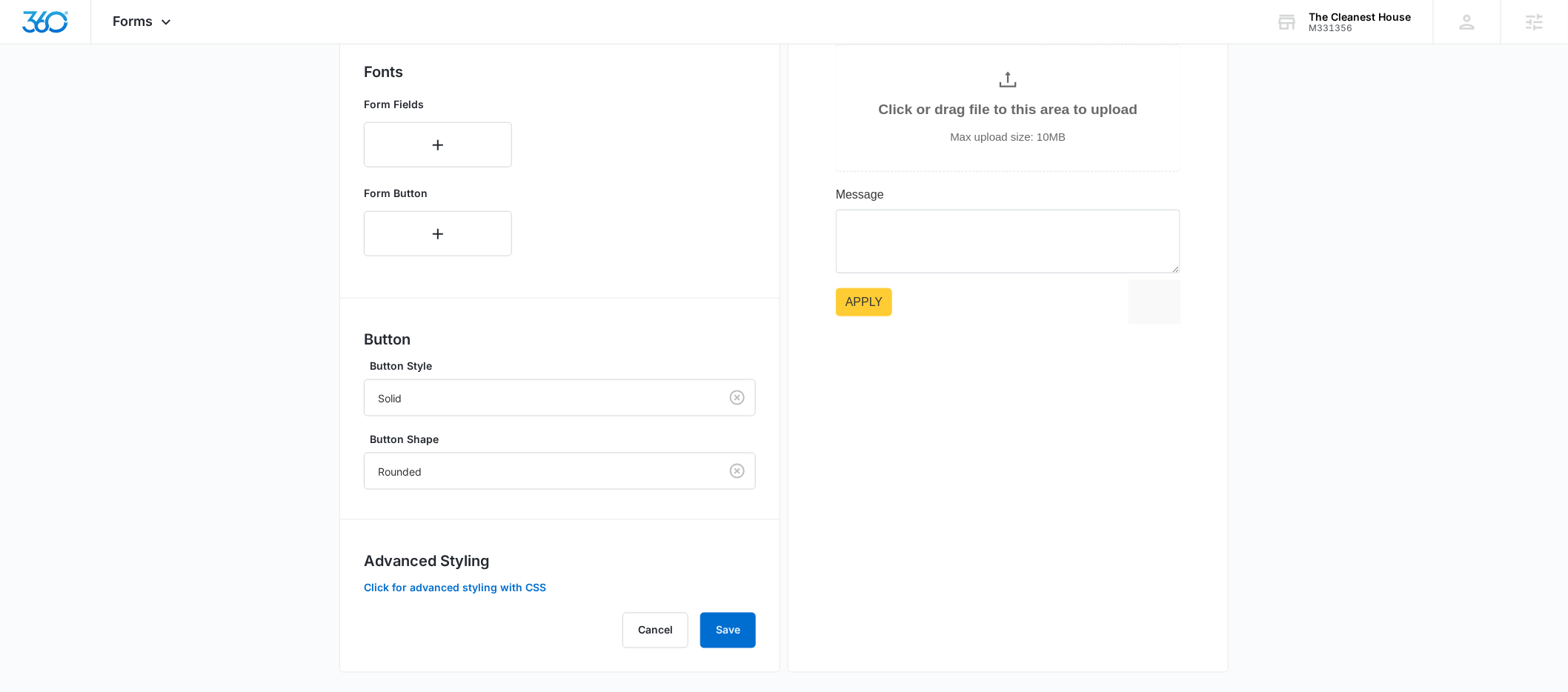
scroll to position [557, 0]
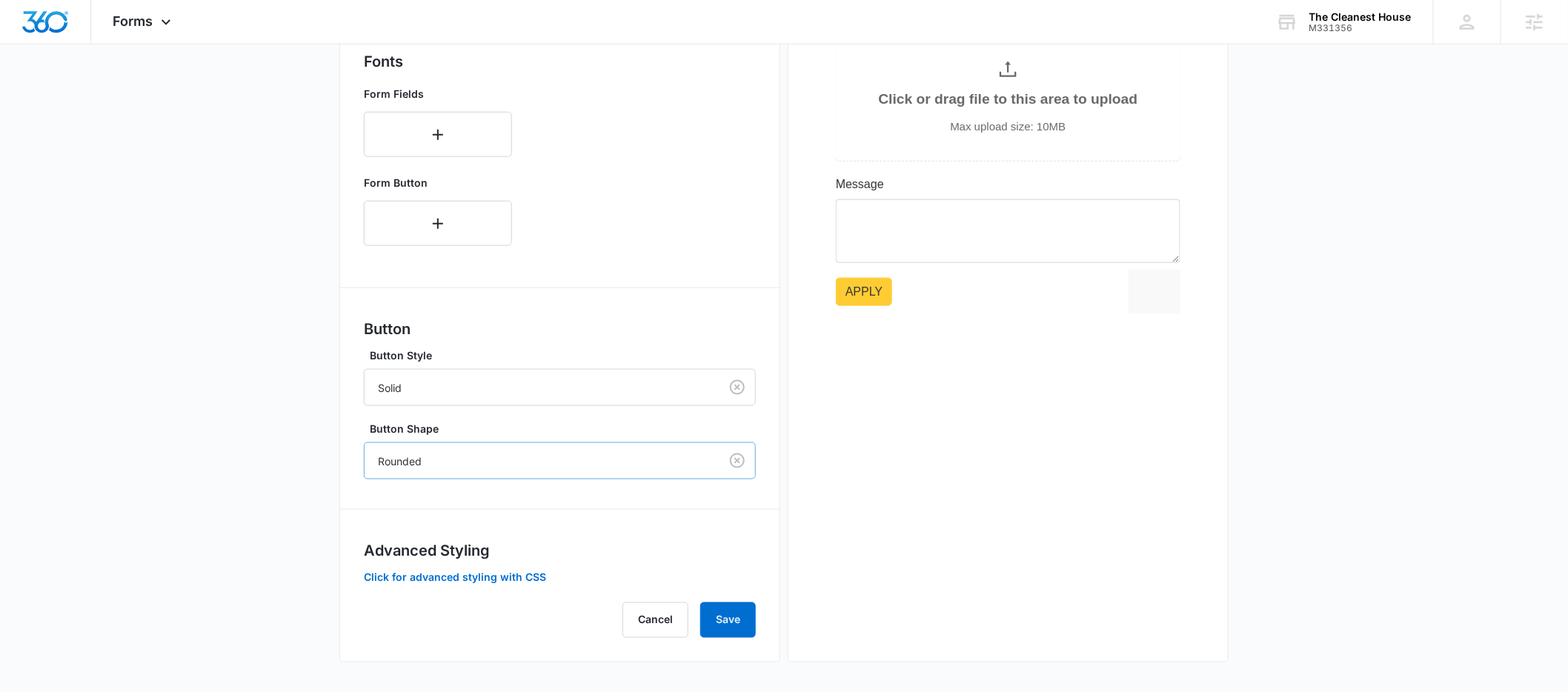
click at [496, 447] on div "Rounded" at bounding box center [559, 461] width 392 height 37
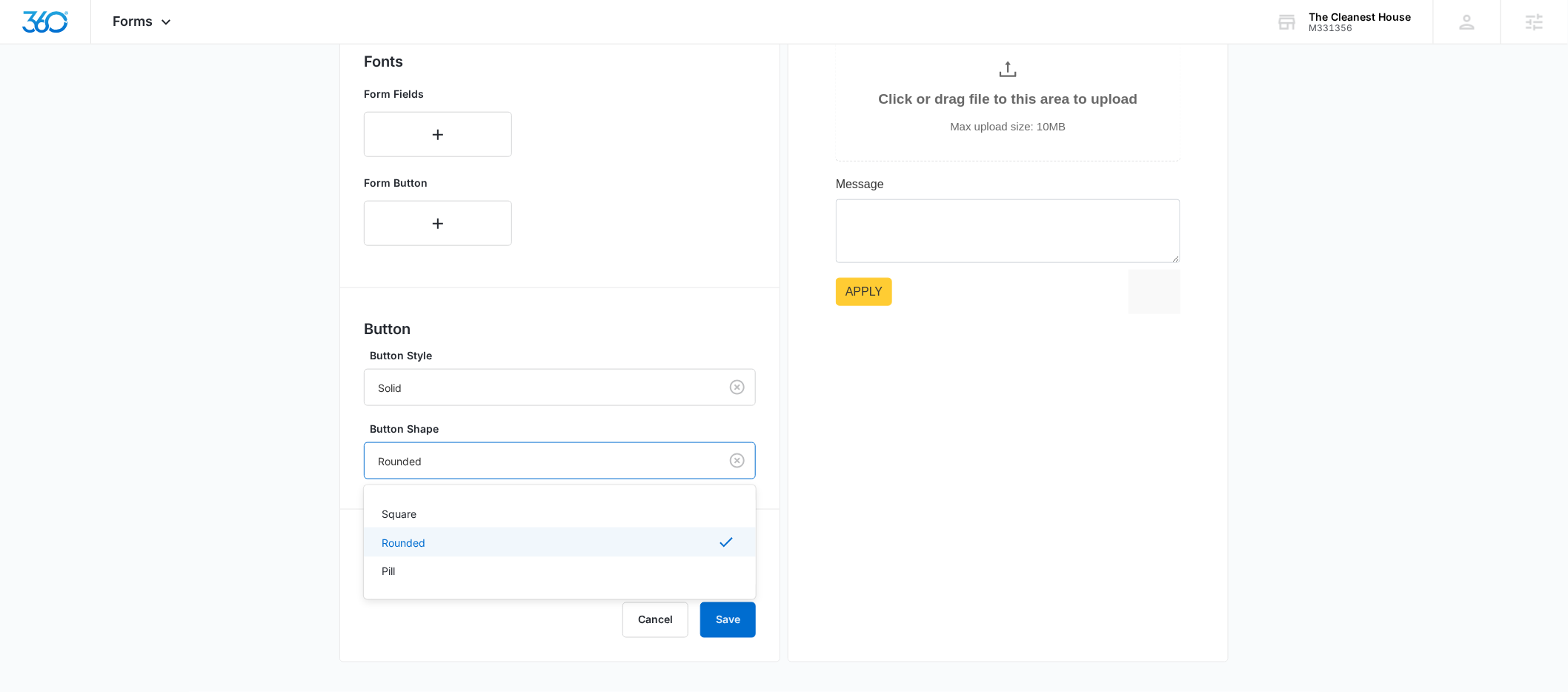
click at [494, 471] on div "Rounded" at bounding box center [541, 461] width 355 height 34
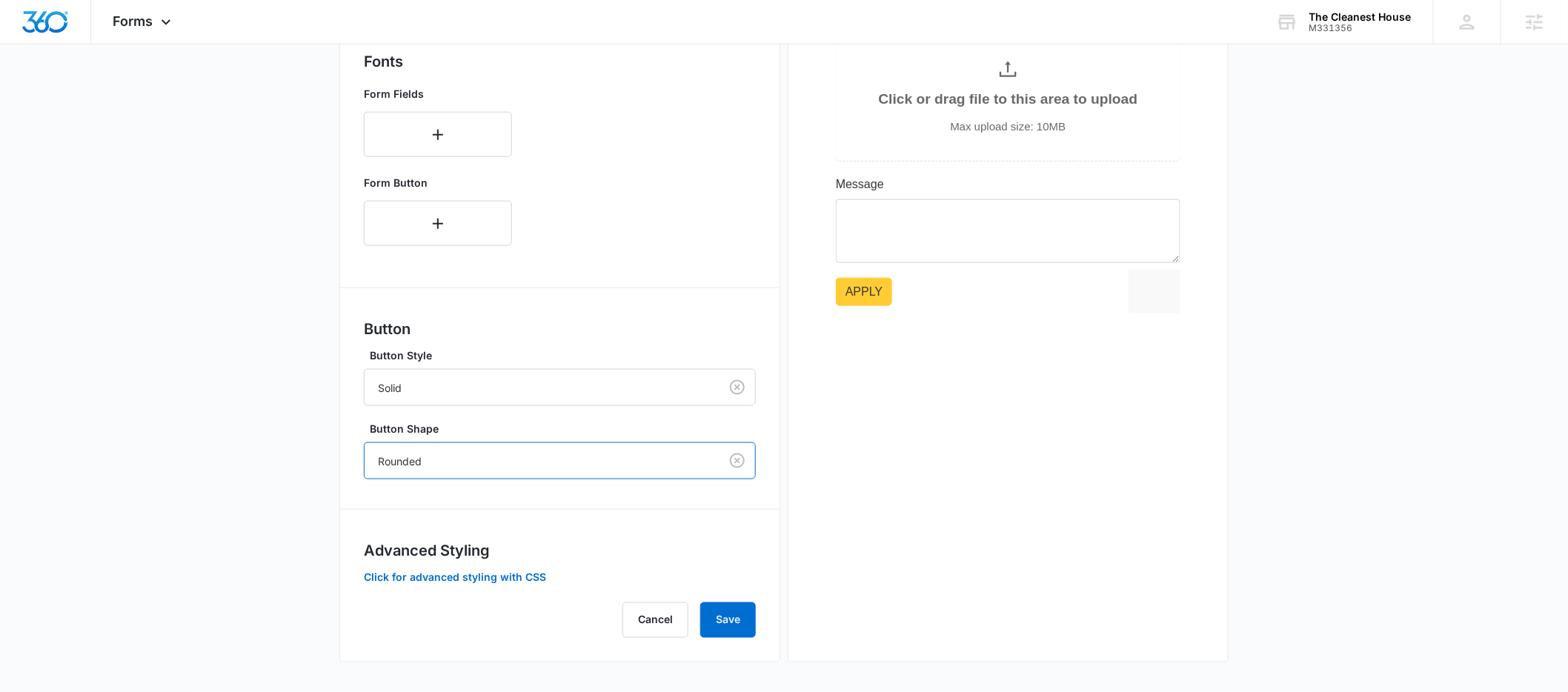
click at [438, 460] on div at bounding box center [539, 462] width 322 height 19
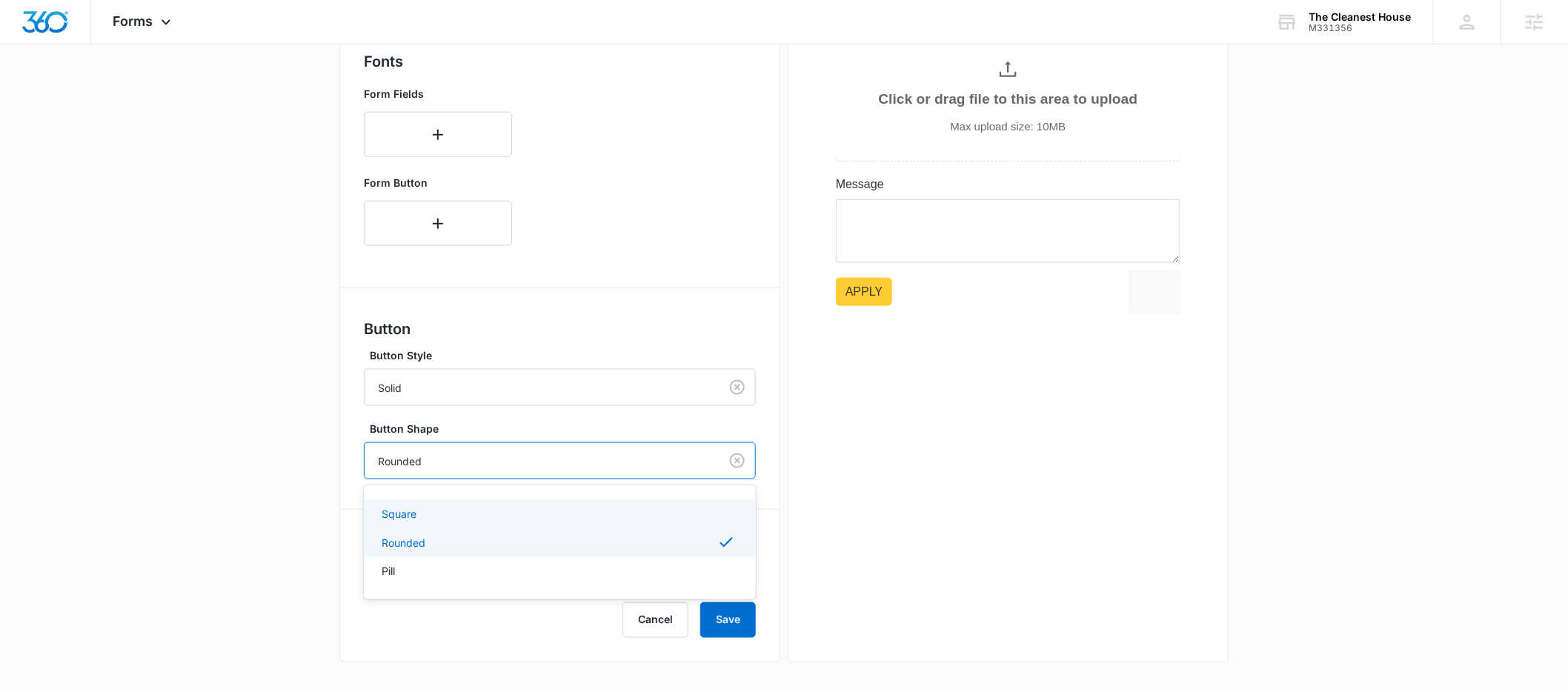
click at [397, 509] on p "Square" at bounding box center [399, 514] width 35 height 15
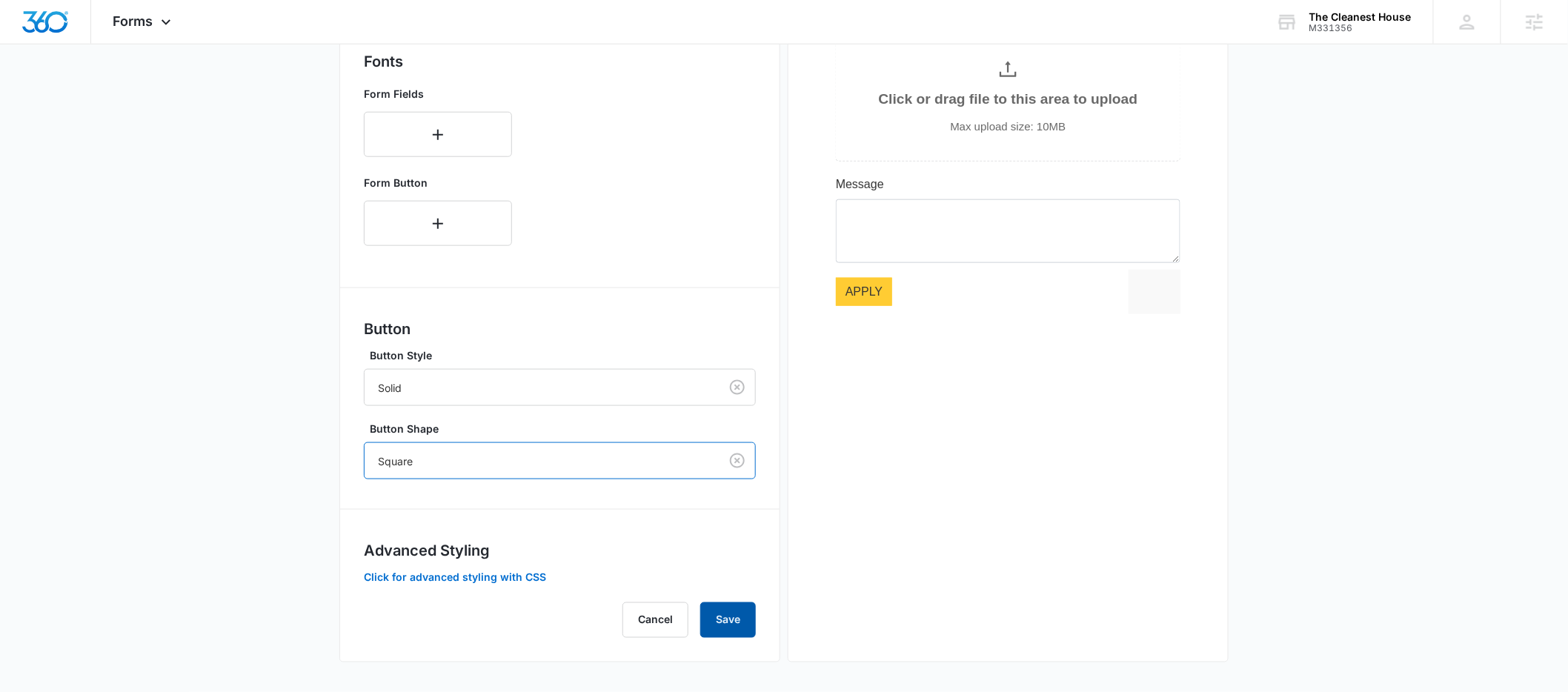
click at [721, 615] on button "Save" at bounding box center [728, 620] width 56 height 35
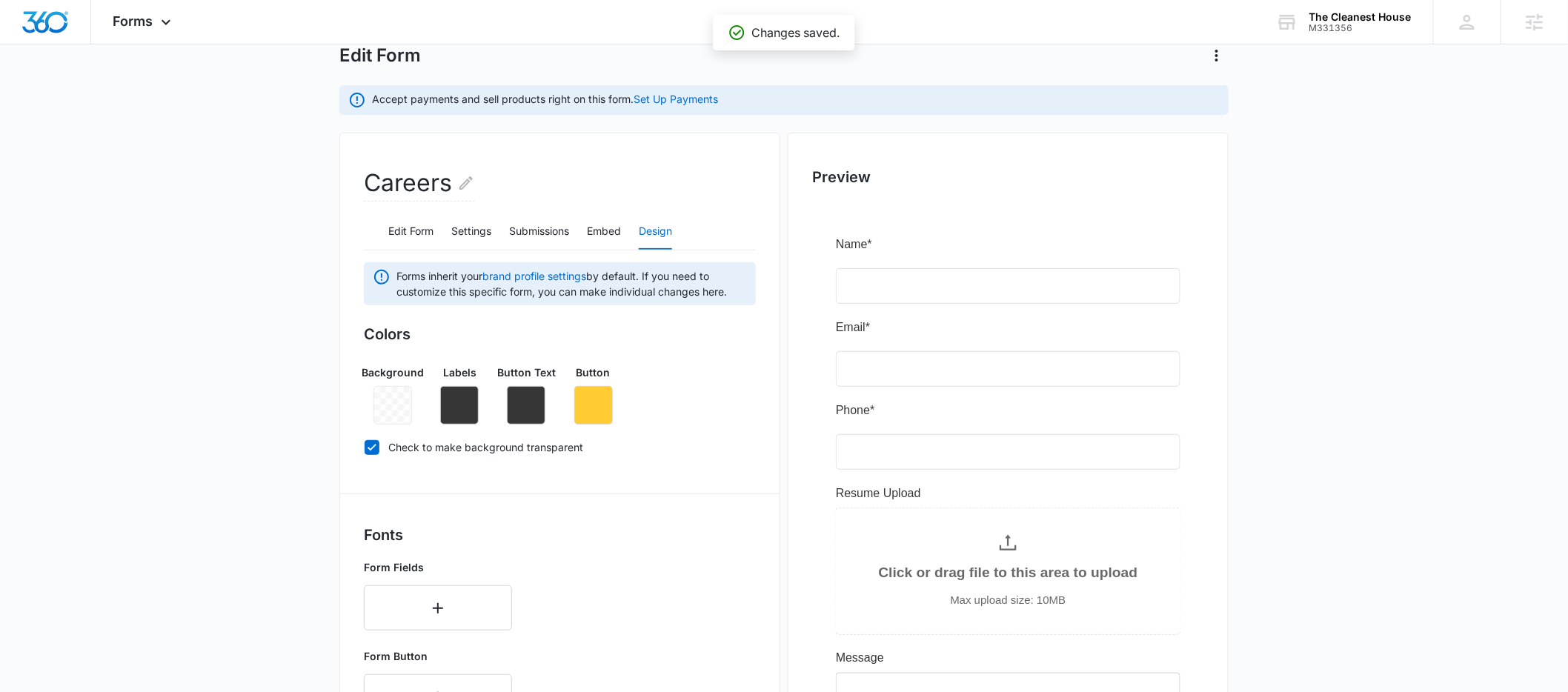
scroll to position [0, 0]
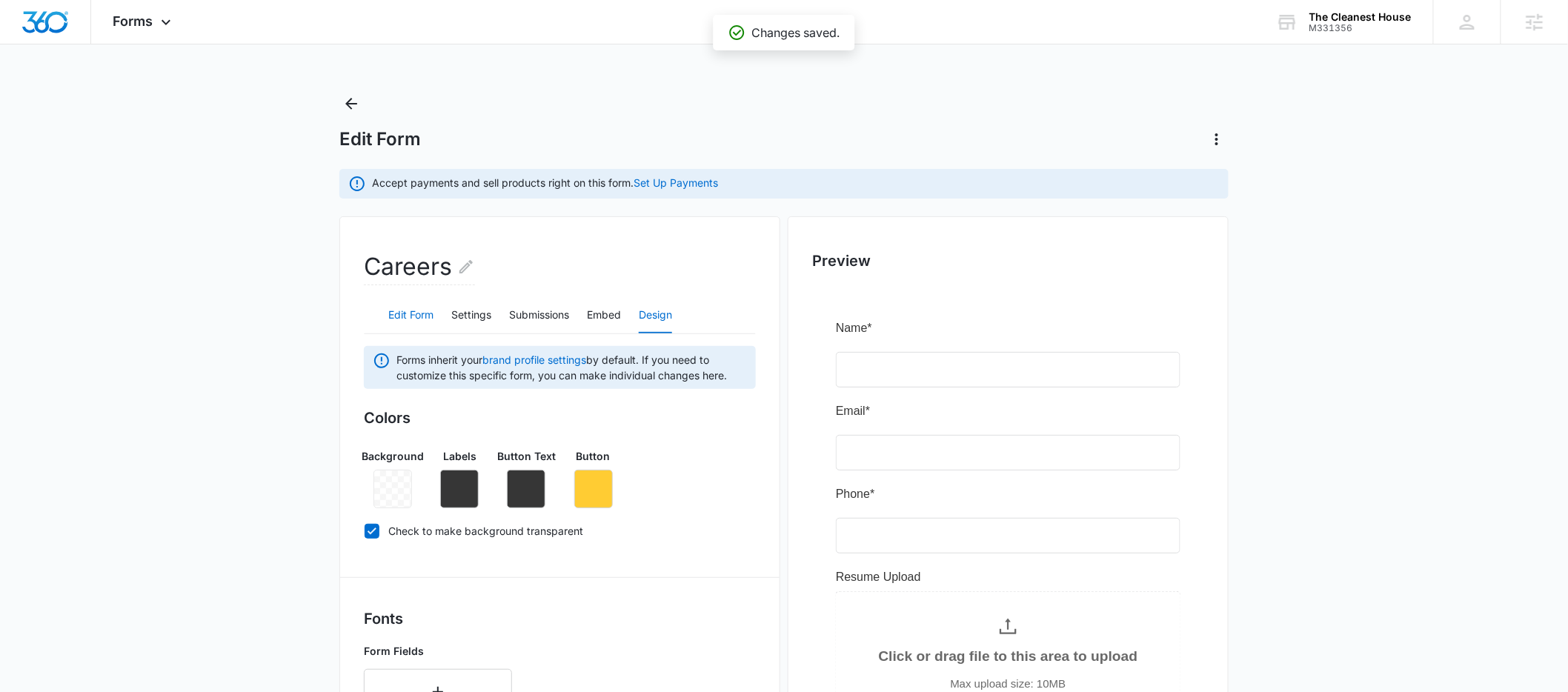
click at [411, 307] on button "Edit Form" at bounding box center [411, 315] width 46 height 35
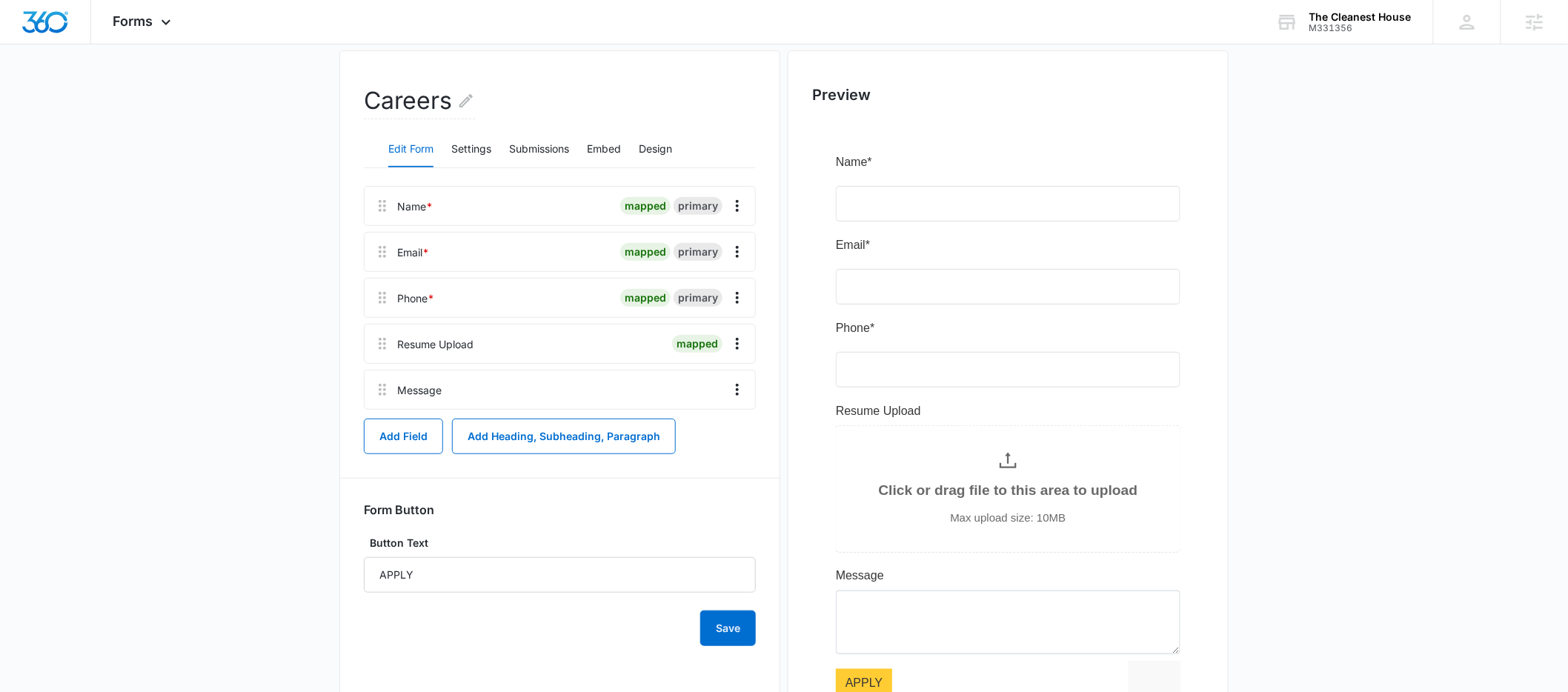
scroll to position [272, 0]
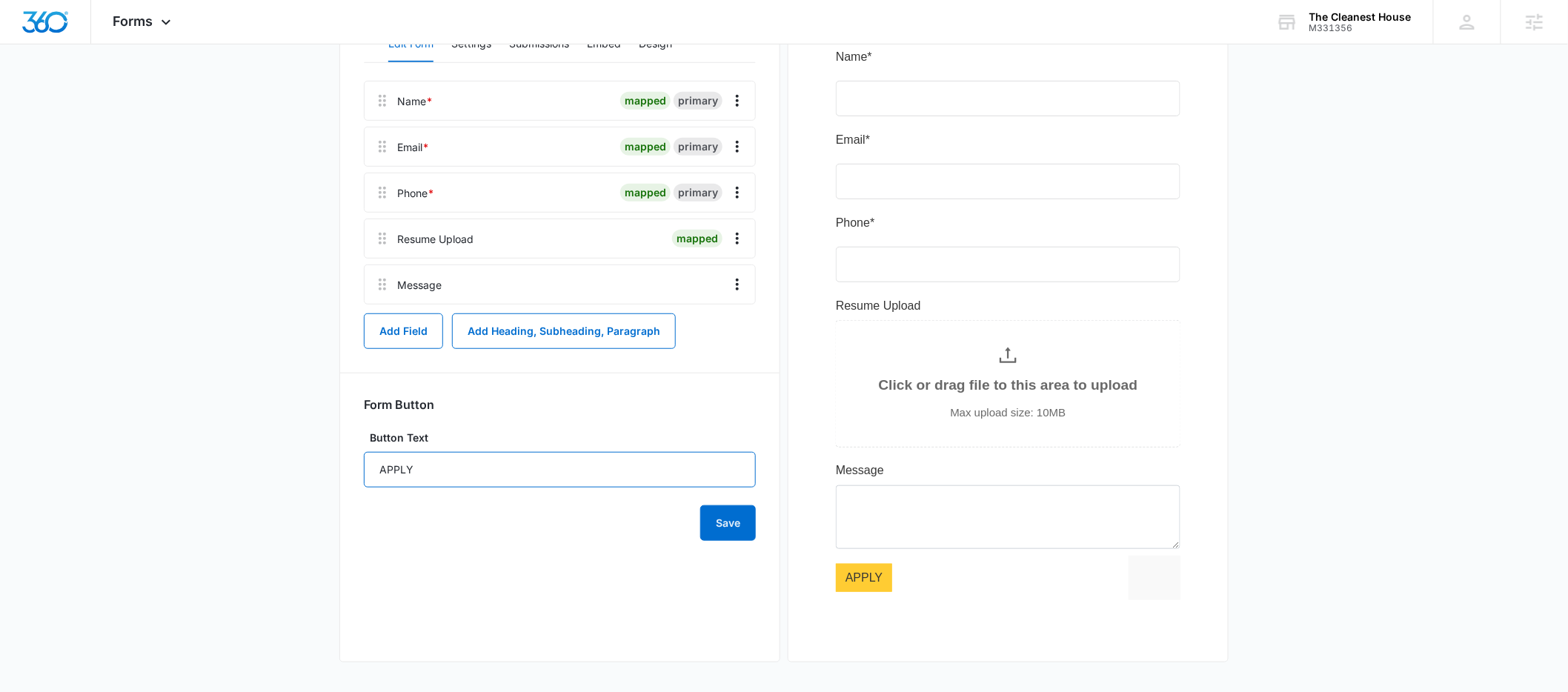
drag, startPoint x: 418, startPoint y: 471, endPoint x: 345, endPoint y: 464, distance: 73.3
click at [345, 464] on div "Careers Edit Form Settings Submissions Embed Design Name * mapped primary Email…" at bounding box center [559, 303] width 441 height 718
type input "SUBMIT"
click at [713, 517] on button "Save" at bounding box center [728, 523] width 56 height 35
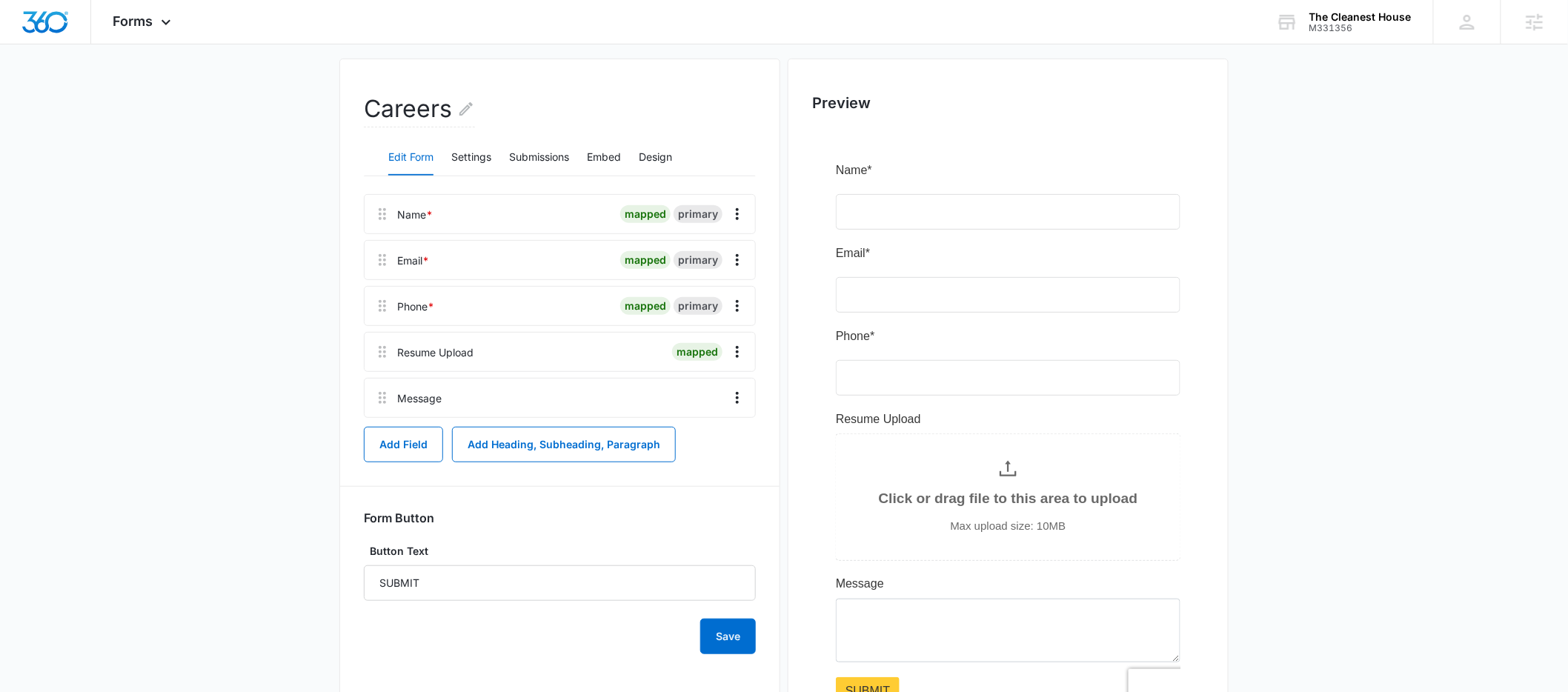
scroll to position [0, 0]
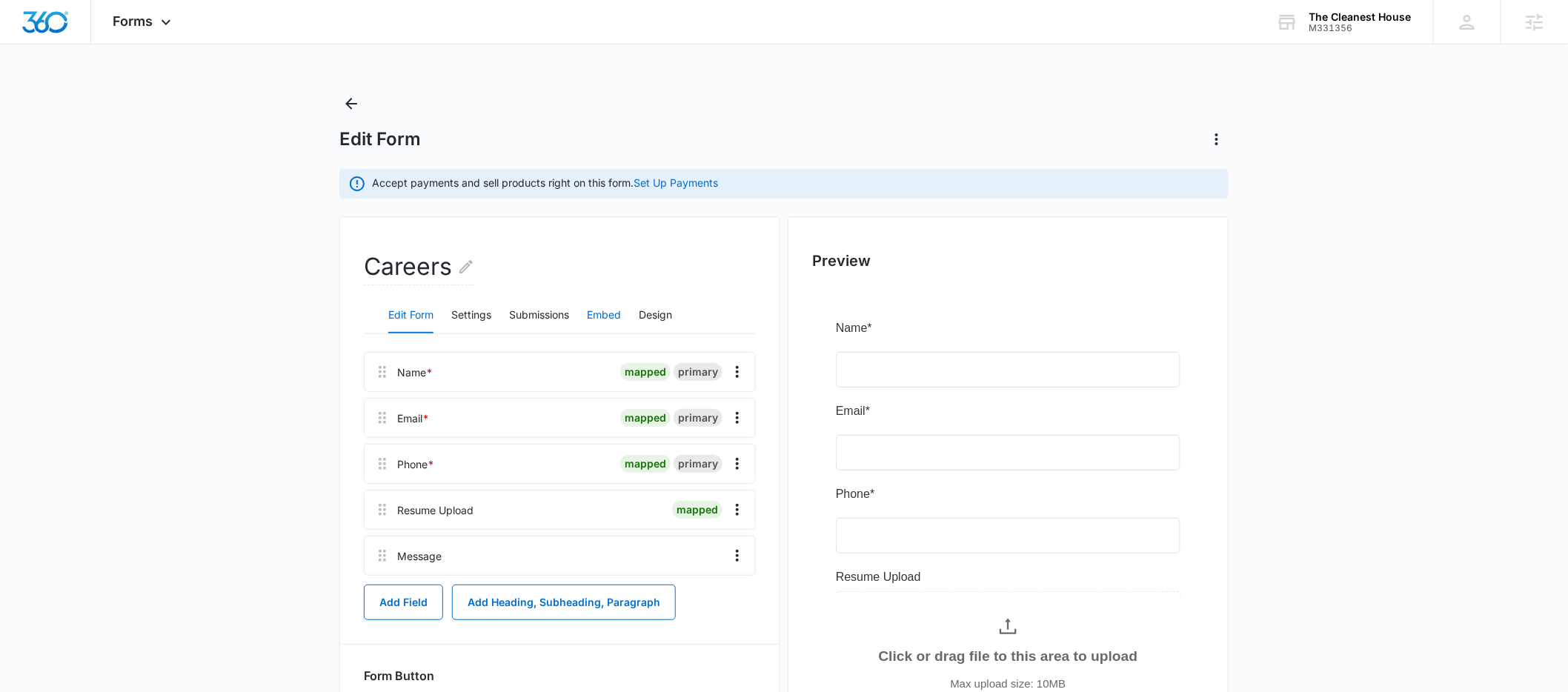
click at [613, 315] on button "Embed" at bounding box center [604, 315] width 34 height 35
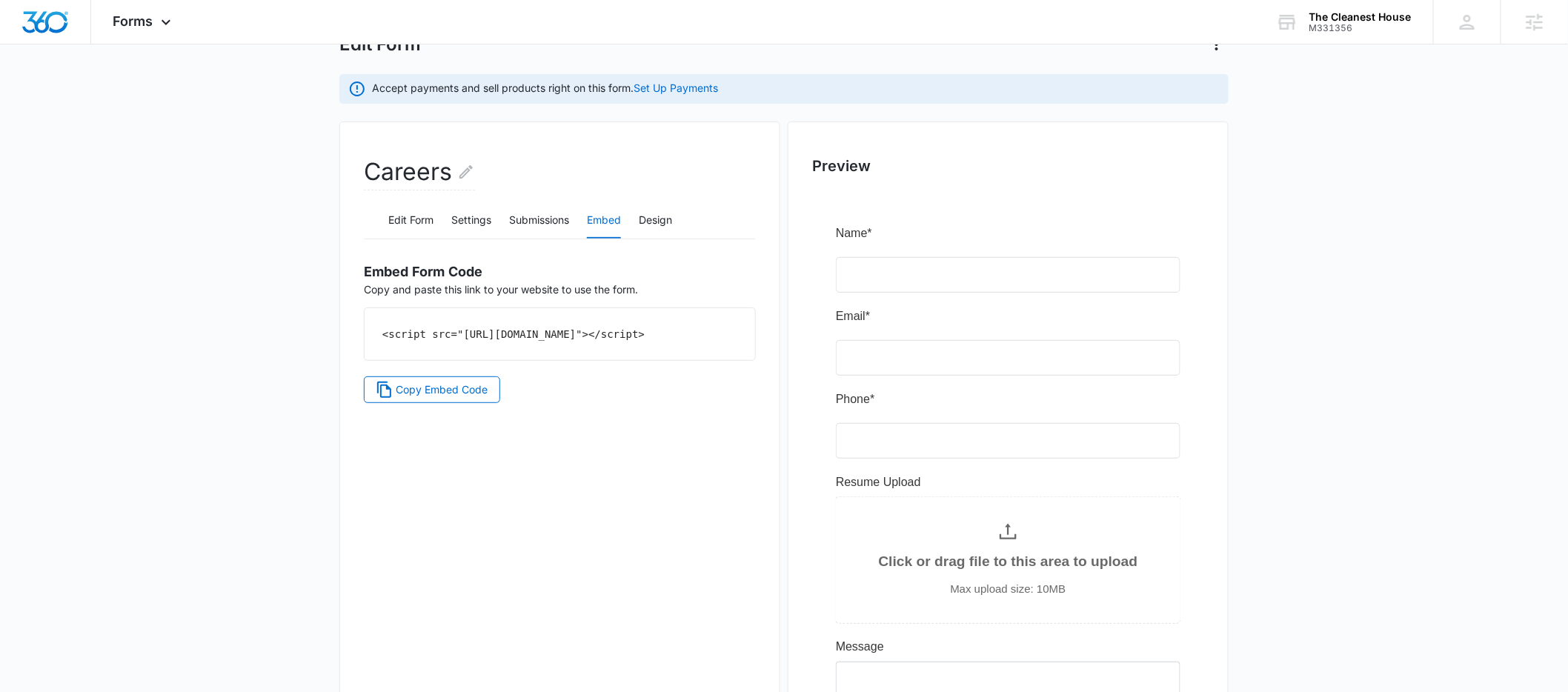
scroll to position [119, 0]
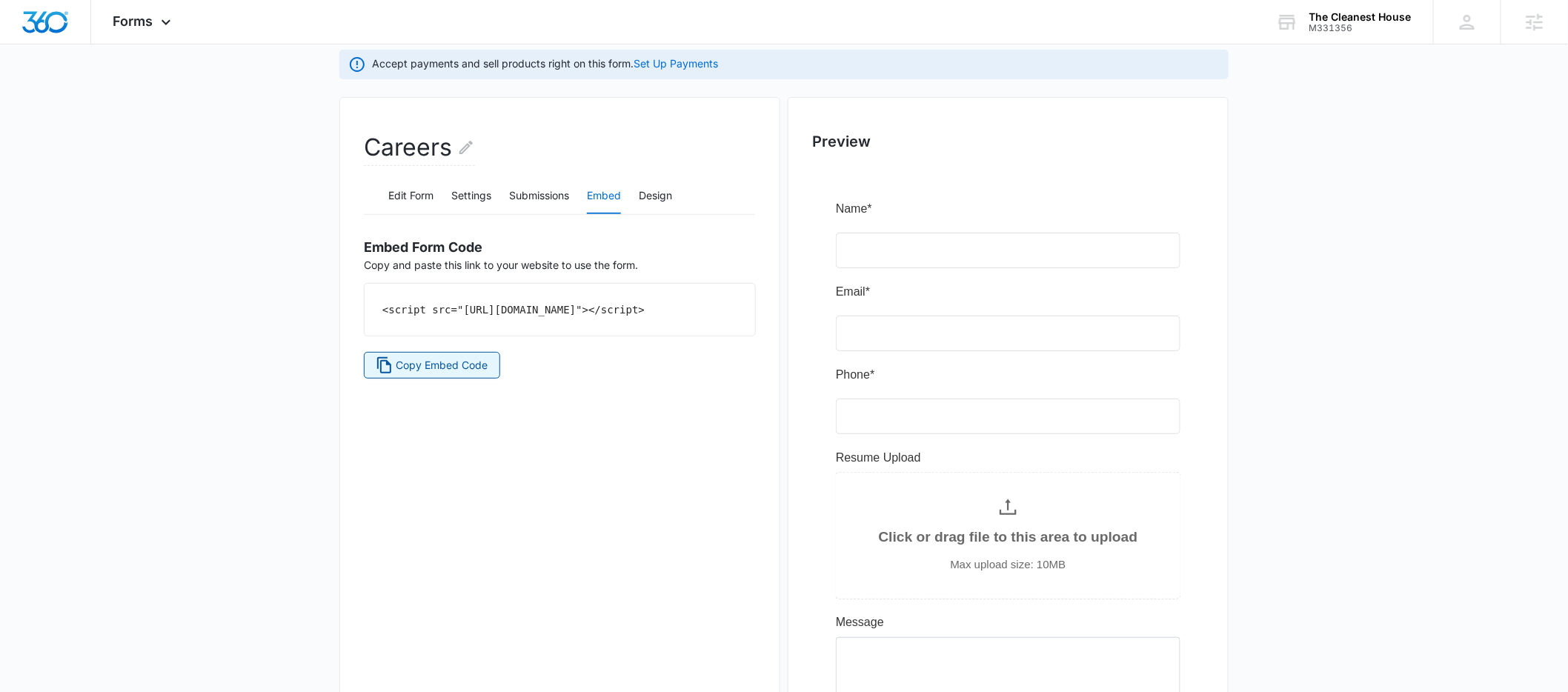
click at [422, 374] on span "Copy Embed Code" at bounding box center [442, 365] width 92 height 16
click at [471, 194] on button "Settings" at bounding box center [471, 196] width 40 height 35
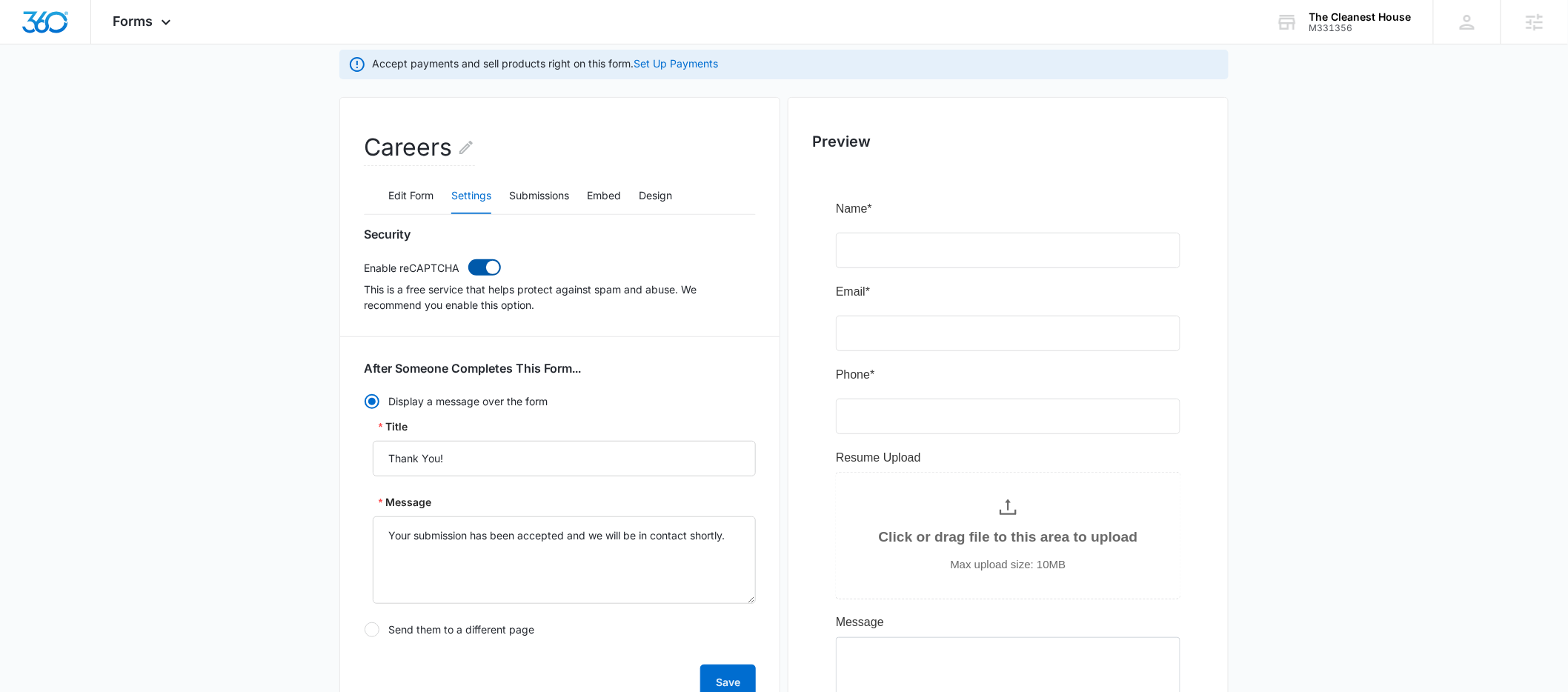
click at [482, 262] on span at bounding box center [485, 267] width 33 height 16
click at [468, 260] on input "checkbox" at bounding box center [467, 259] width 1 height 1
click at [723, 680] on button "Save" at bounding box center [728, 682] width 56 height 35
click at [479, 267] on span at bounding box center [477, 268] width 14 height 14
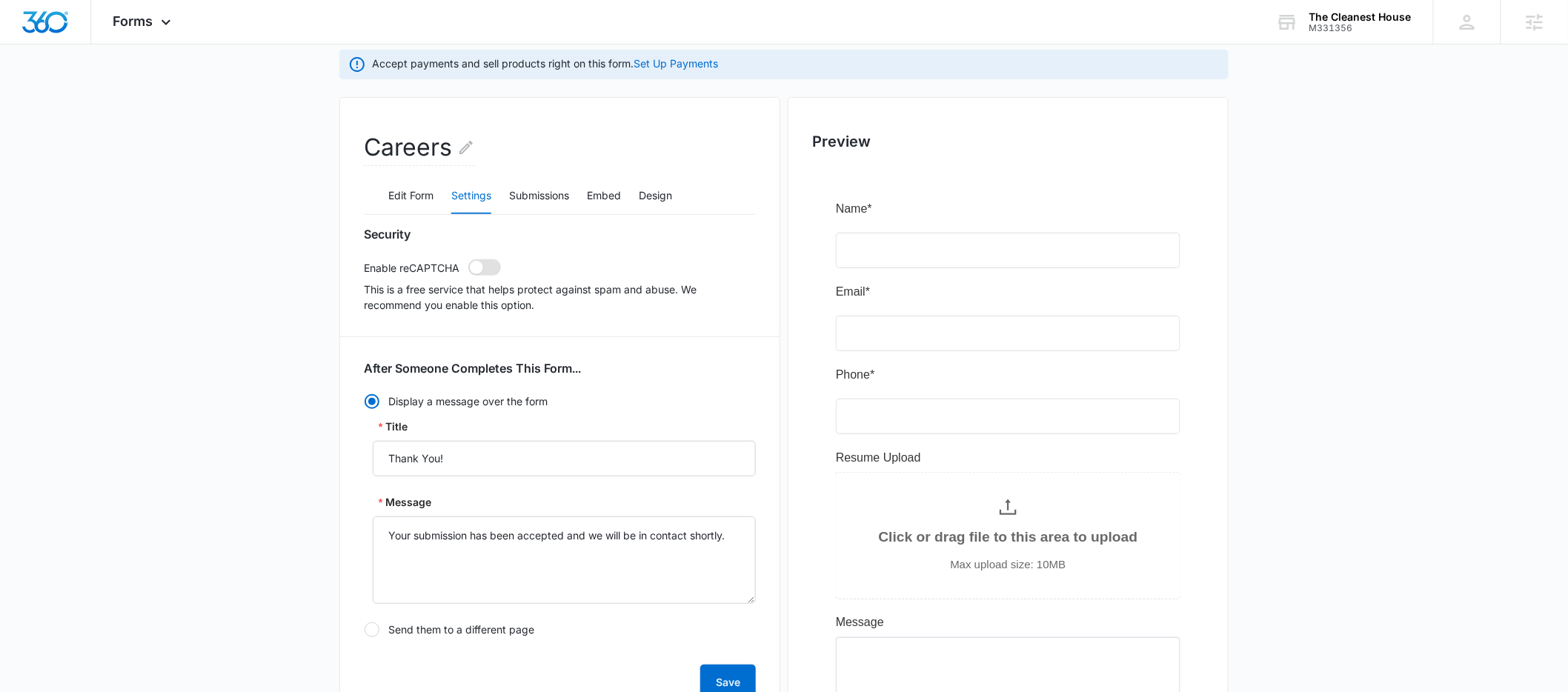
click at [468, 260] on input "checkbox" at bounding box center [467, 259] width 1 height 1
checkbox input "true"
drag, startPoint x: 692, startPoint y: 194, endPoint x: 680, endPoint y: 193, distance: 12.0
click at [691, 194] on div "Edit Form Settings Submissions Embed Design" at bounding box center [559, 196] width 392 height 37
click at [668, 192] on button "Design" at bounding box center [655, 196] width 34 height 35
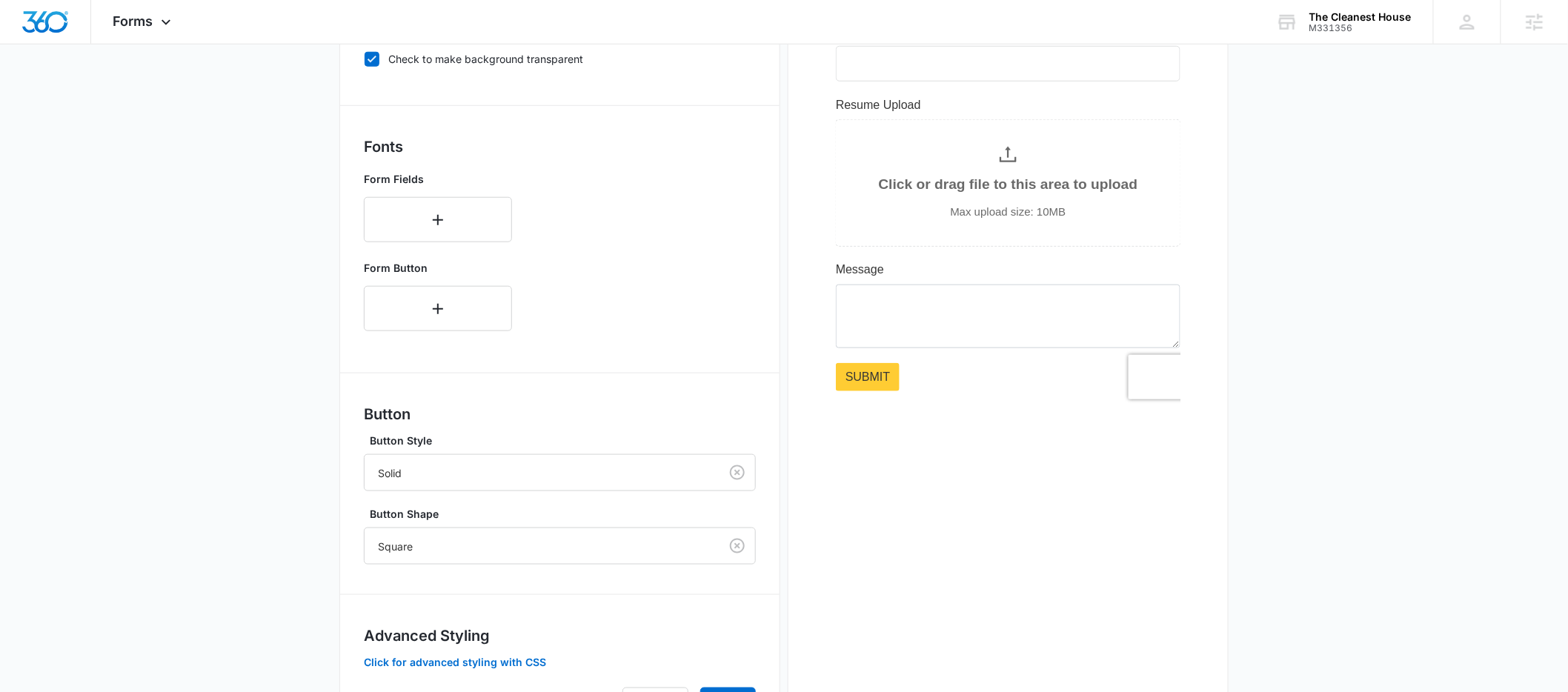
scroll to position [557, 0]
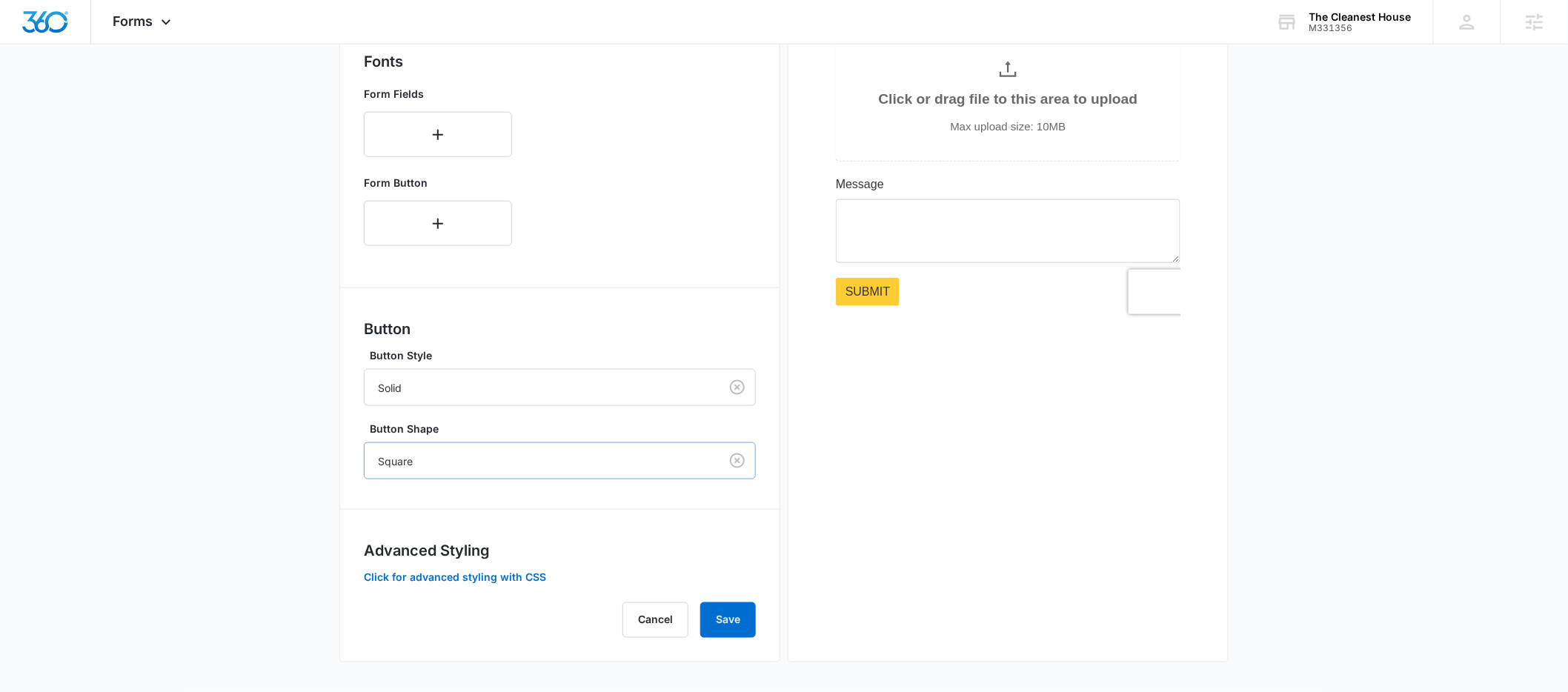
click at [490, 456] on div at bounding box center [539, 462] width 322 height 19
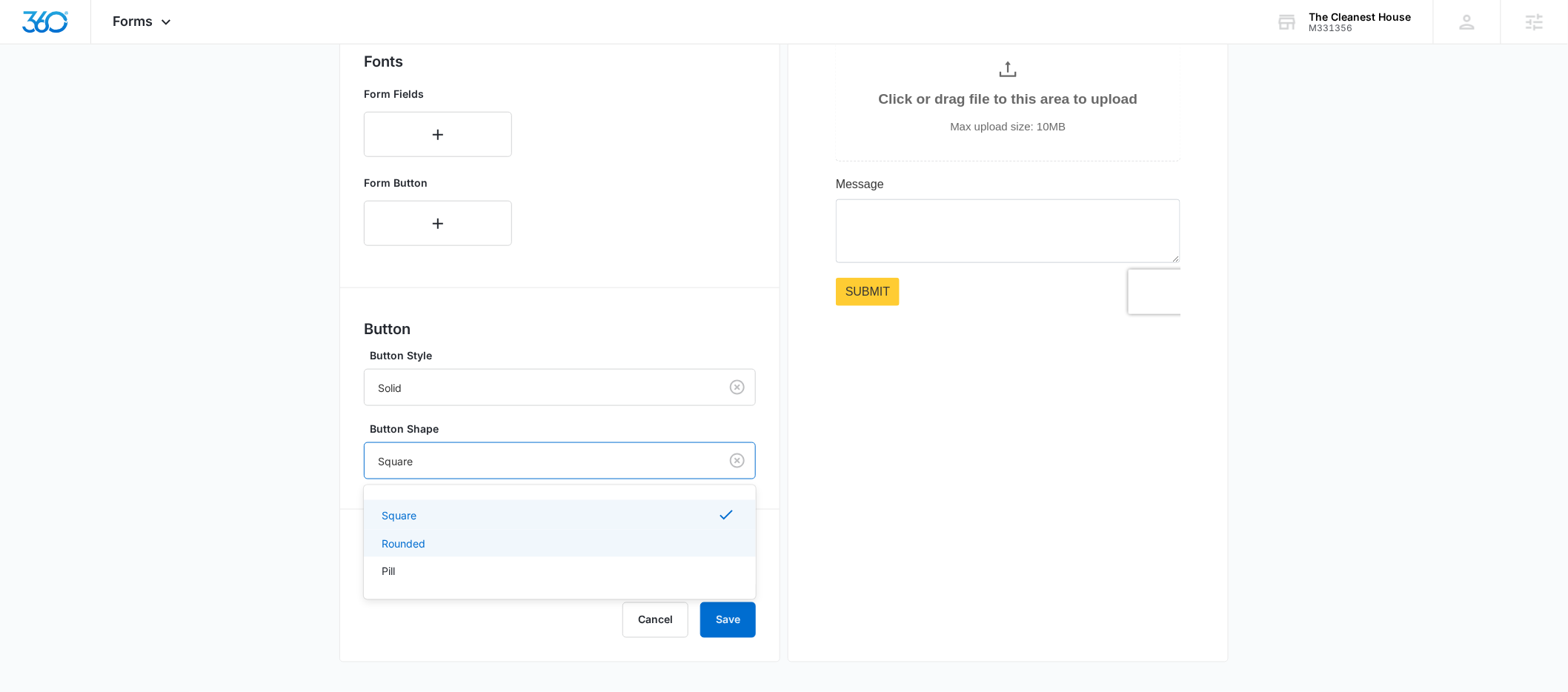
click at [433, 541] on div "Rounded" at bounding box center [558, 543] width 353 height 15
click at [427, 460] on div at bounding box center [539, 462] width 322 height 19
click at [421, 508] on div "Square" at bounding box center [558, 514] width 353 height 15
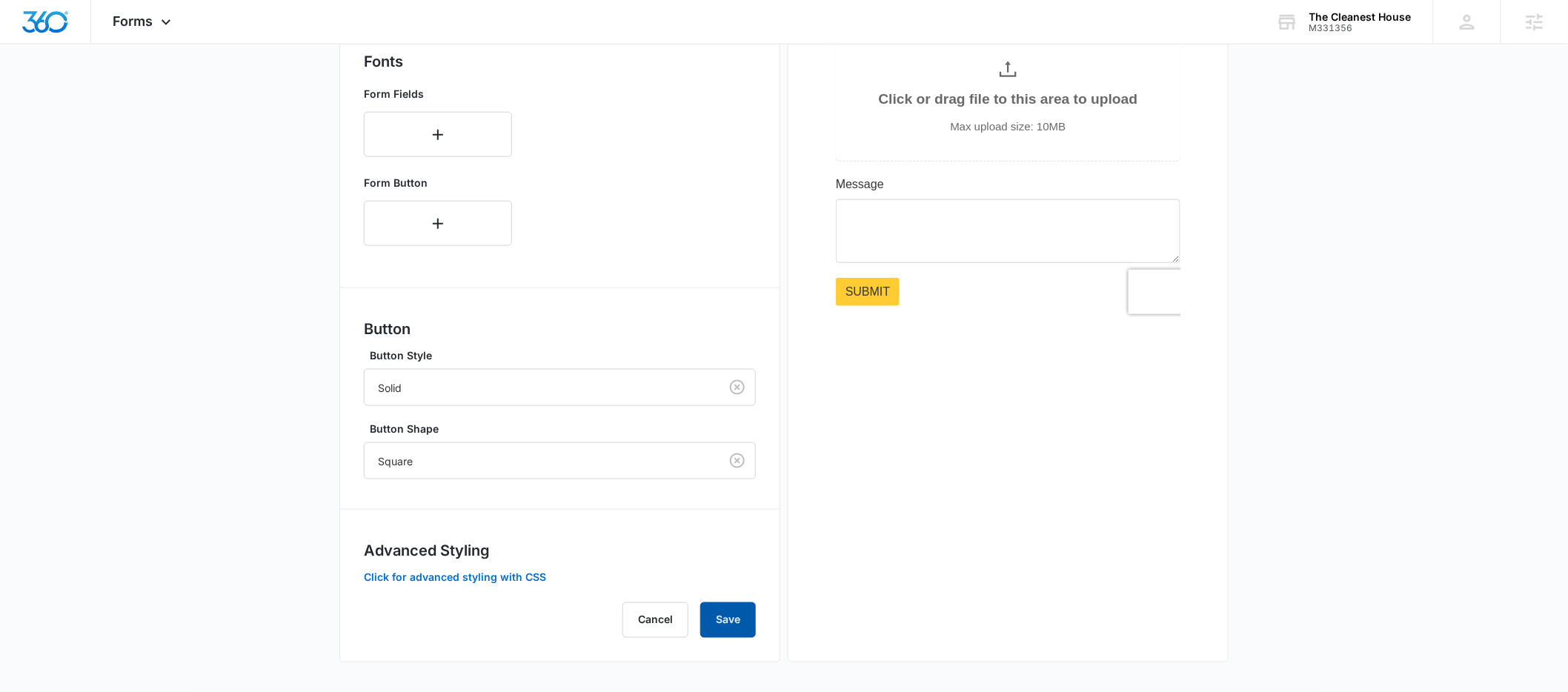
click at [727, 605] on button "Save" at bounding box center [728, 620] width 56 height 35
click at [479, 577] on button "Click for advanced styling with CSS" at bounding box center [455, 578] width 182 height 10
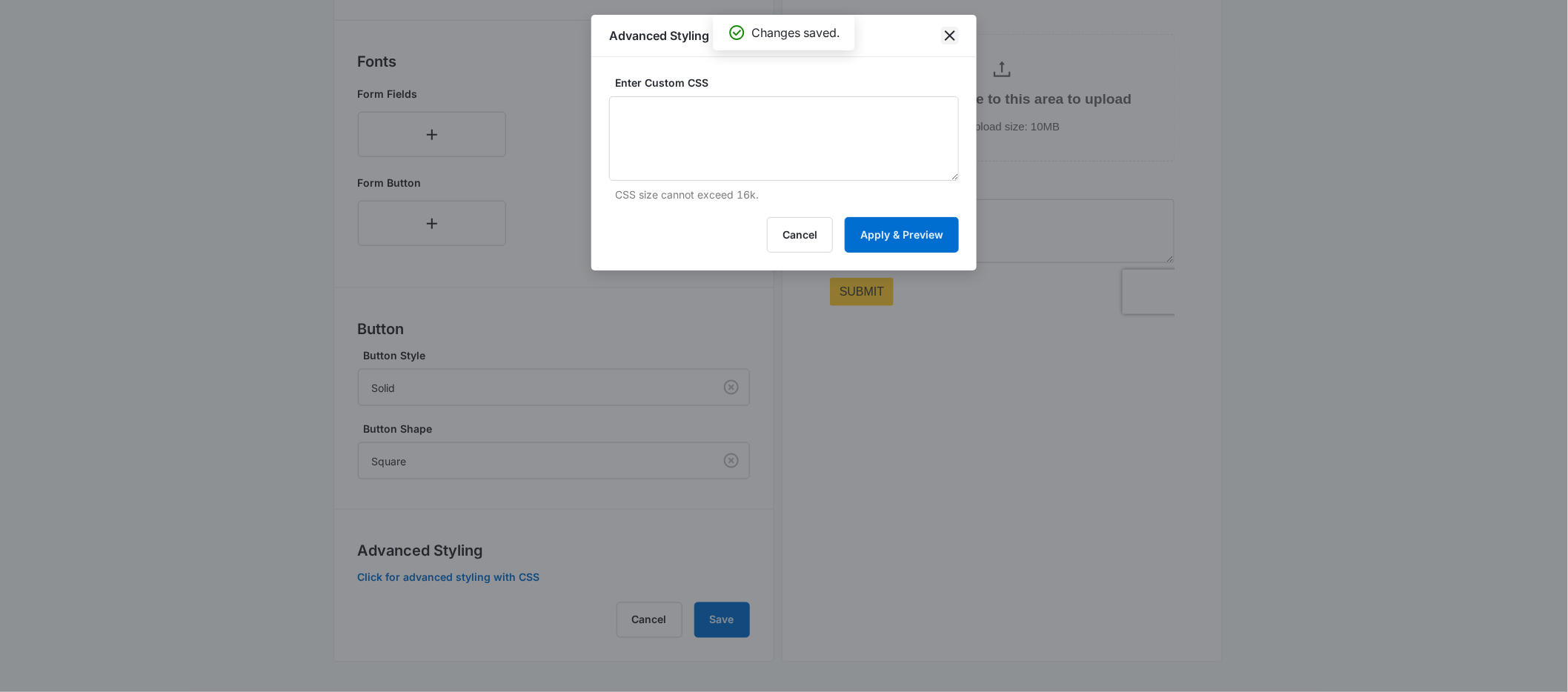
drag, startPoint x: 950, startPoint y: 46, endPoint x: 949, endPoint y: 38, distance: 8.1
click at [950, 45] on div "Advanced Styling" at bounding box center [784, 35] width 385 height 42
click at [949, 38] on icon "close" at bounding box center [949, 35] width 18 height 18
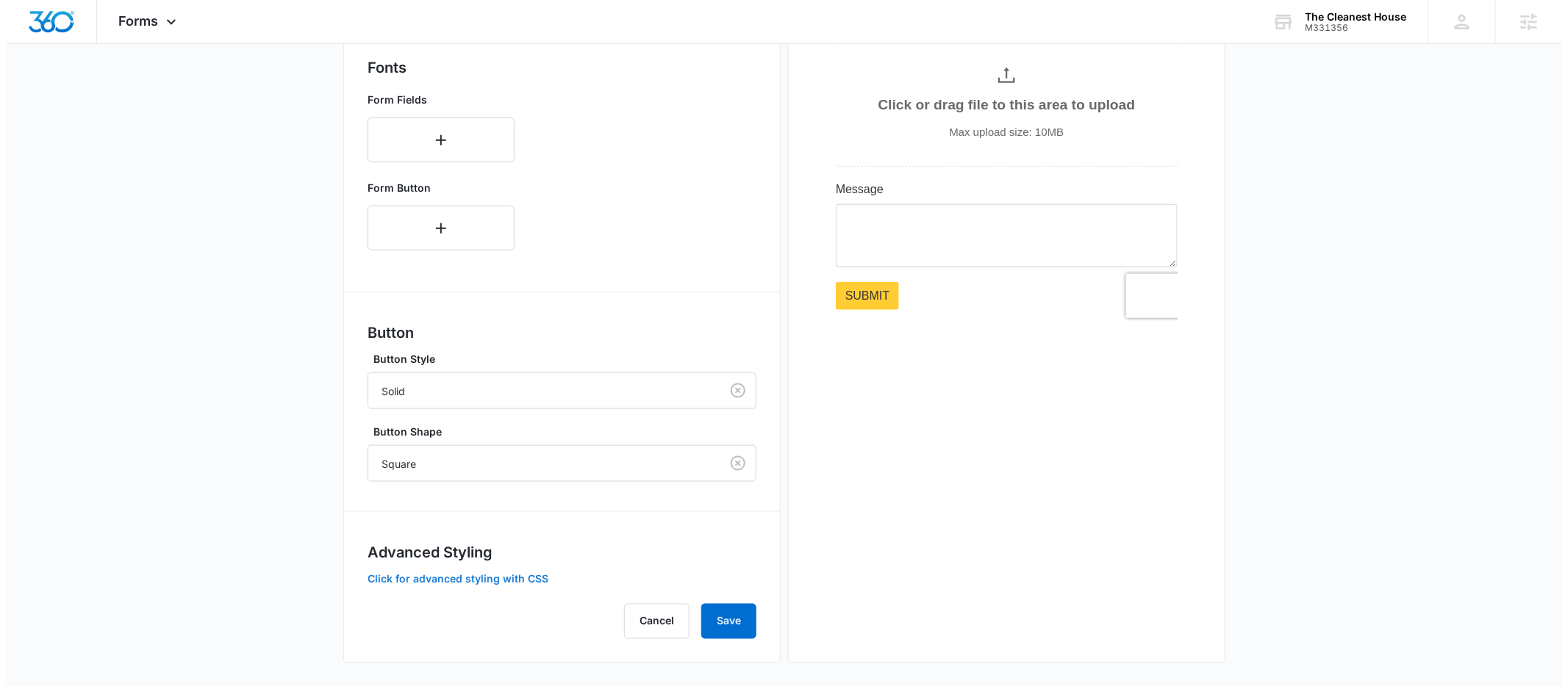
scroll to position [0, 0]
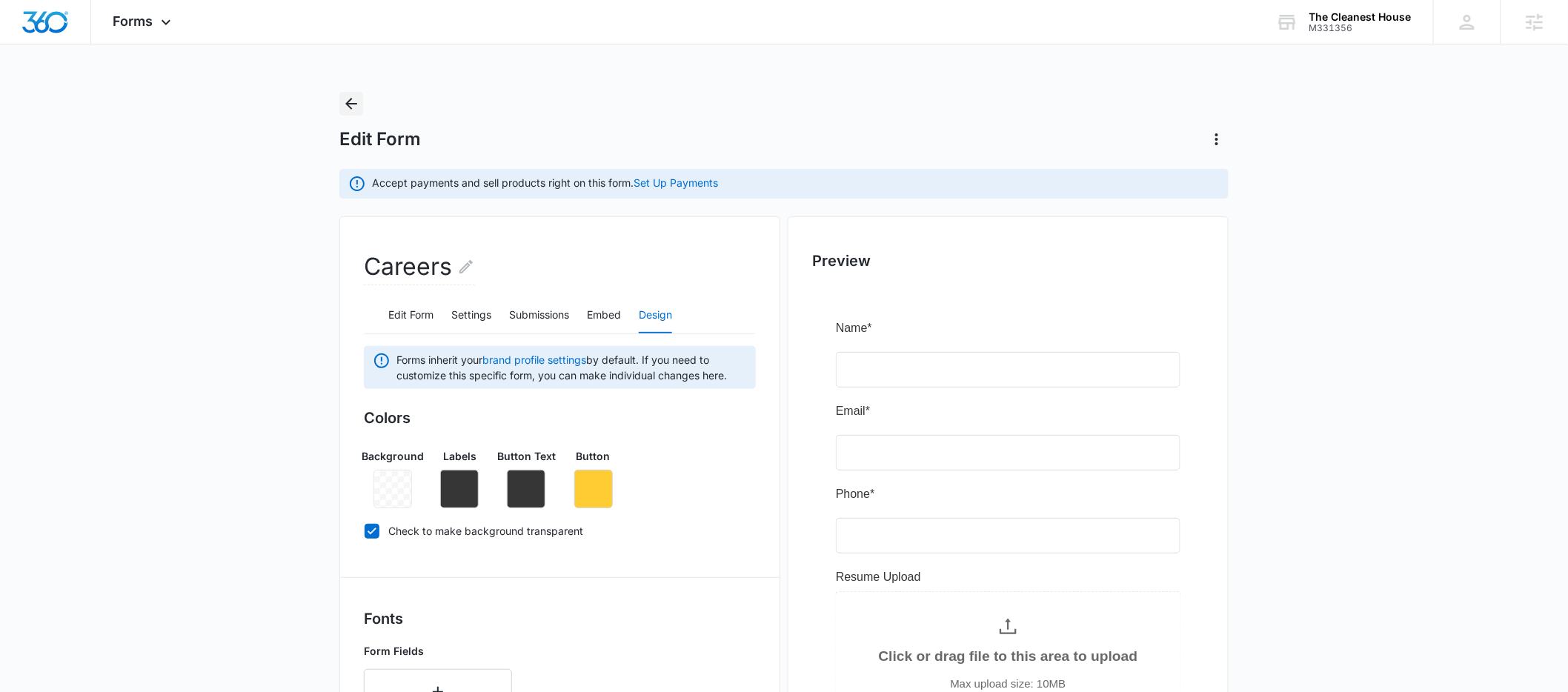
click at [359, 102] on icon "Back" at bounding box center [351, 103] width 18 height 18
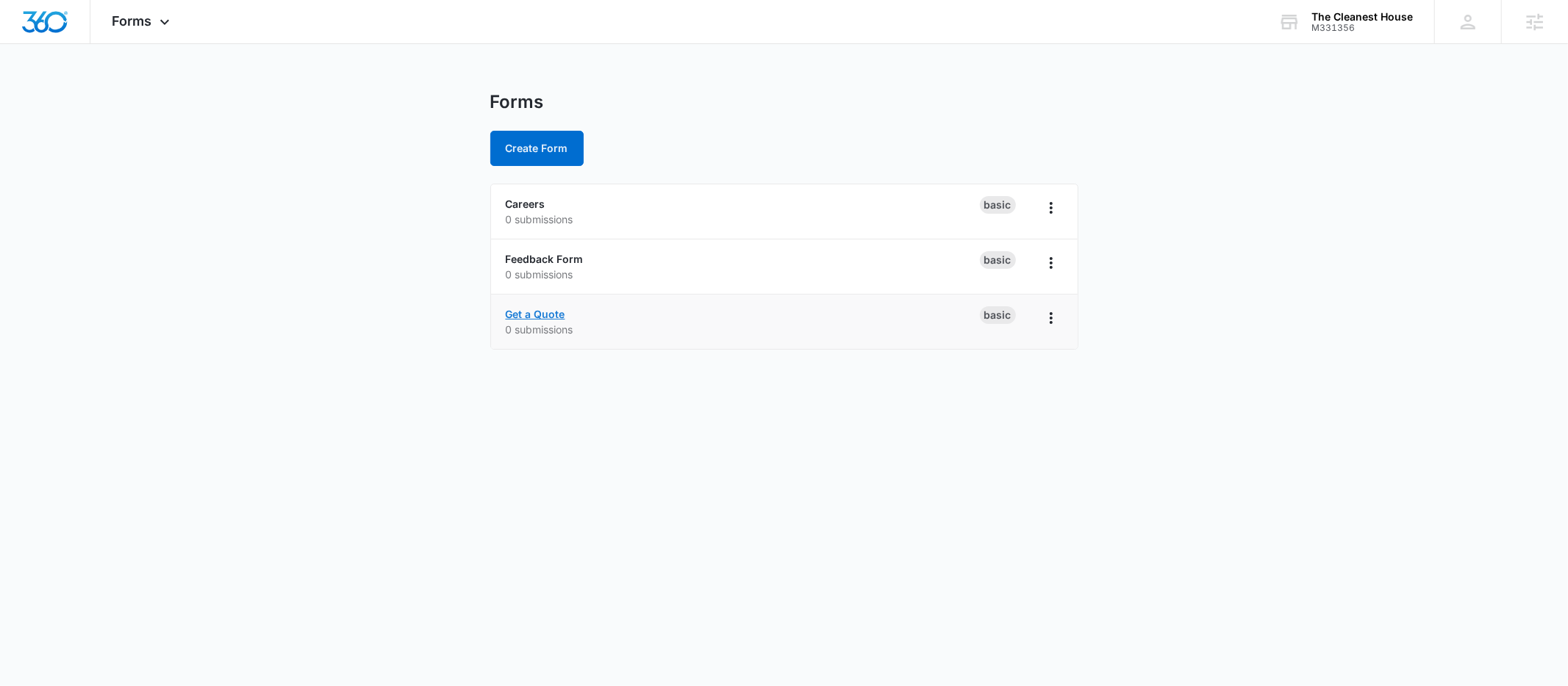
click at [547, 313] on link "Get a Quote" at bounding box center [535, 314] width 60 height 13
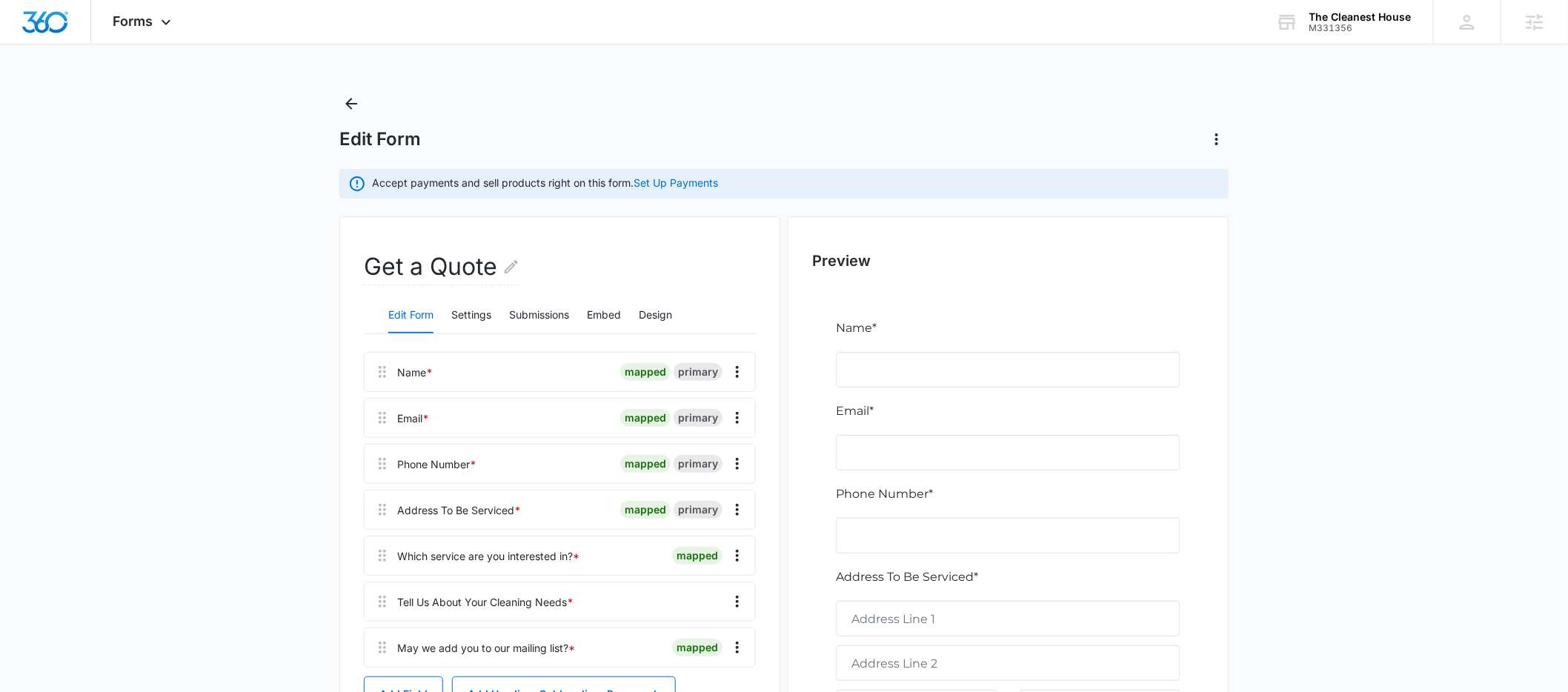
click at [653, 337] on div "Get a Quote Edit Form Settings Submissions Embed Design Name * mapped primary E…" at bounding box center [559, 577] width 392 height 654
click at [653, 317] on button "Design" at bounding box center [655, 315] width 34 height 35
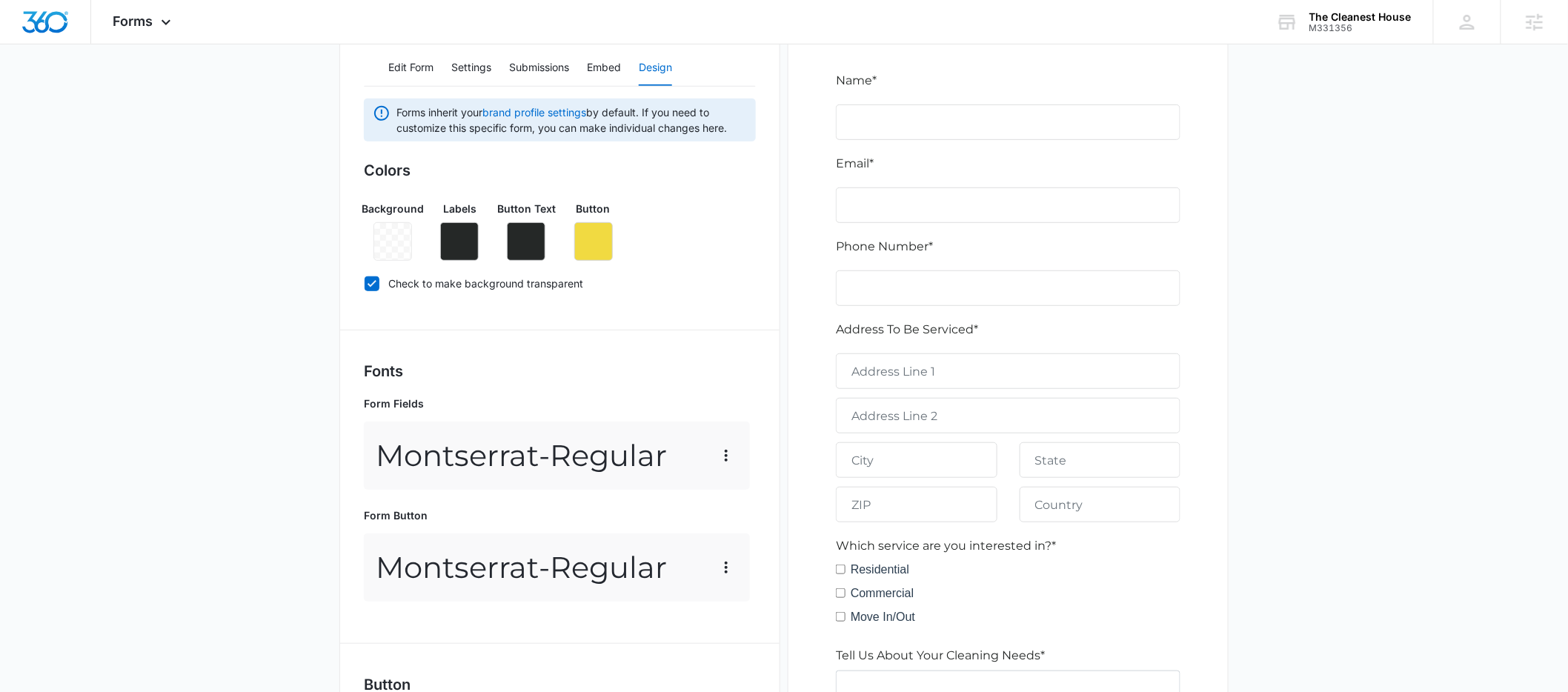
scroll to position [603, 0]
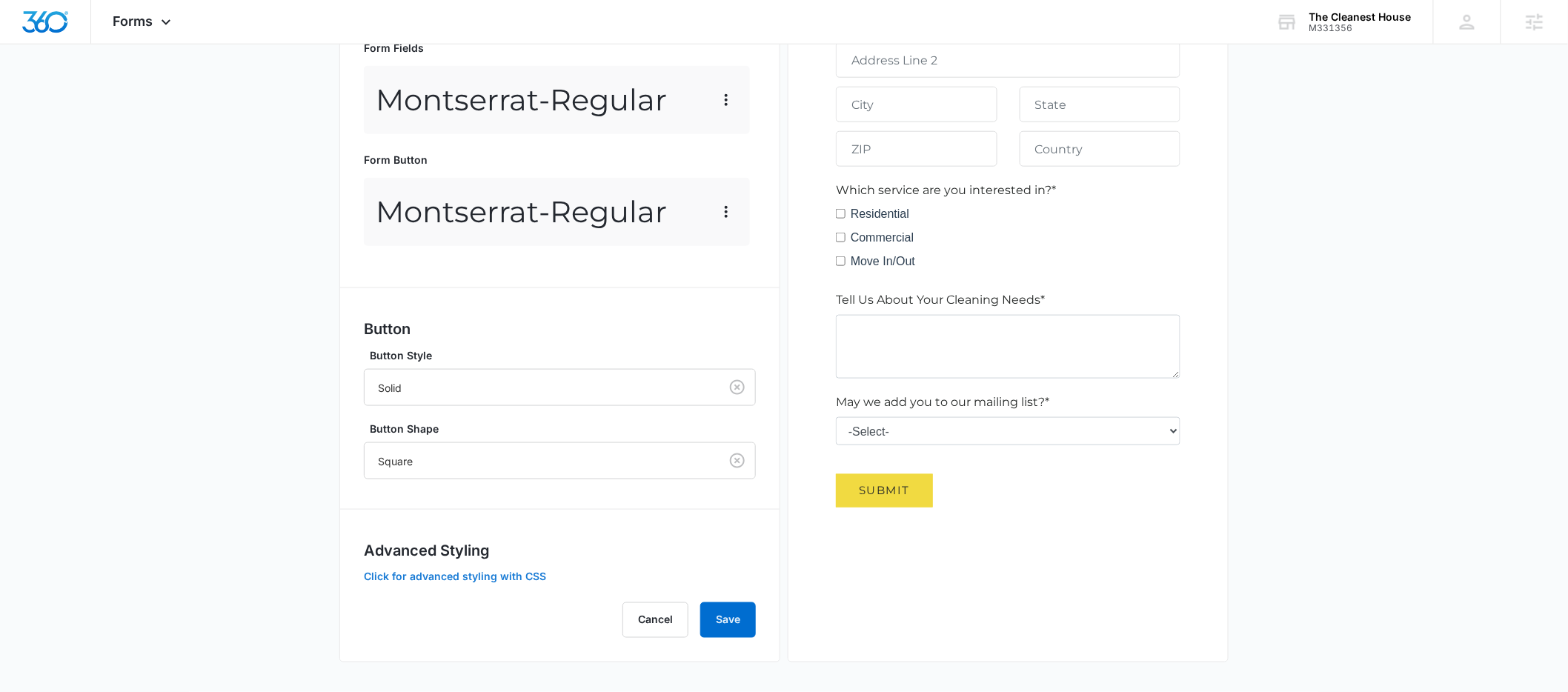
click at [498, 573] on button "Click for advanced styling with CSS" at bounding box center [455, 578] width 182 height 10
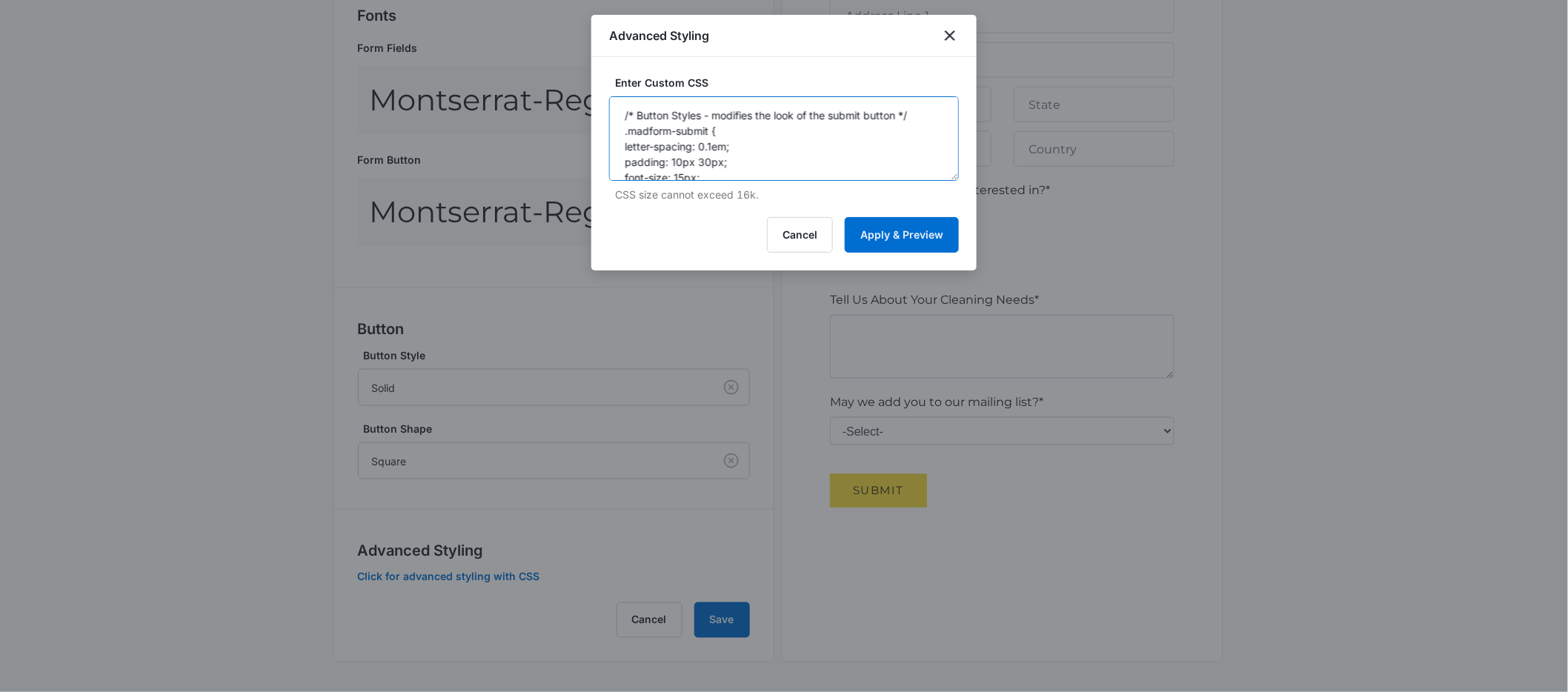
click at [718, 139] on textarea "/* Button Styles - modifies the look of the submit button */ .madform-submit { …" at bounding box center [784, 138] width 350 height 84
click at [946, 34] on icon "close" at bounding box center [949, 35] width 18 height 18
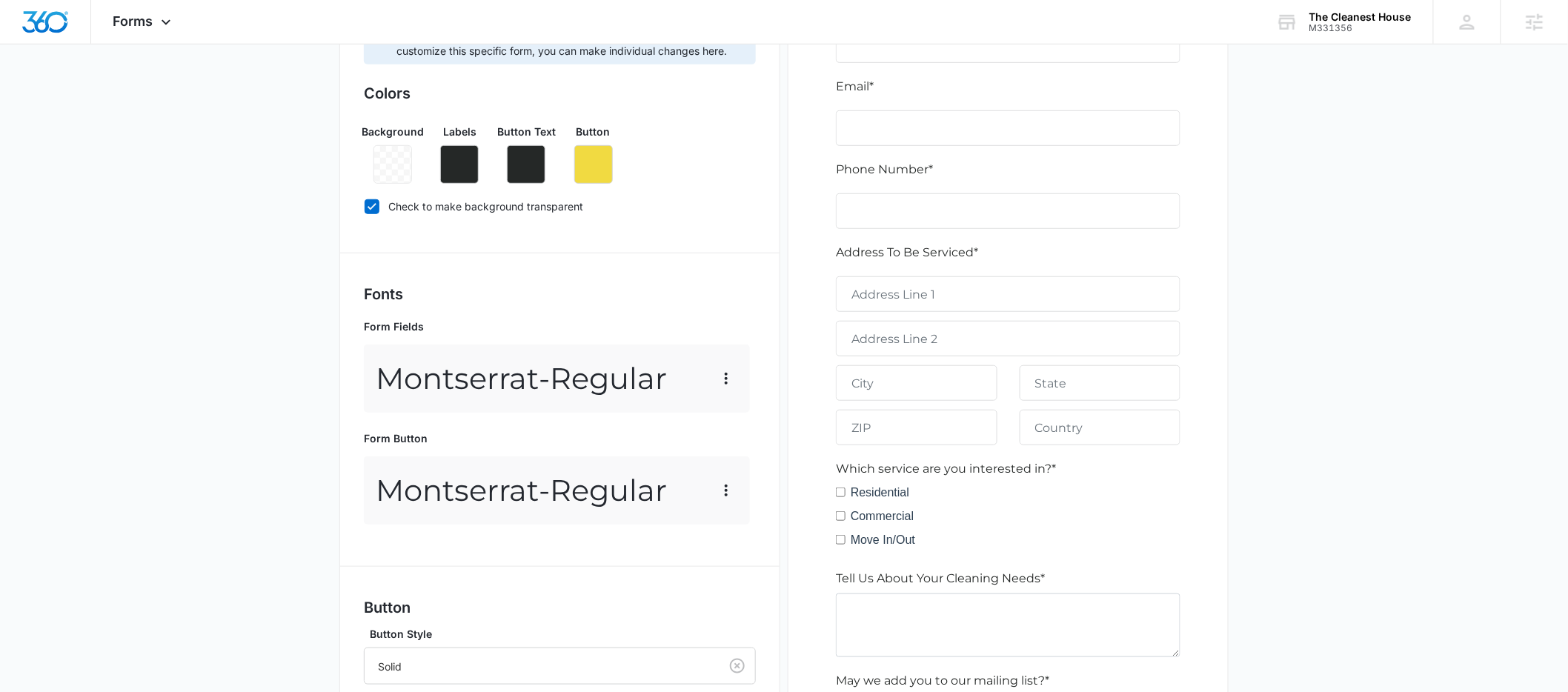
scroll to position [0, 0]
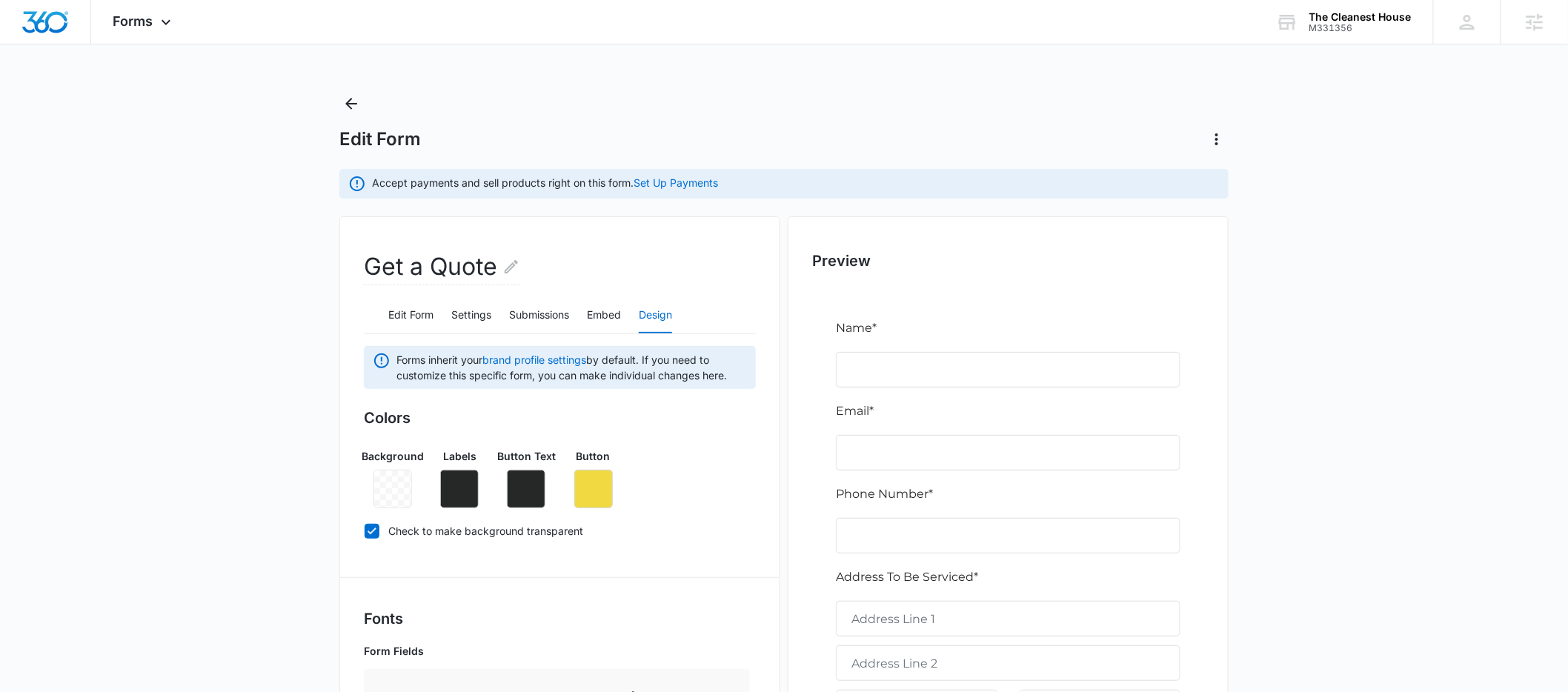
click at [363, 101] on div "Edit Form" at bounding box center [784, 121] width 889 height 59
click at [340, 106] on button "Back" at bounding box center [351, 104] width 24 height 24
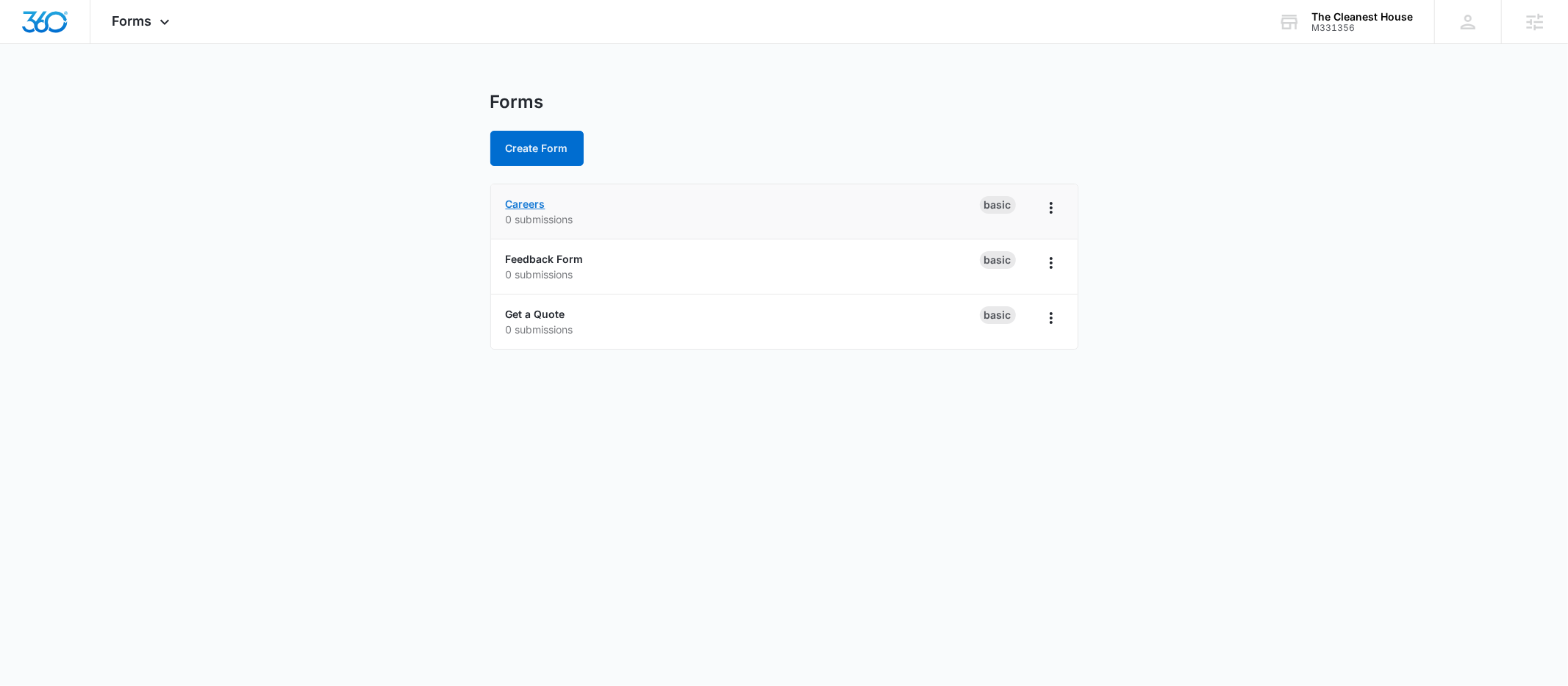
click at [519, 199] on link "Careers" at bounding box center [525, 204] width 40 height 13
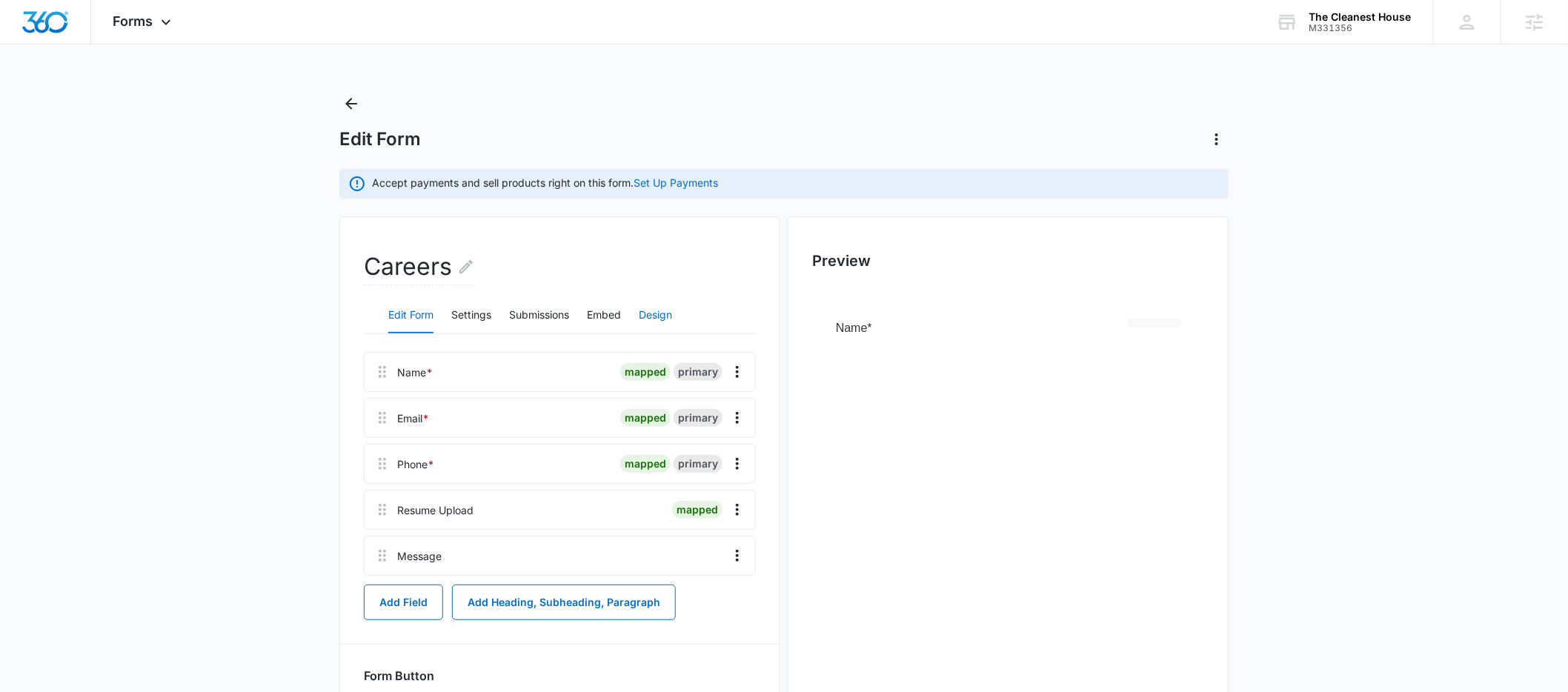
click at [661, 324] on button "Design" at bounding box center [655, 315] width 34 height 35
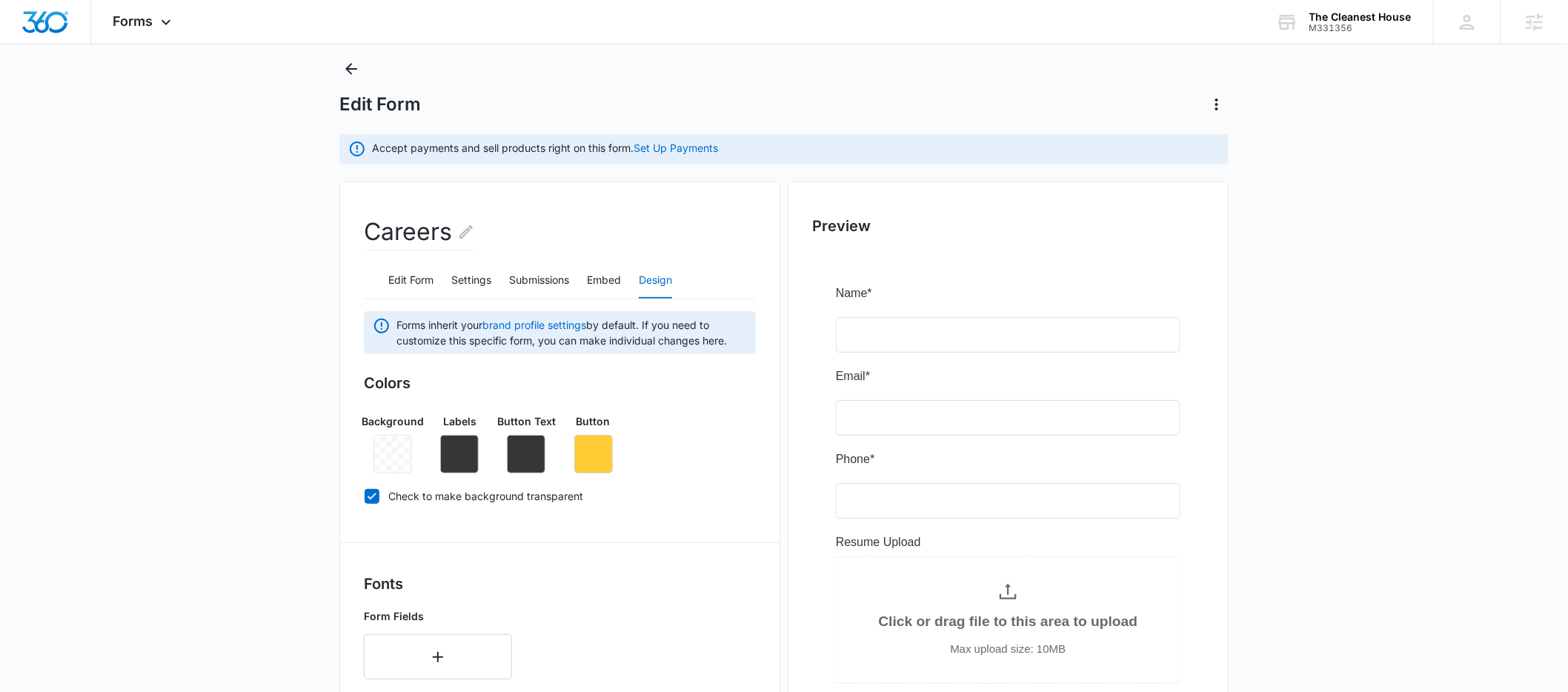
scroll to position [418, 0]
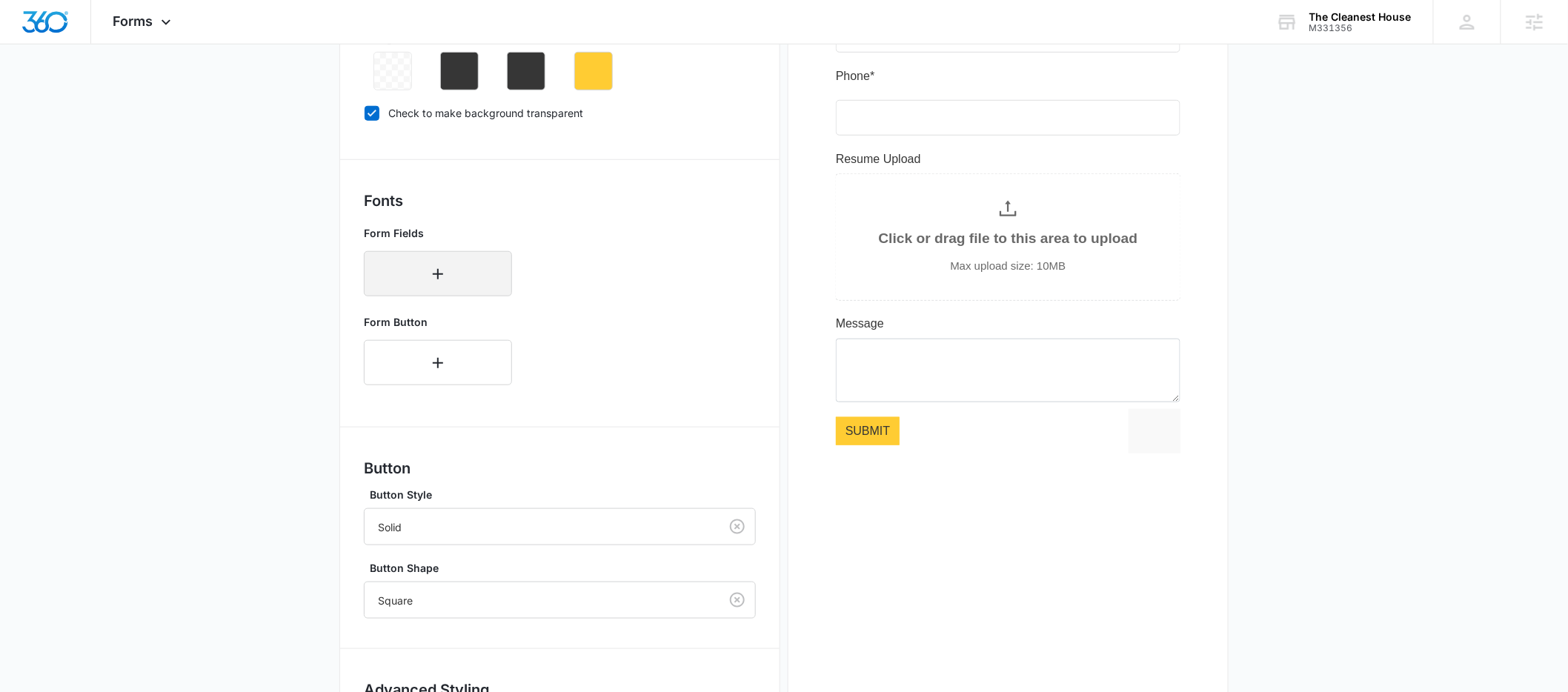
click at [474, 278] on button "button" at bounding box center [437, 273] width 148 height 46
click at [445, 275] on div at bounding box center [420, 270] width 84 height 19
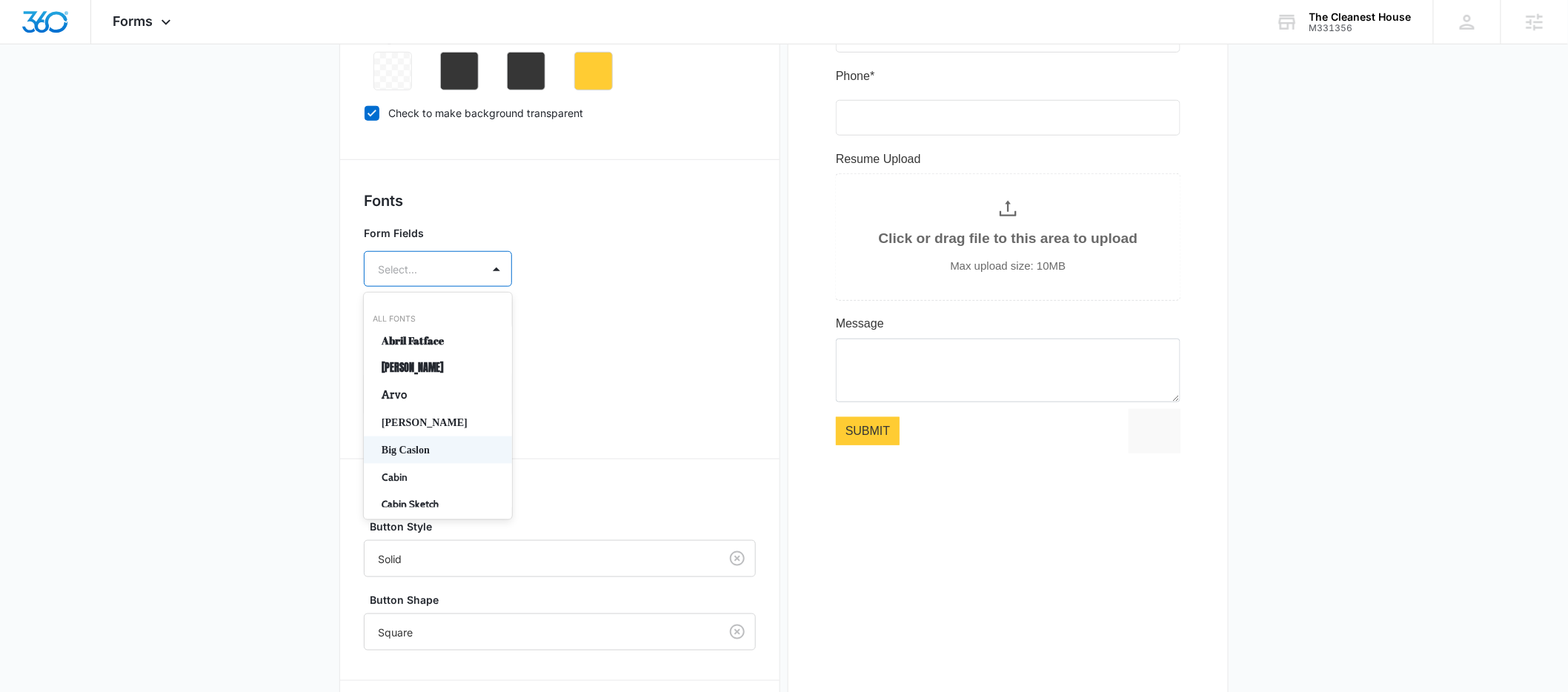
type input "m"
click at [431, 478] on p "Montserrat" at bounding box center [436, 478] width 110 height 15
click at [450, 318] on div at bounding box center [420, 313] width 84 height 19
drag, startPoint x: 449, startPoint y: 358, endPoint x: 444, endPoint y: 381, distance: 23.5
click at [449, 358] on p "Regular" at bounding box center [436, 364] width 110 height 15
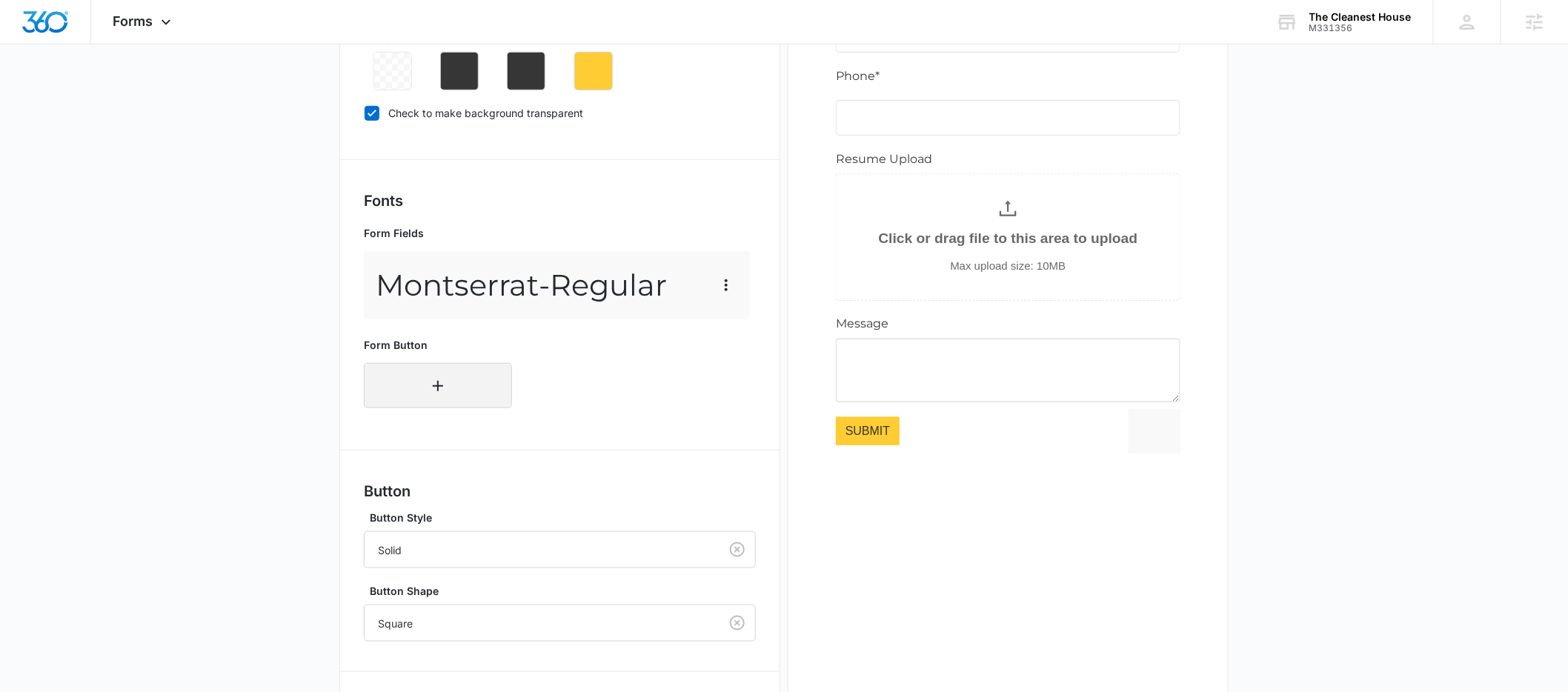
click at [442, 378] on icon "button" at bounding box center [437, 386] width 18 height 18
click at [428, 369] on div "Select..." at bounding box center [423, 381] width 117 height 34
type input "m"
click at [421, 588] on p "Montserrat" at bounding box center [436, 590] width 110 height 15
click at [461, 419] on div at bounding box center [420, 425] width 84 height 19
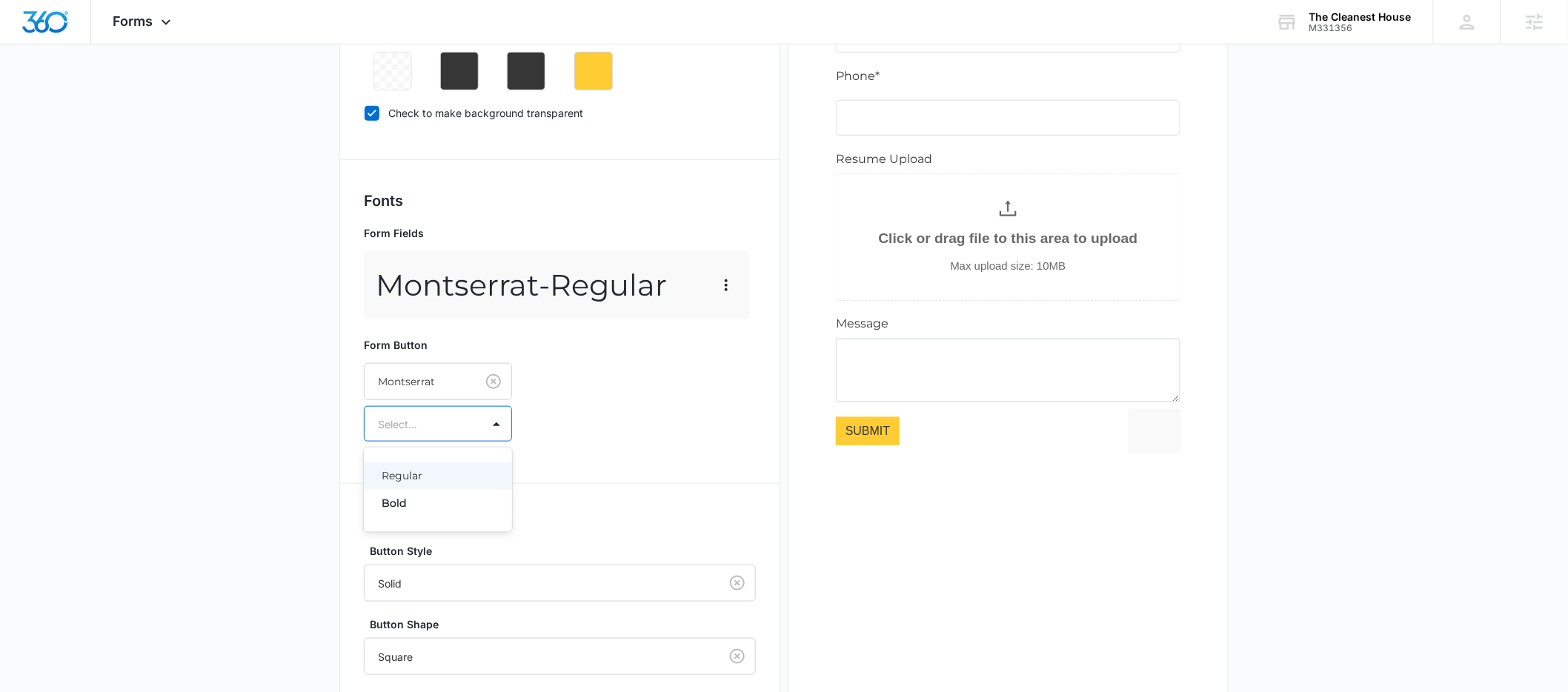
click at [442, 475] on p "Regular" at bounding box center [436, 476] width 110 height 15
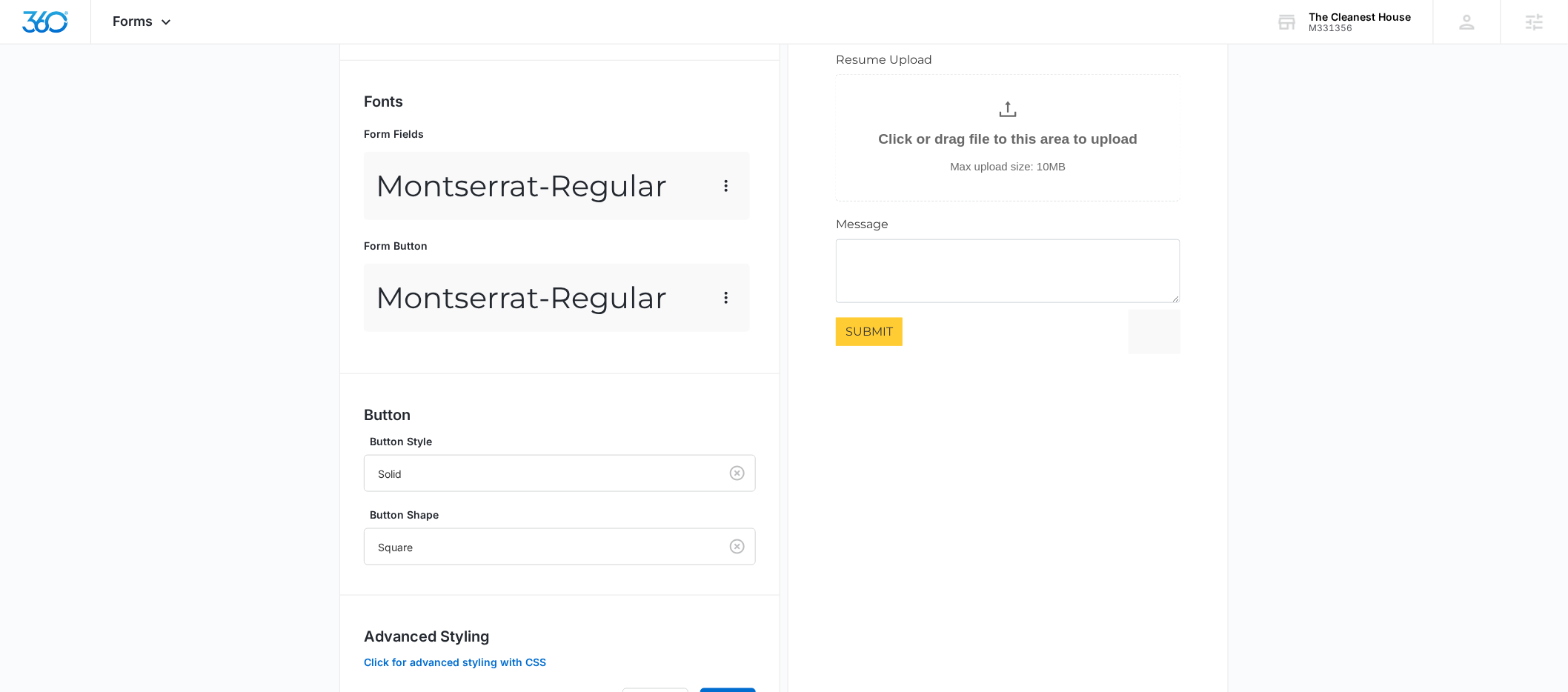
scroll to position [603, 0]
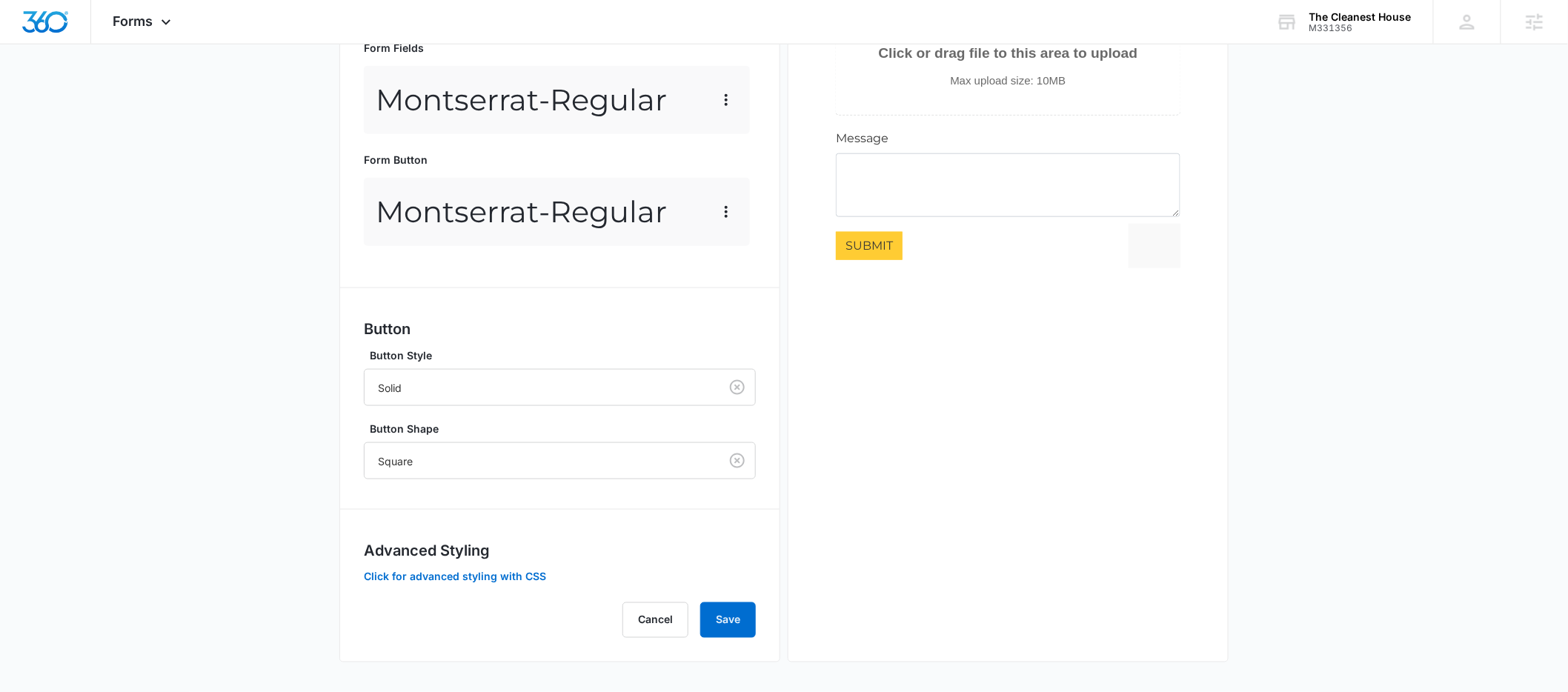
click at [454, 583] on div "Advanced Styling Click for advanced styling with CSS" at bounding box center [559, 562] width 392 height 46
click at [455, 579] on button "Click for advanced styling with CSS" at bounding box center [455, 578] width 182 height 10
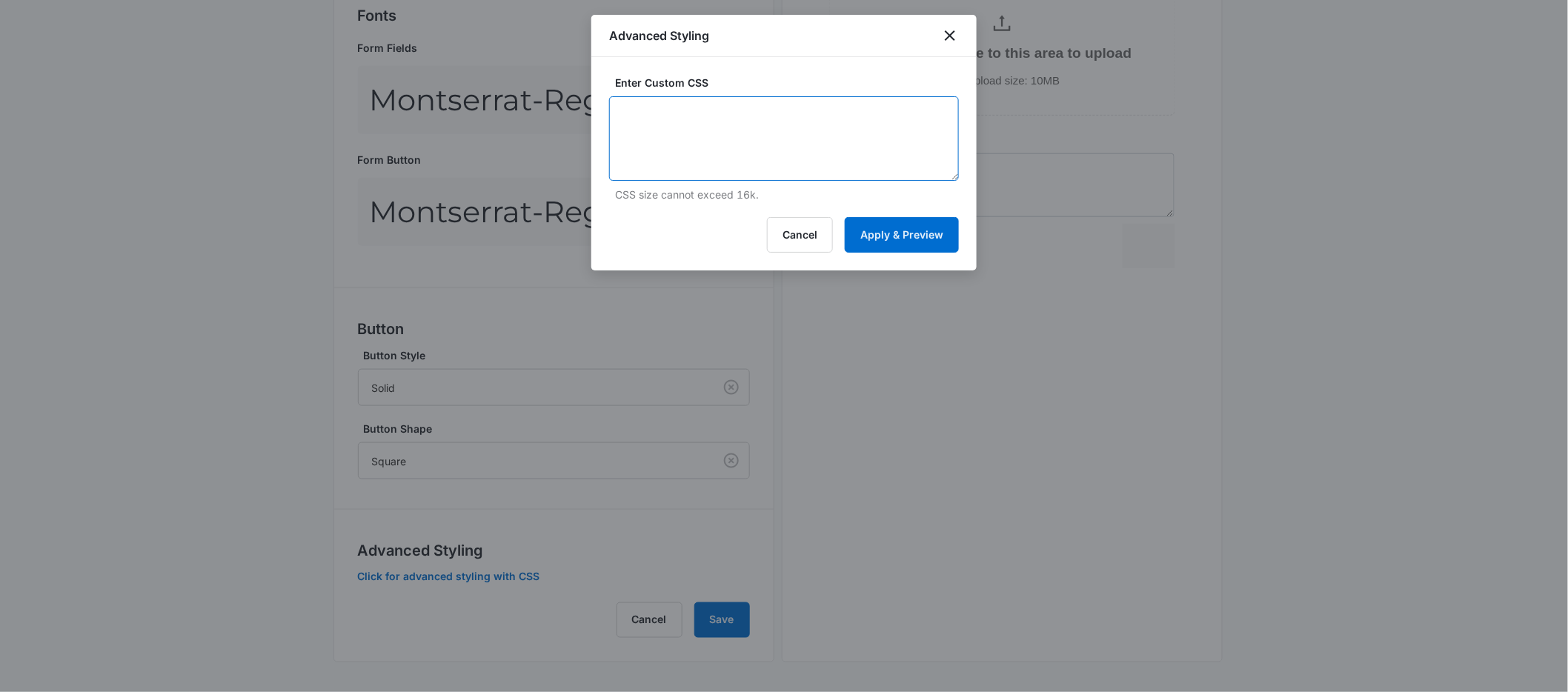
click at [698, 153] on textarea at bounding box center [784, 138] width 350 height 84
paste textarea "/* Button Styles - modifies the look of the submit button */ .madform-submit { …"
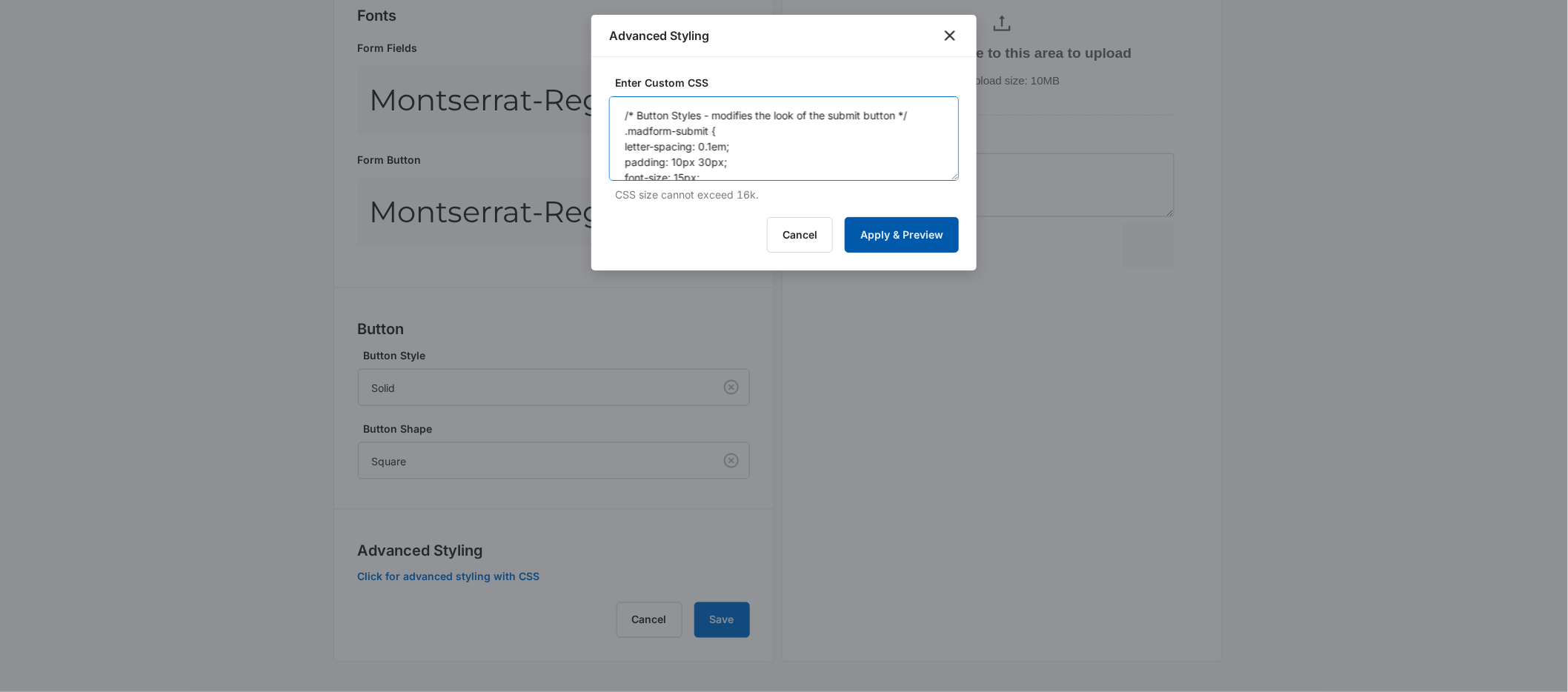
scroll to position [34, 0]
type textarea "/* Button Styles - modifies the look of the submit button */ .madform-submit { …"
click at [897, 223] on button "Apply & Preview" at bounding box center [901, 235] width 114 height 35
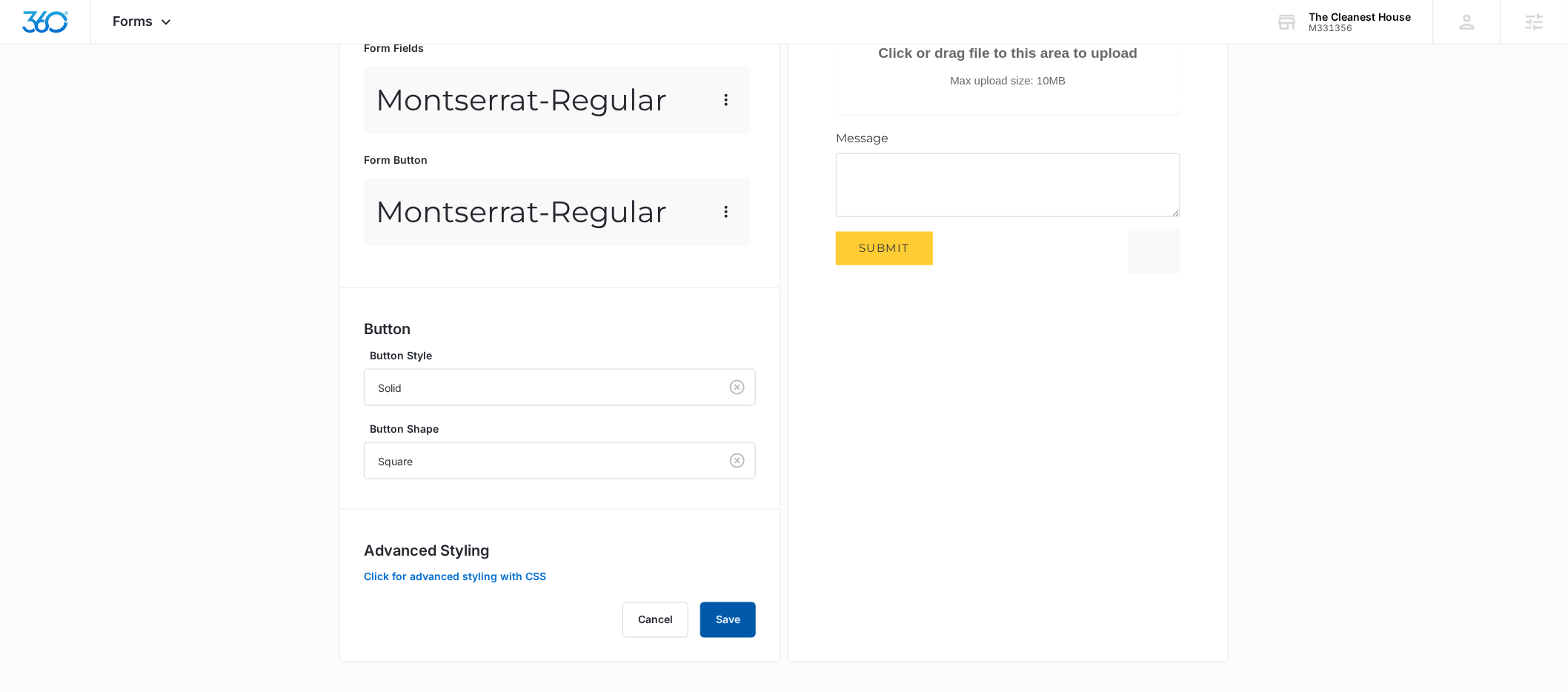
click at [728, 618] on button "Save" at bounding box center [728, 620] width 56 height 35
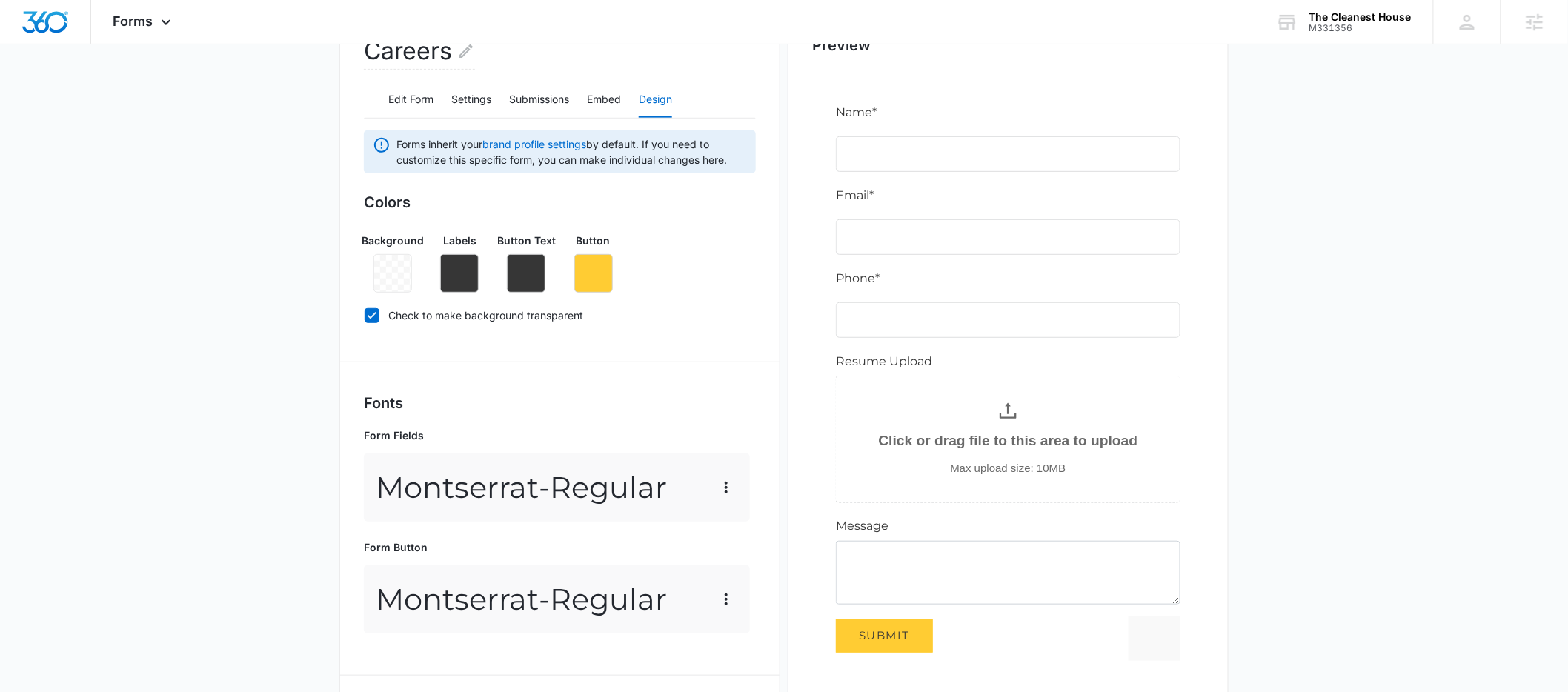
scroll to position [0, 0]
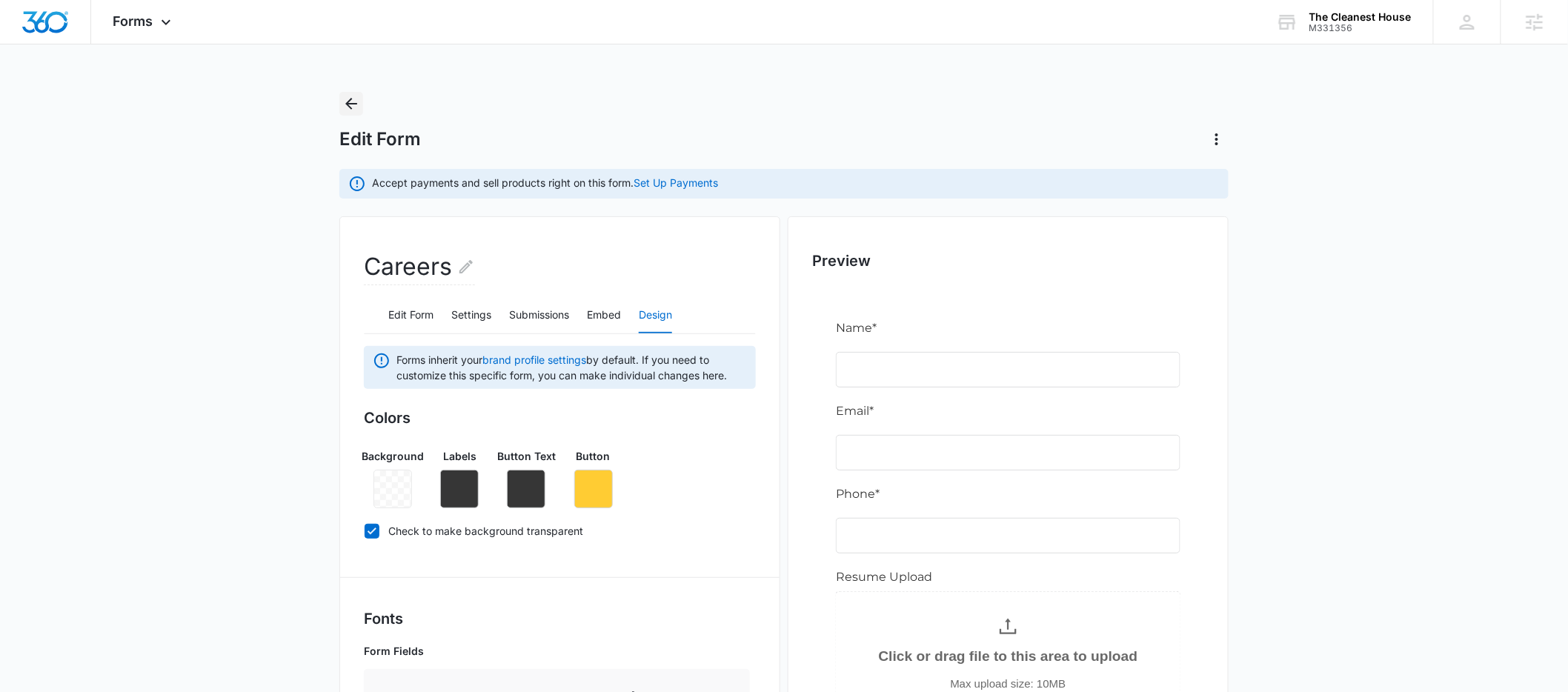
click at [352, 106] on icon "Back" at bounding box center [351, 103] width 18 height 18
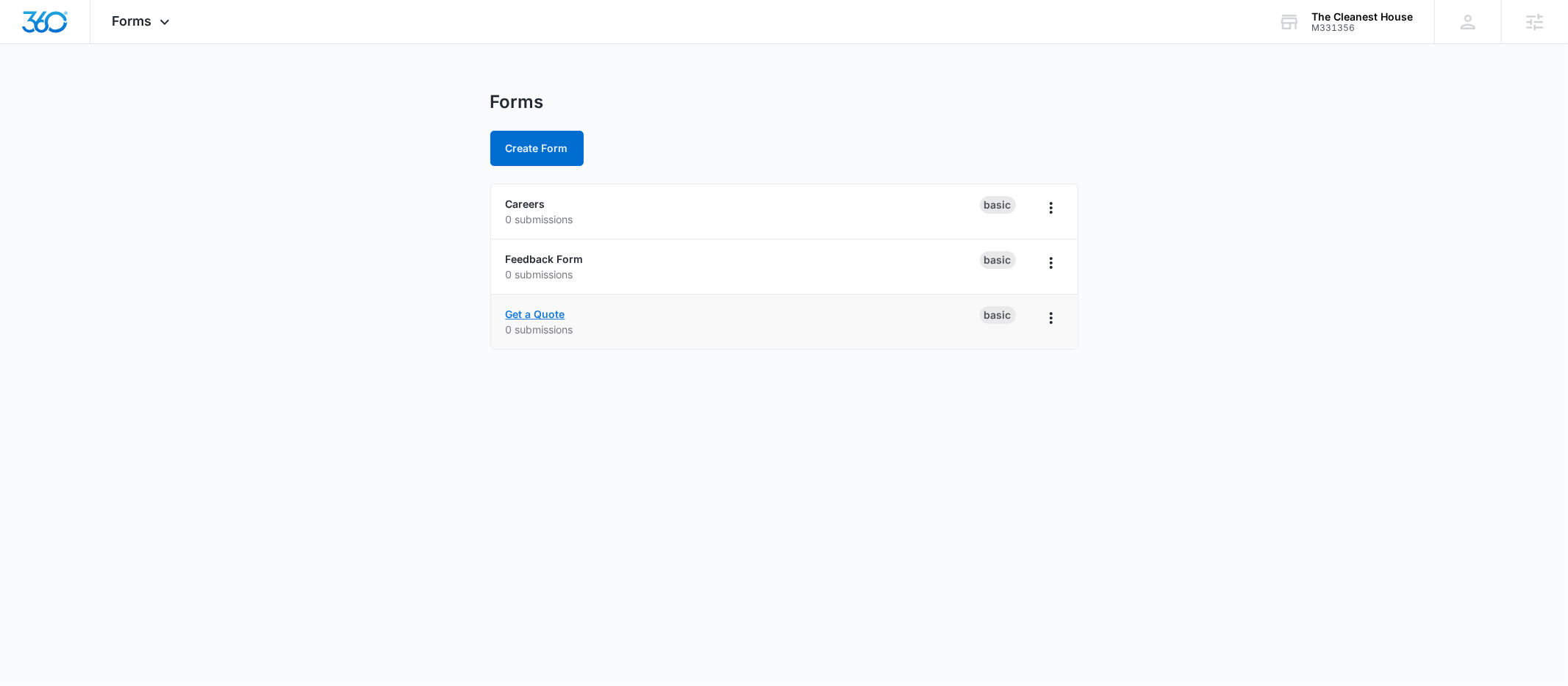
click at [540, 314] on link "Get a Quote" at bounding box center [535, 314] width 60 height 13
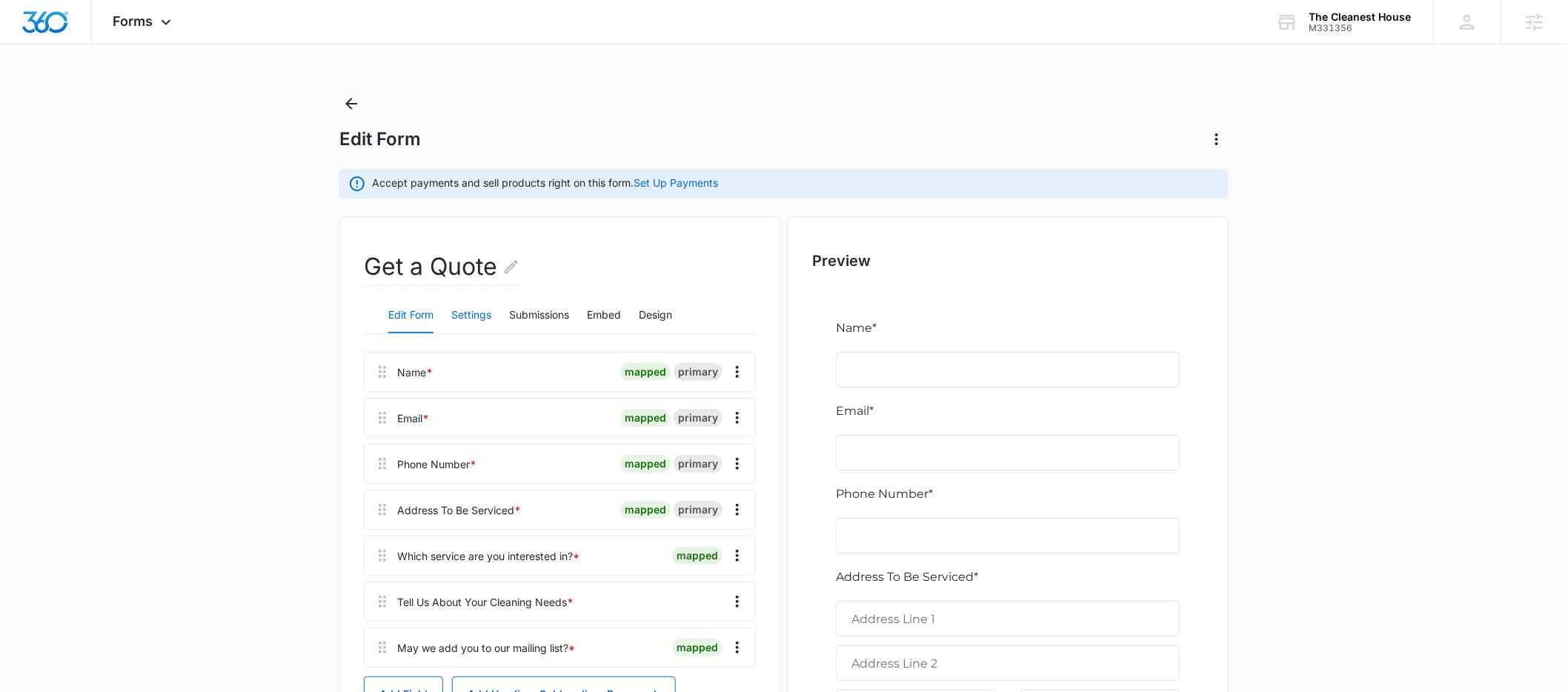
click at [480, 319] on button "Settings" at bounding box center [471, 315] width 40 height 35
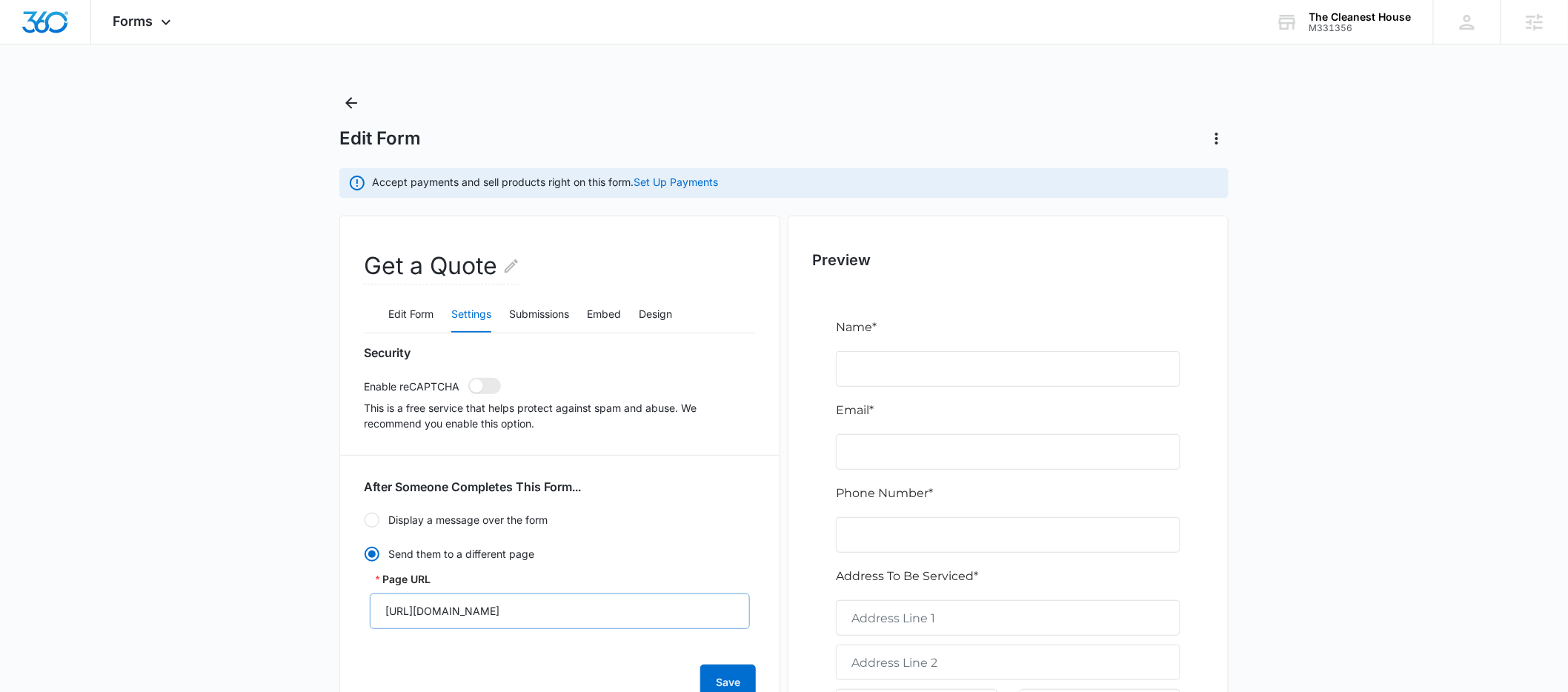
scroll to position [3, 0]
click at [340, 104] on button "Back" at bounding box center [351, 101] width 24 height 24
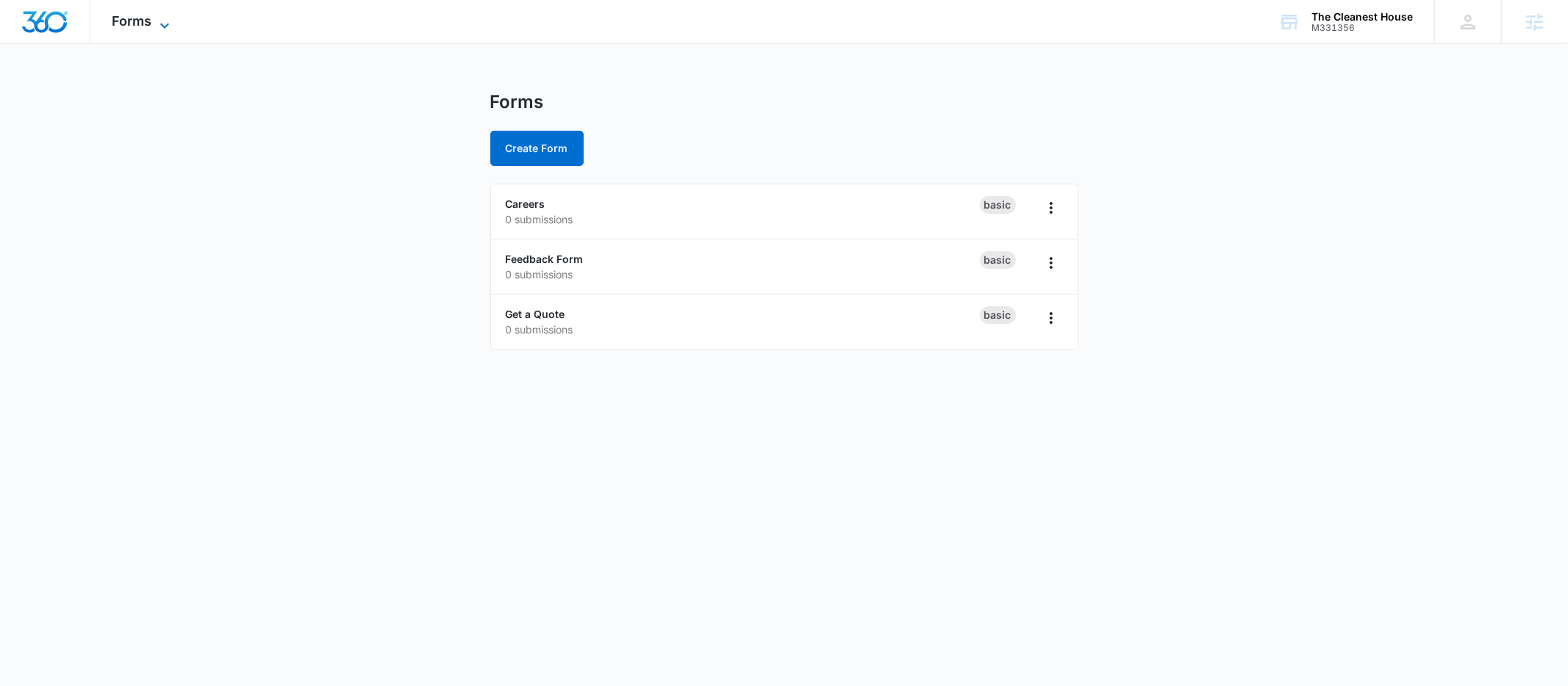
click at [144, 19] on span "Forms" at bounding box center [132, 21] width 40 height 15
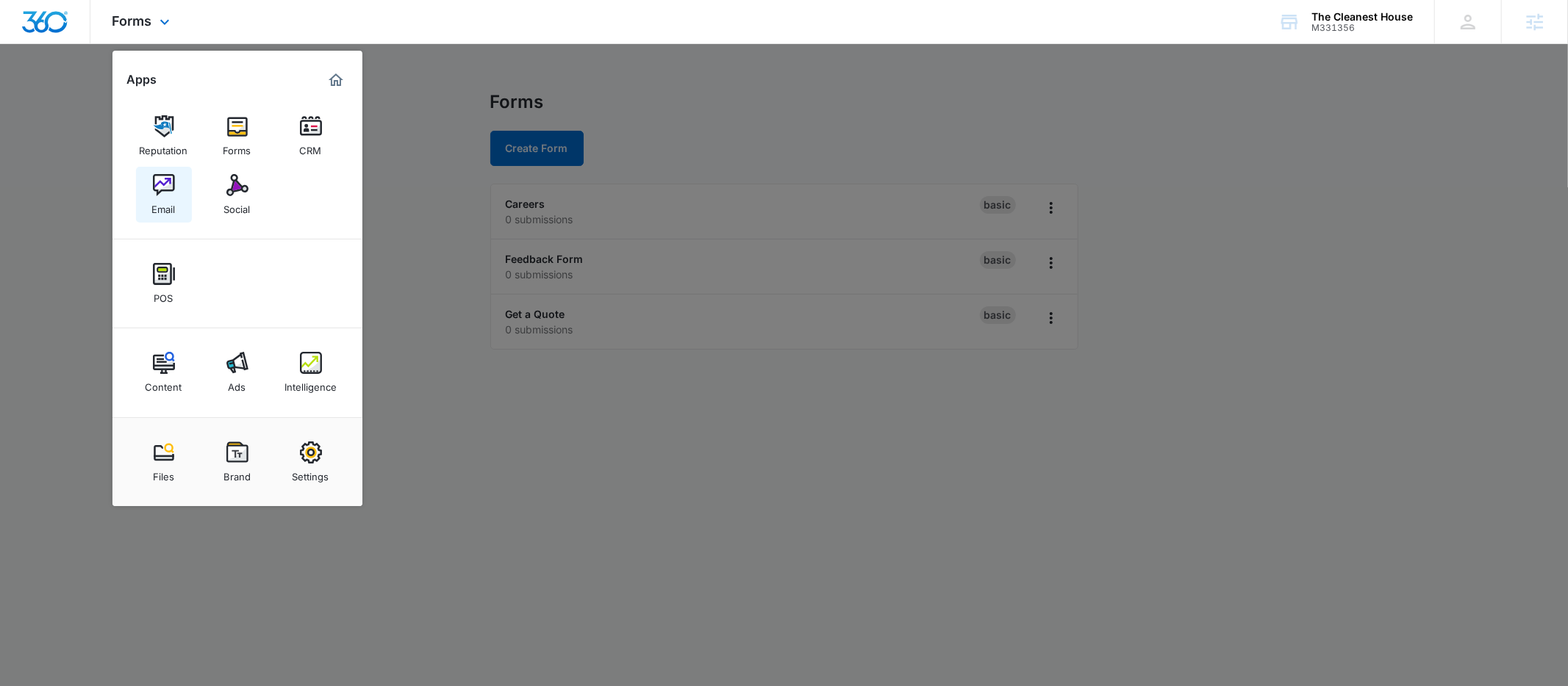
click at [170, 182] on img at bounding box center [164, 185] width 22 height 22
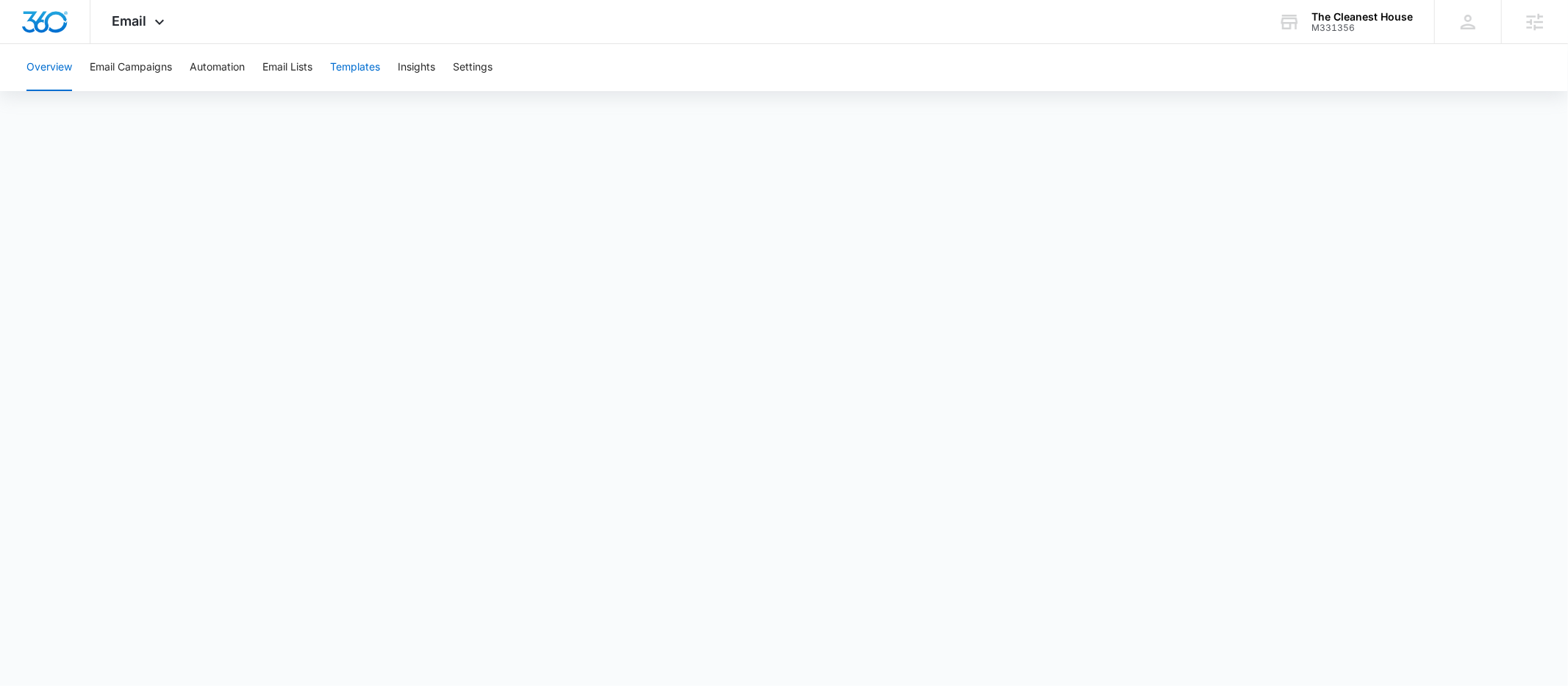
click at [372, 67] on button "Templates" at bounding box center [355, 67] width 50 height 47
